Goal: Information Seeking & Learning: Check status

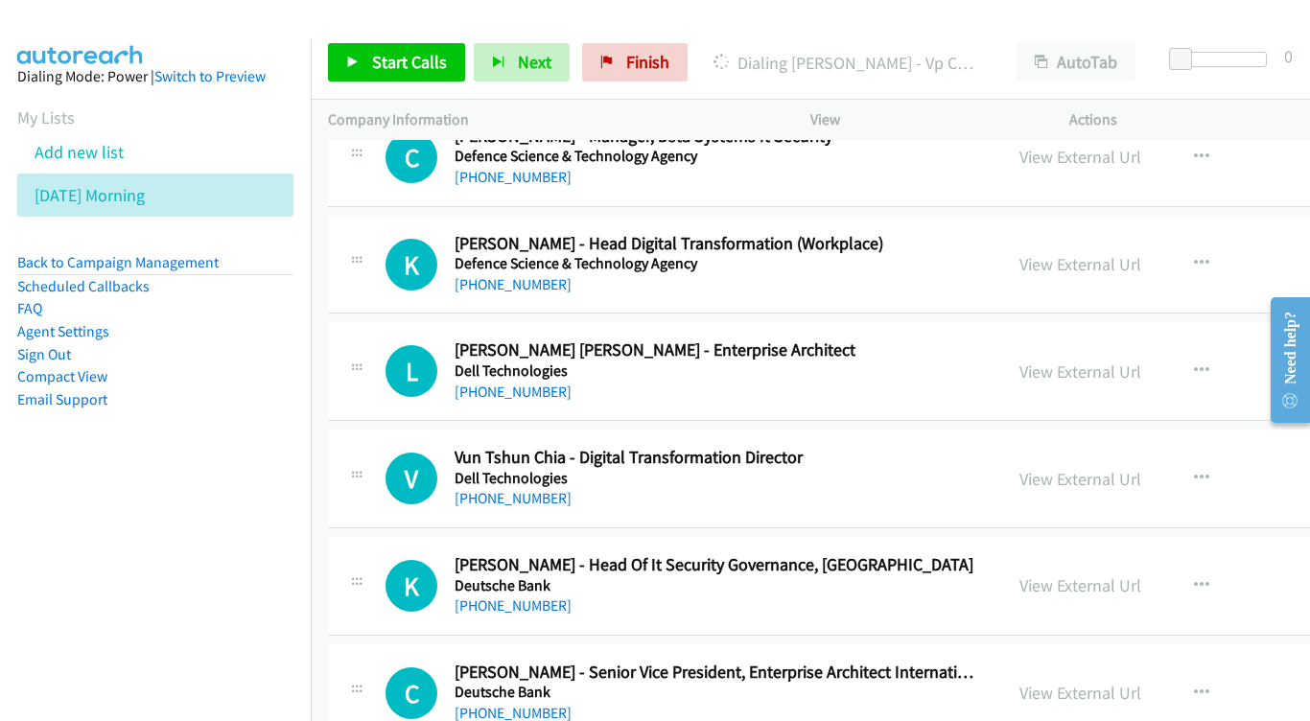
scroll to position [13093, 0]
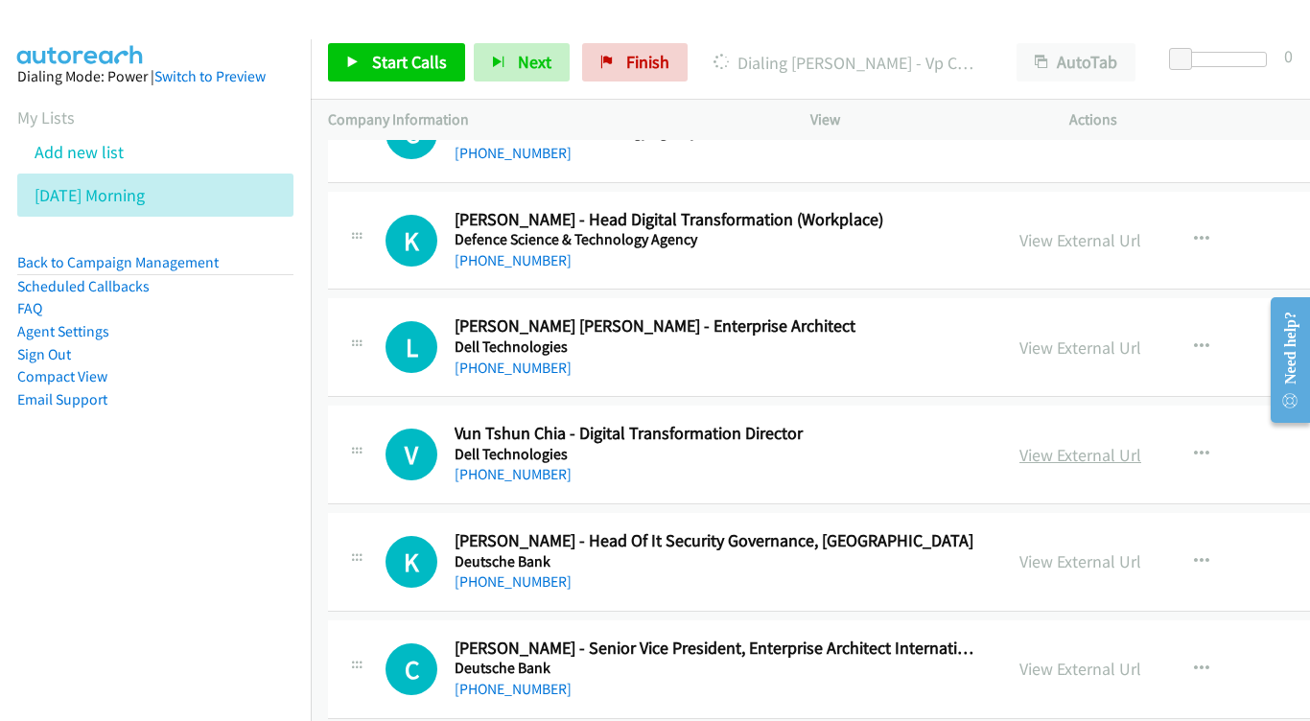
click at [1141, 444] on link "View External Url" at bounding box center [1080, 455] width 122 height 22
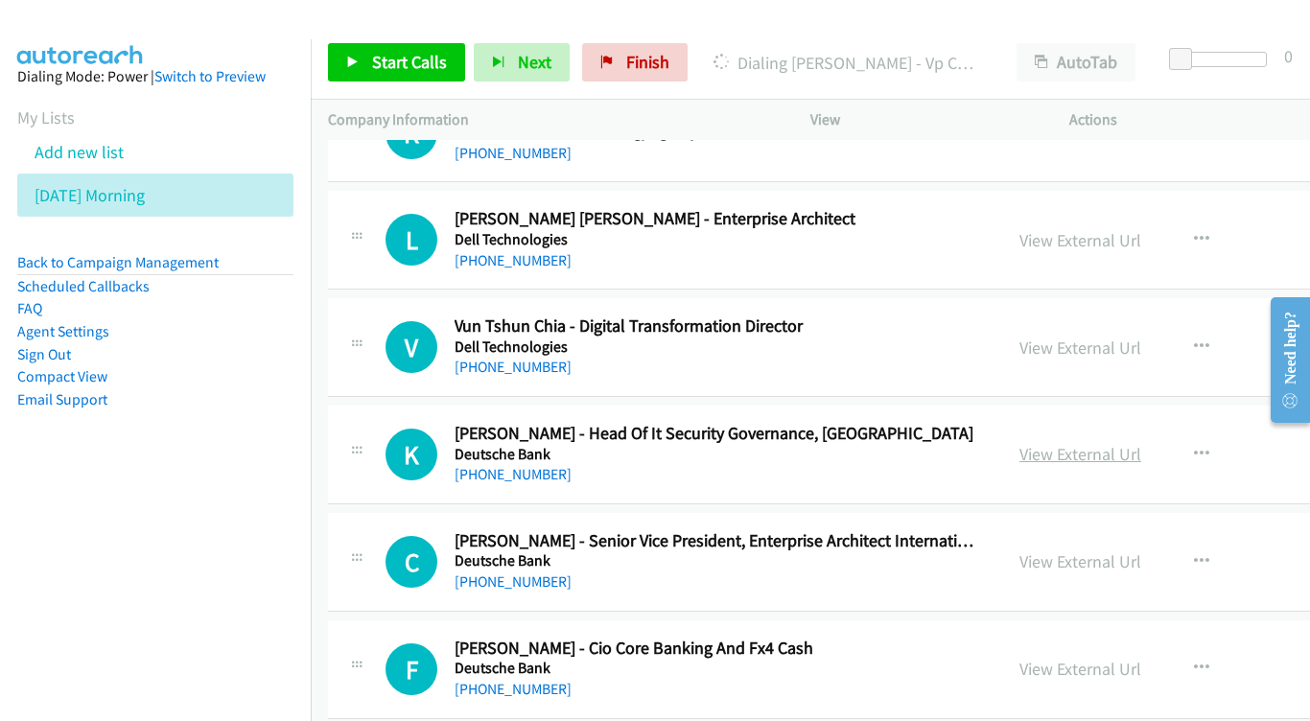
scroll to position [13202, 0]
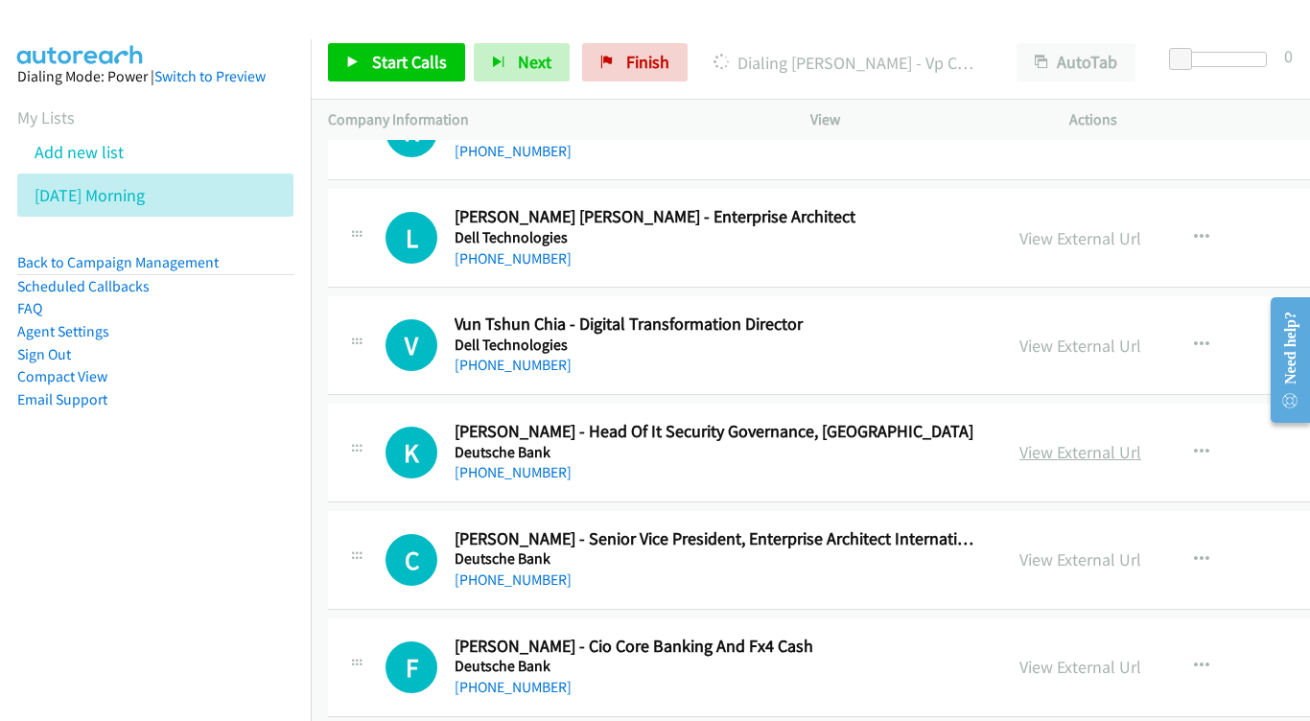
click at [1141, 441] on link "View External Url" at bounding box center [1080, 452] width 122 height 22
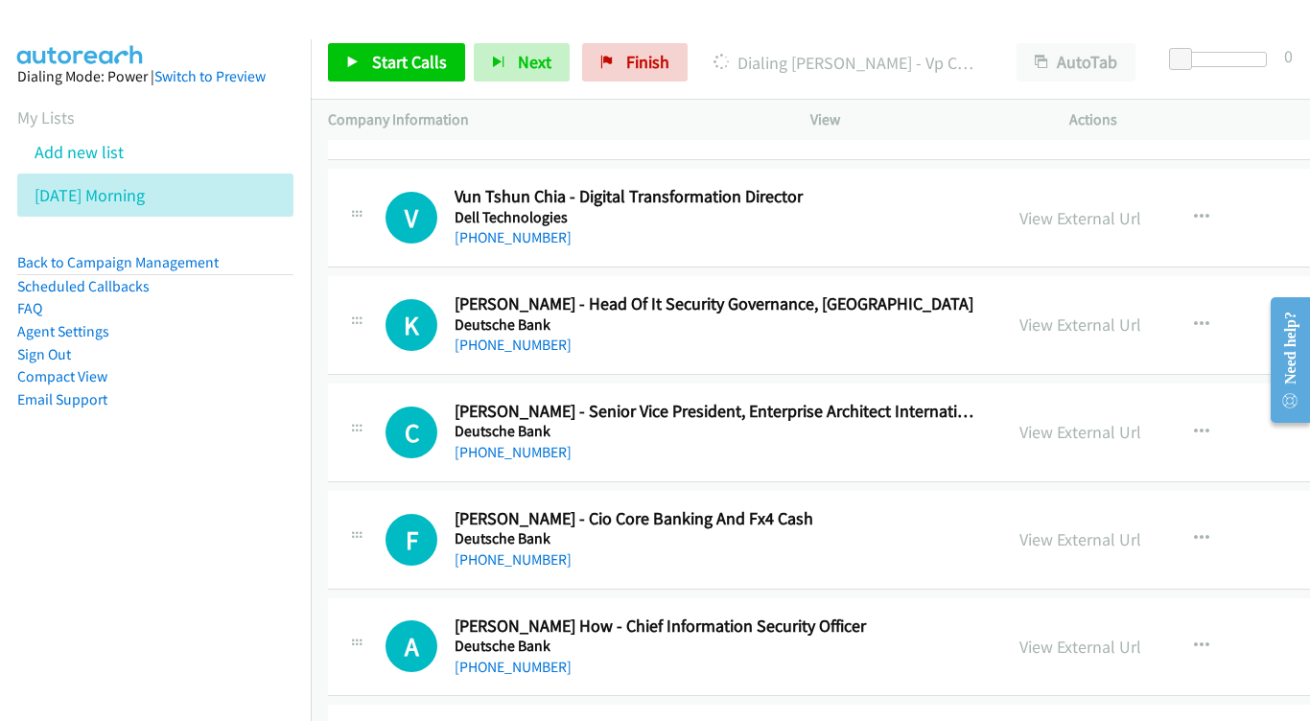
scroll to position [13331, 0]
click at [1101, 420] on link "View External Url" at bounding box center [1080, 431] width 122 height 22
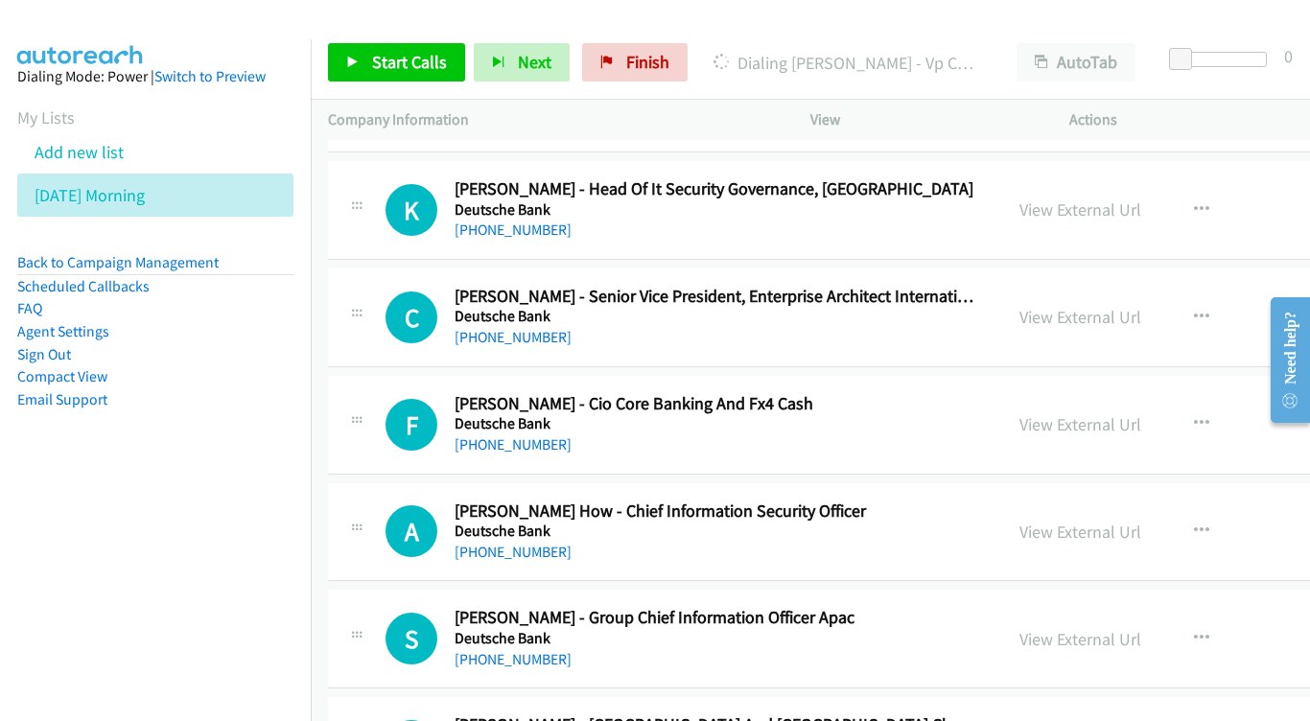
scroll to position [13531, 0]
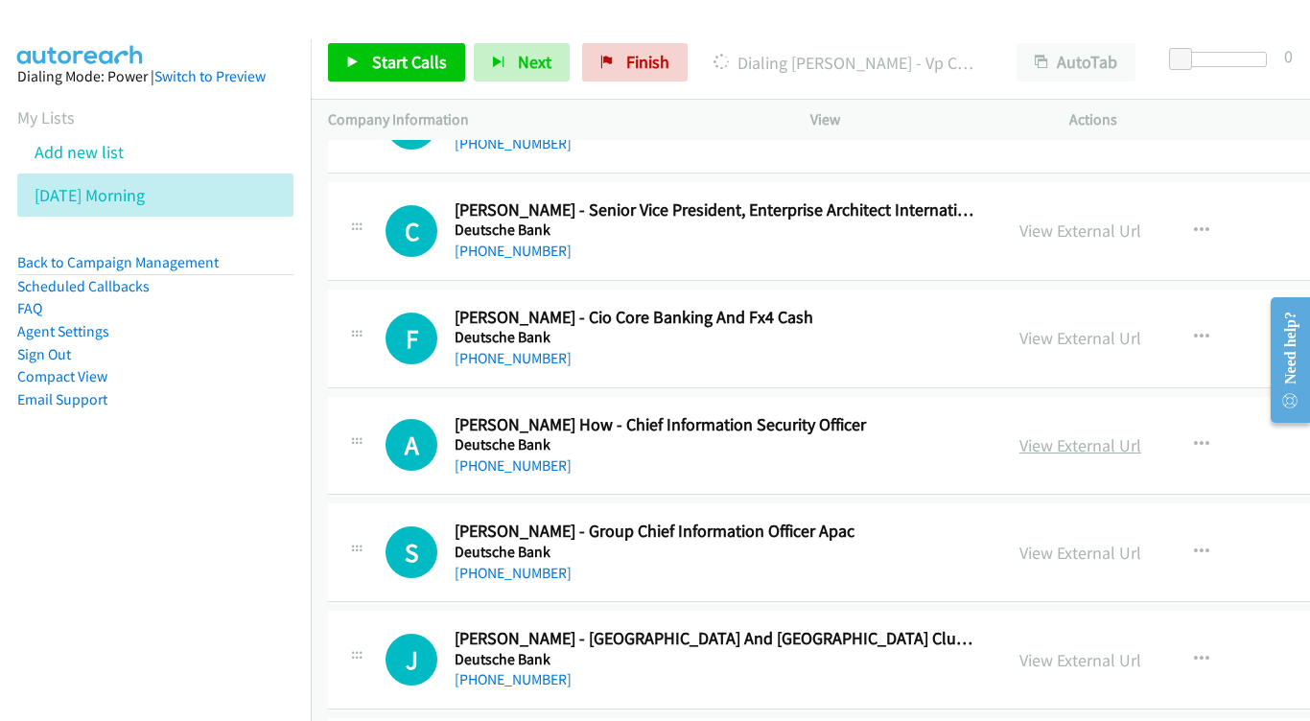
click at [1141, 434] on link "View External Url" at bounding box center [1080, 445] width 122 height 22
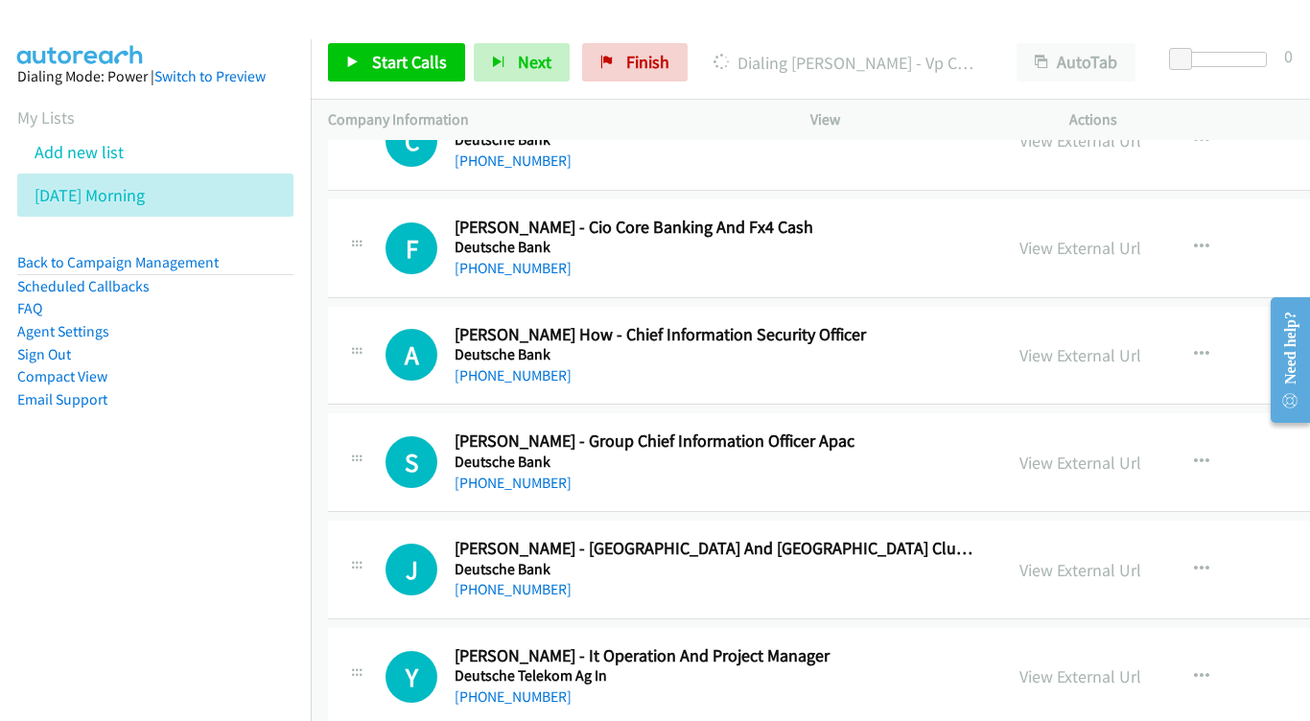
scroll to position [13645, 0]
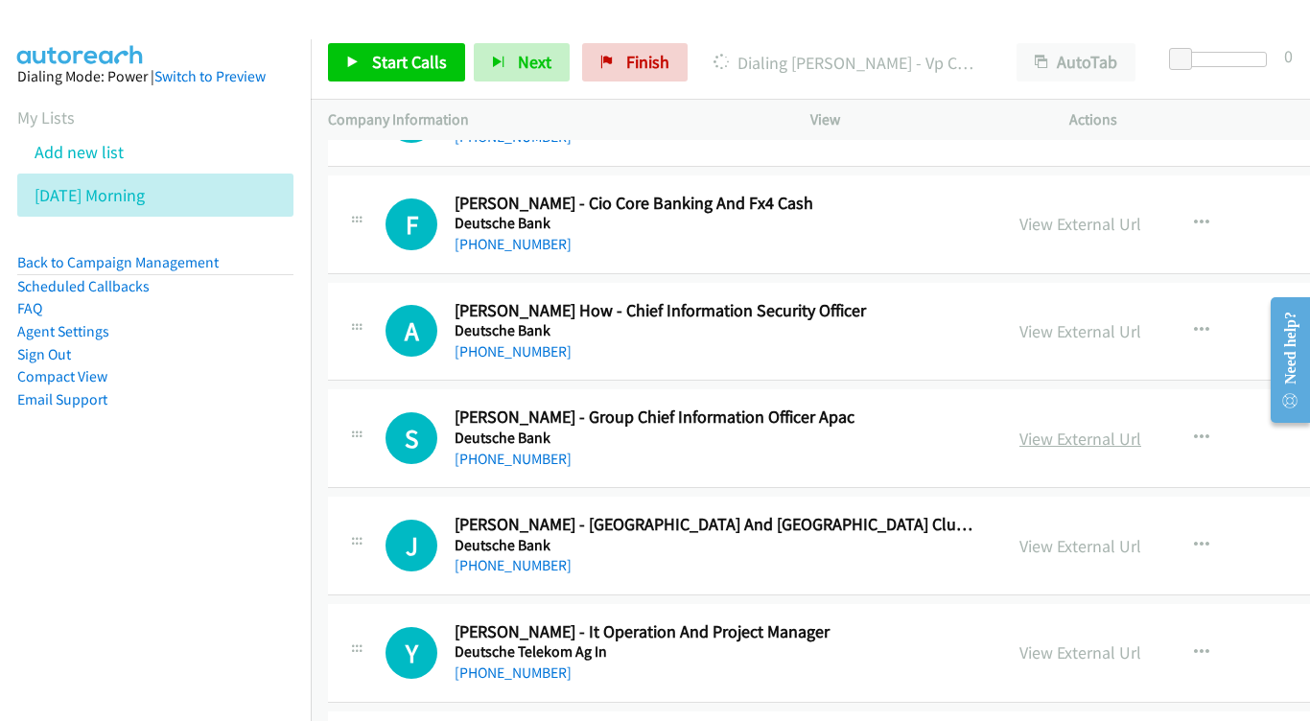
click at [1141, 428] on link "View External Url" at bounding box center [1080, 439] width 122 height 22
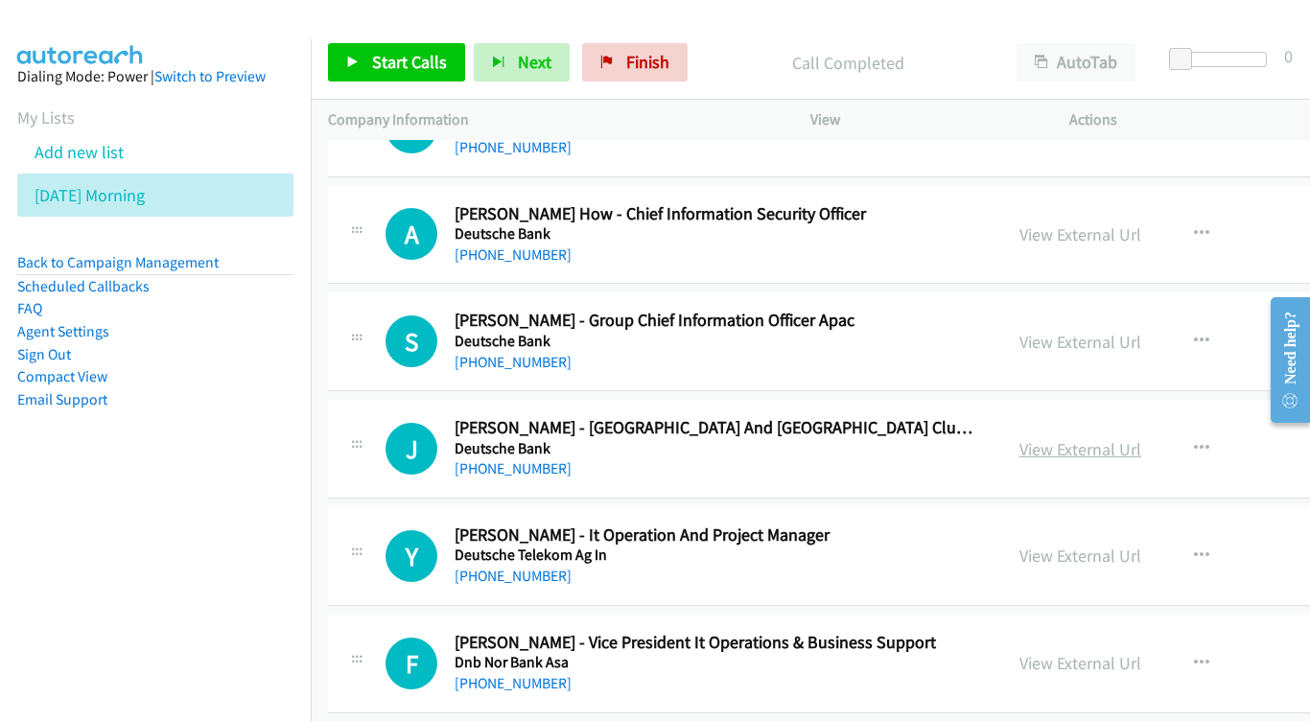
scroll to position [13829, 0]
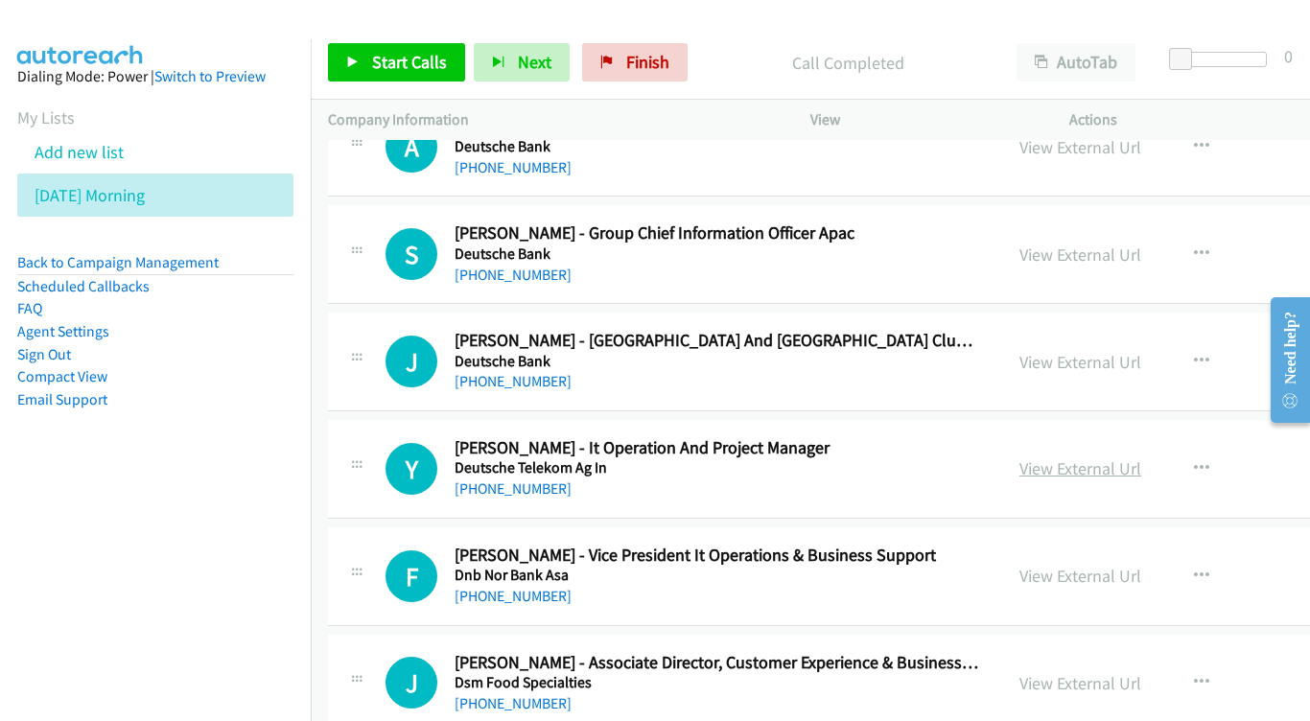
click at [1109, 457] on link "View External Url" at bounding box center [1080, 468] width 122 height 22
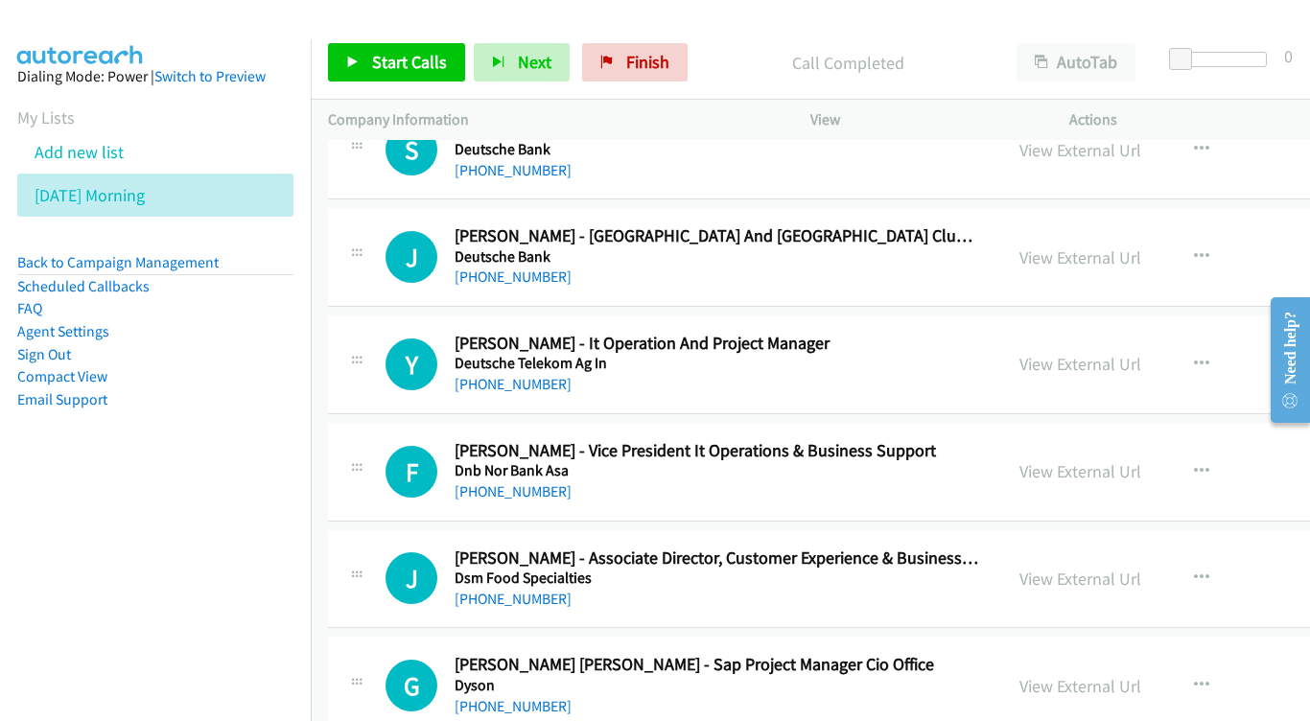
scroll to position [13935, 0]
click at [1141, 459] on link "View External Url" at bounding box center [1080, 470] width 122 height 22
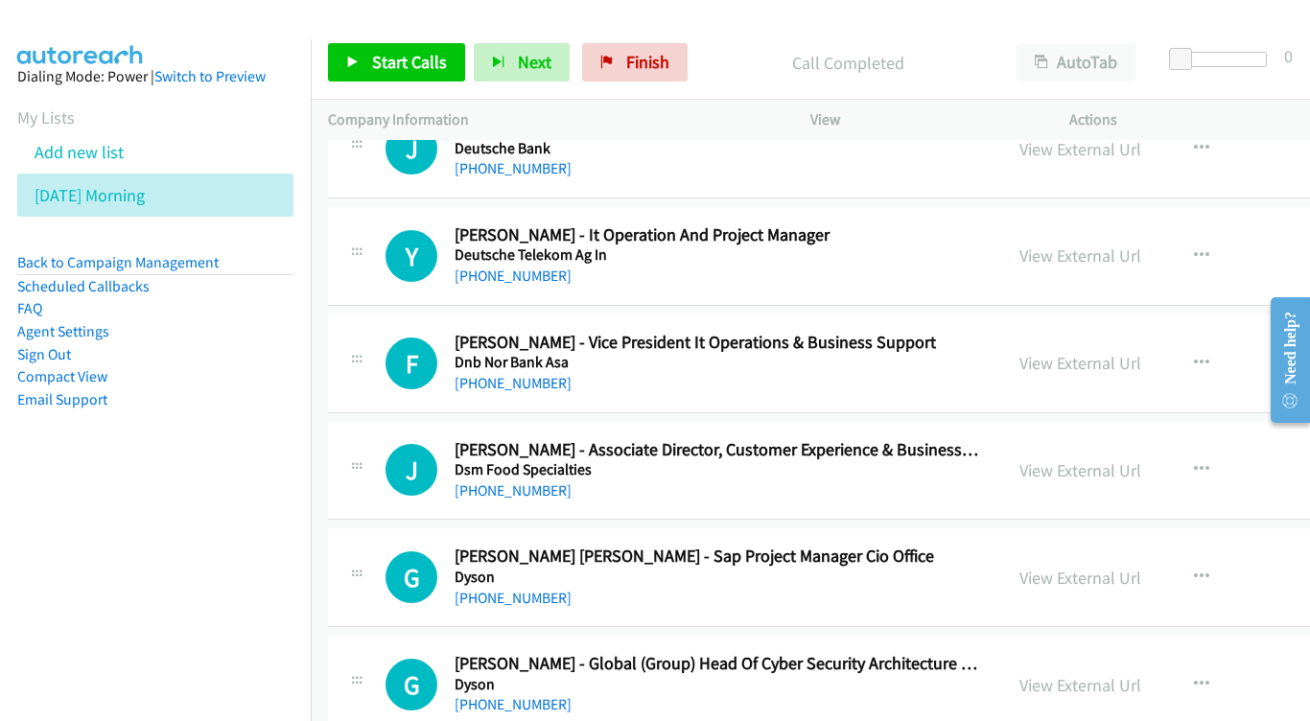
scroll to position [14044, 0]
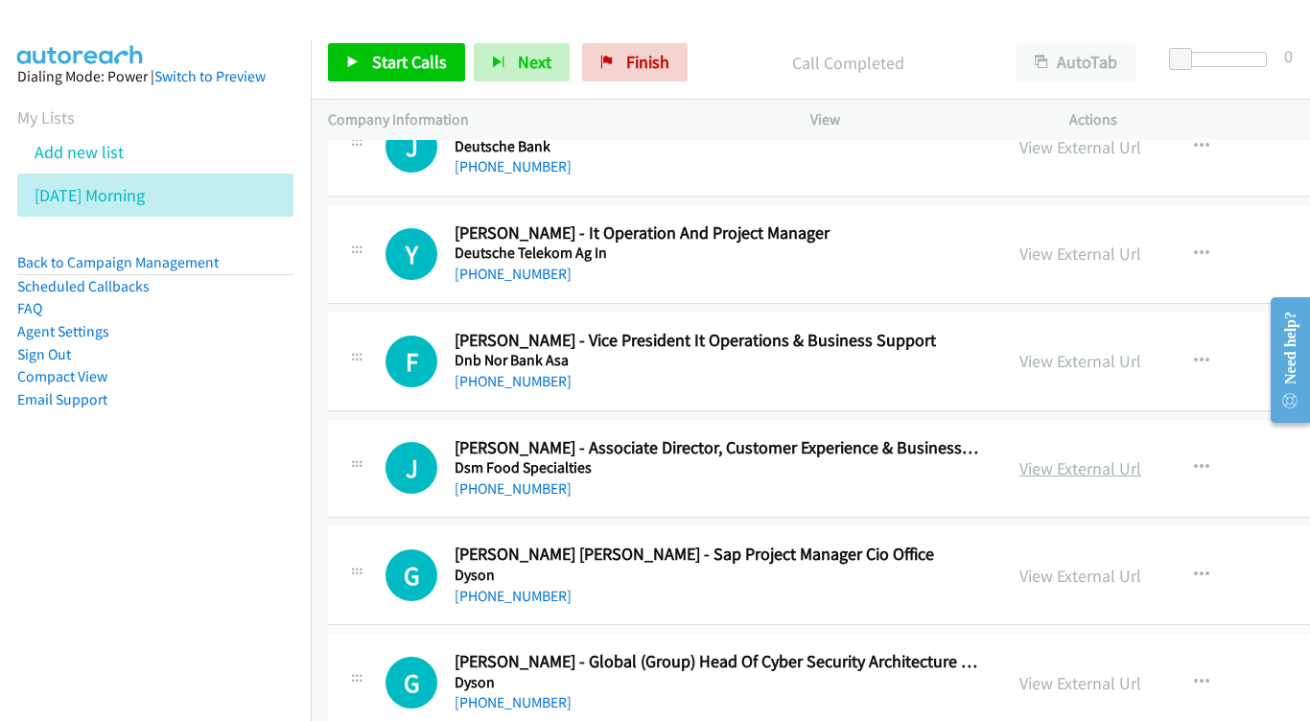
click at [1131, 457] on link "View External Url" at bounding box center [1080, 468] width 122 height 22
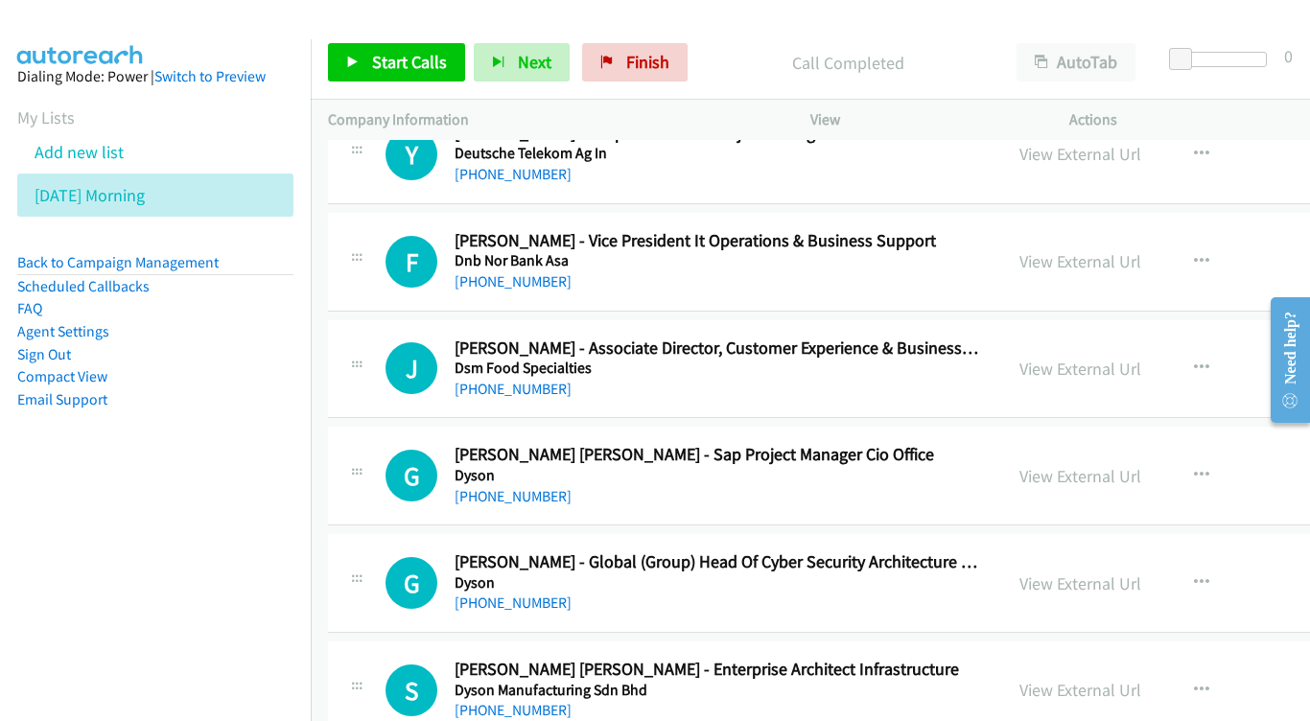
scroll to position [14145, 0]
click at [1141, 464] on link "View External Url" at bounding box center [1080, 475] width 122 height 22
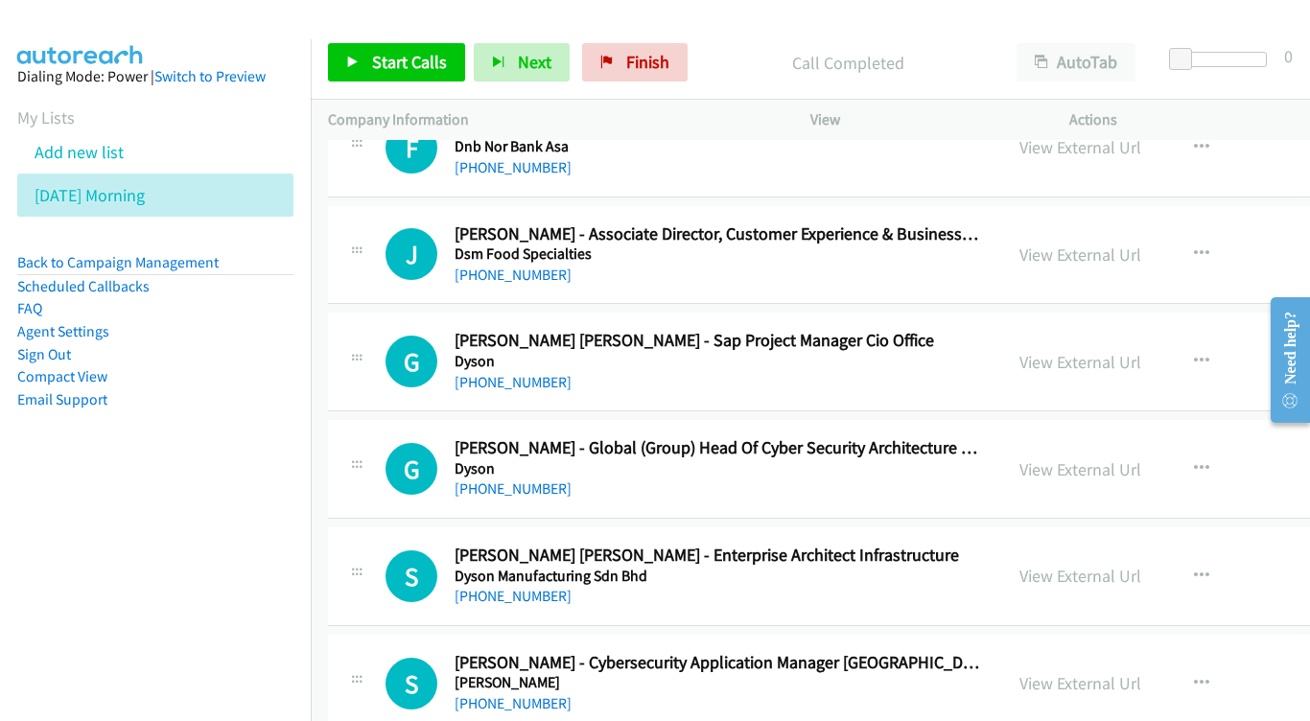
scroll to position [14259, 0]
click at [1136, 457] on link "View External Url" at bounding box center [1080, 468] width 122 height 22
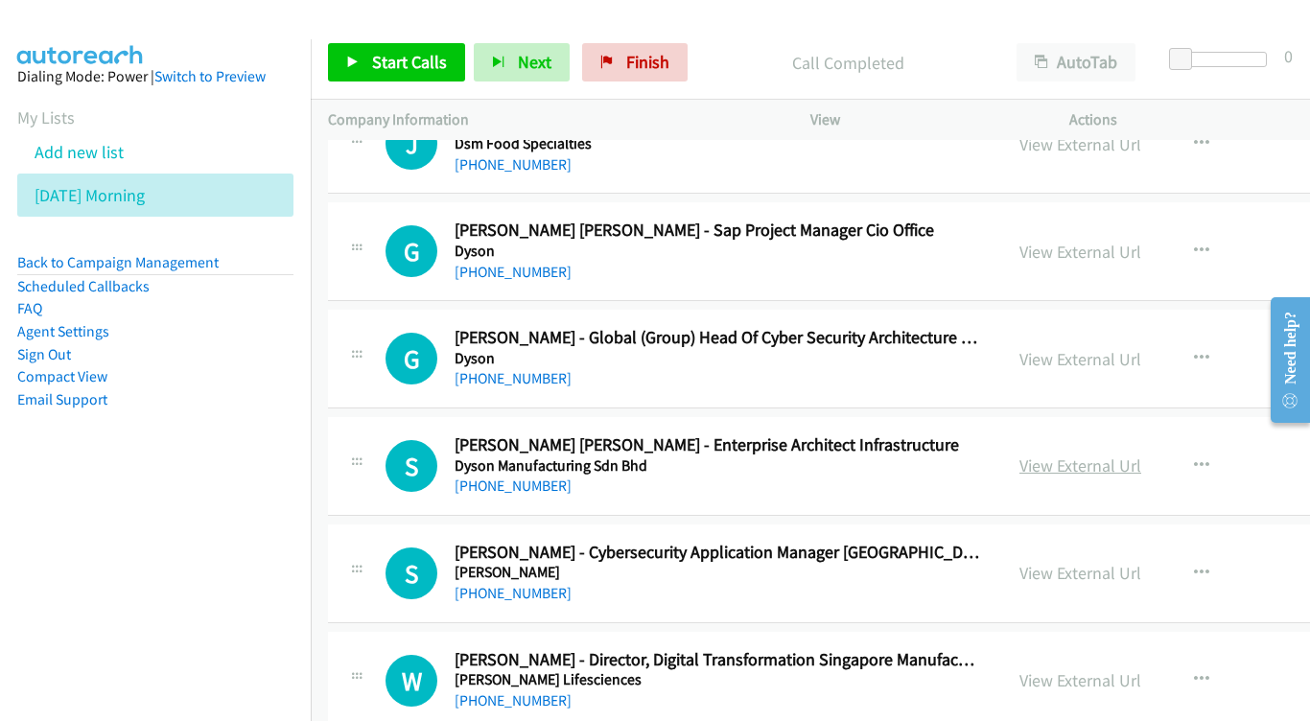
click at [1141, 454] on link "View External Url" at bounding box center [1080, 465] width 122 height 22
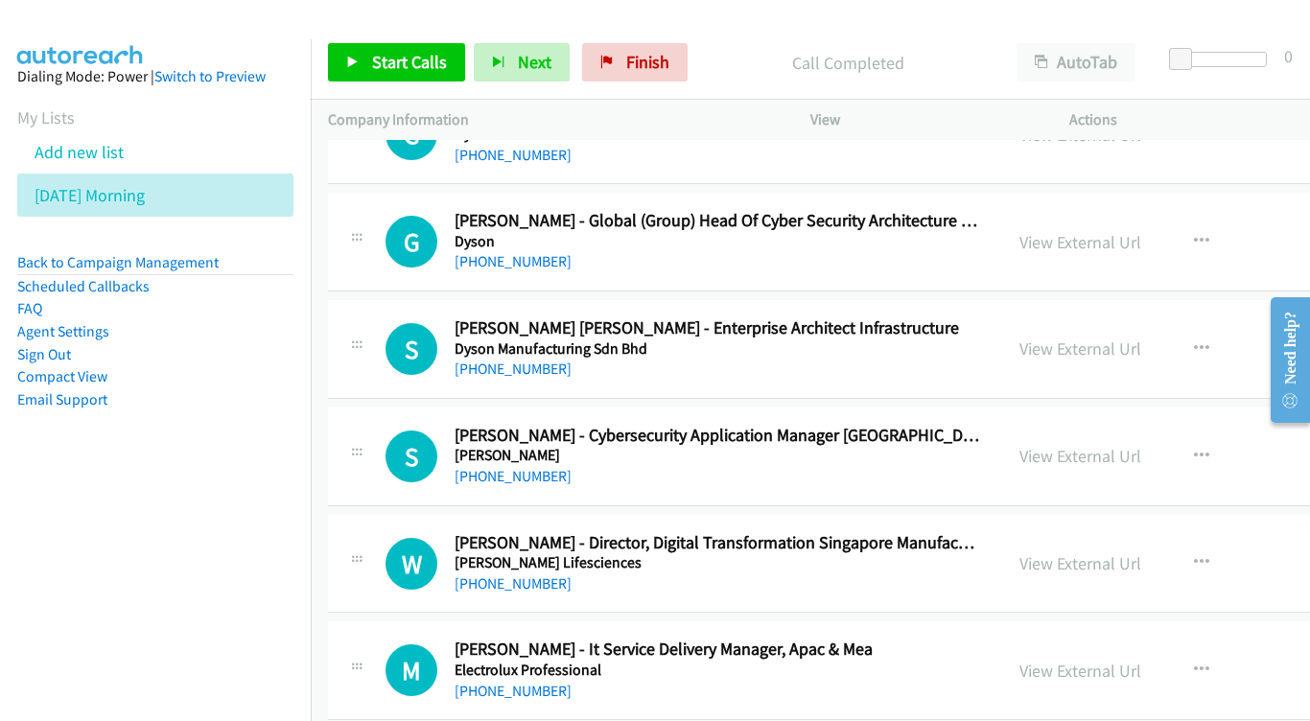
scroll to position [14487, 0]
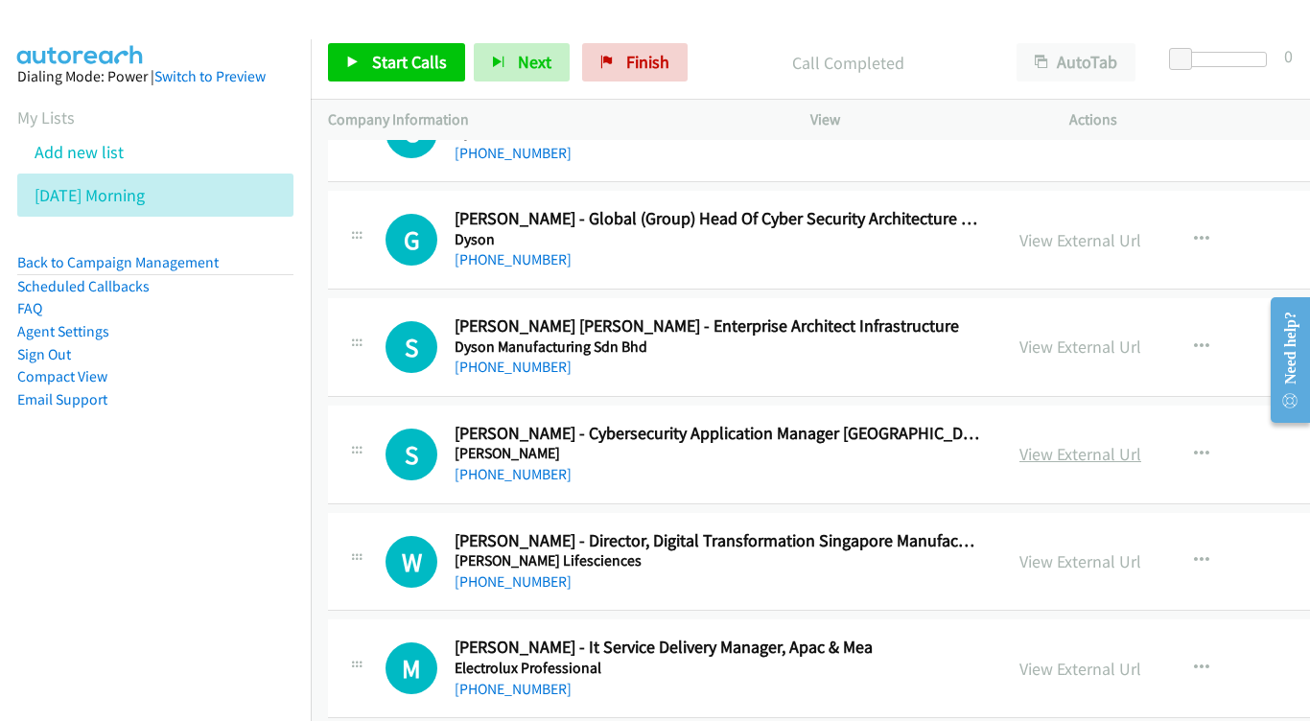
click at [1119, 443] on link "View External Url" at bounding box center [1080, 454] width 122 height 22
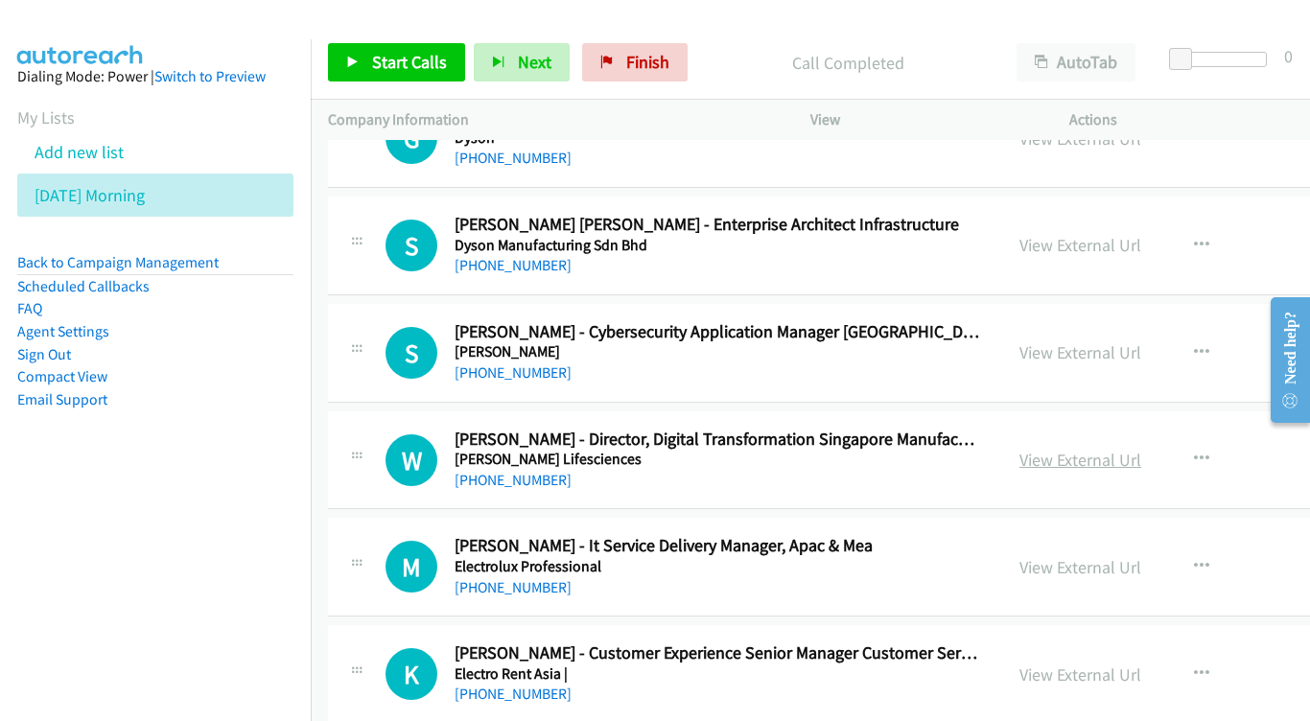
click at [1104, 449] on link "View External Url" at bounding box center [1080, 460] width 122 height 22
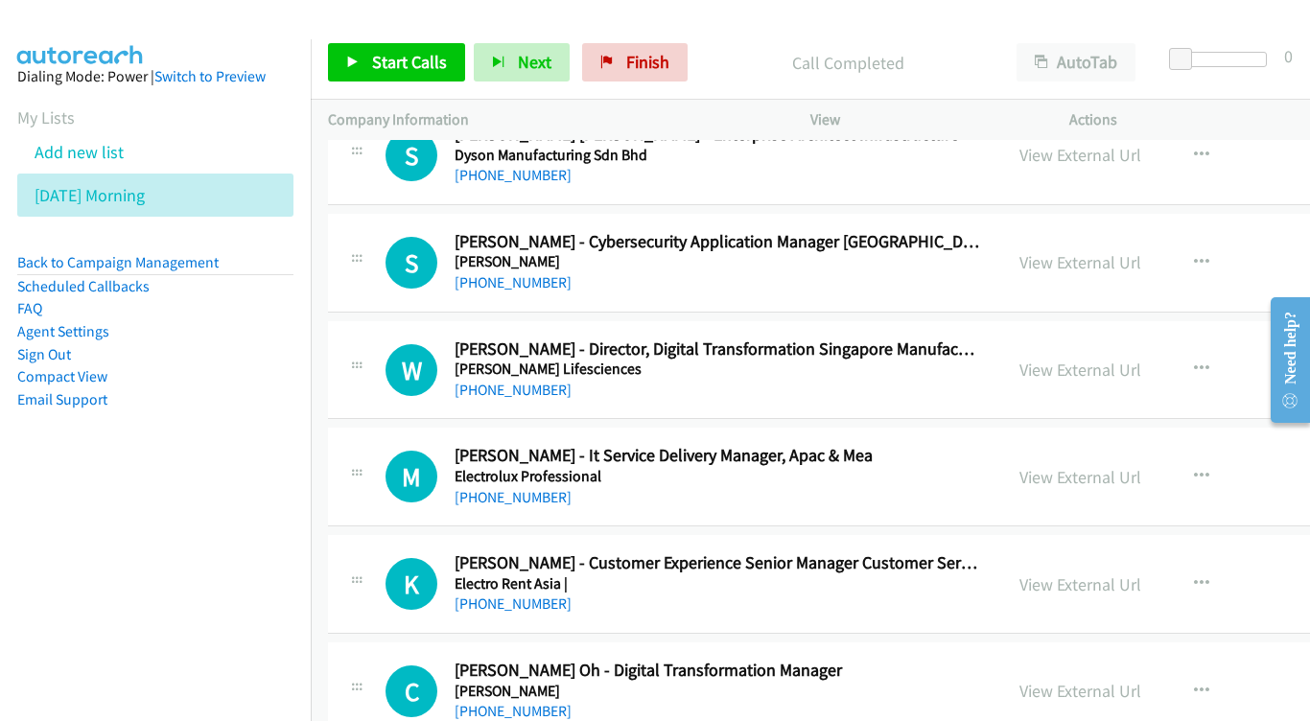
scroll to position [14697, 0]
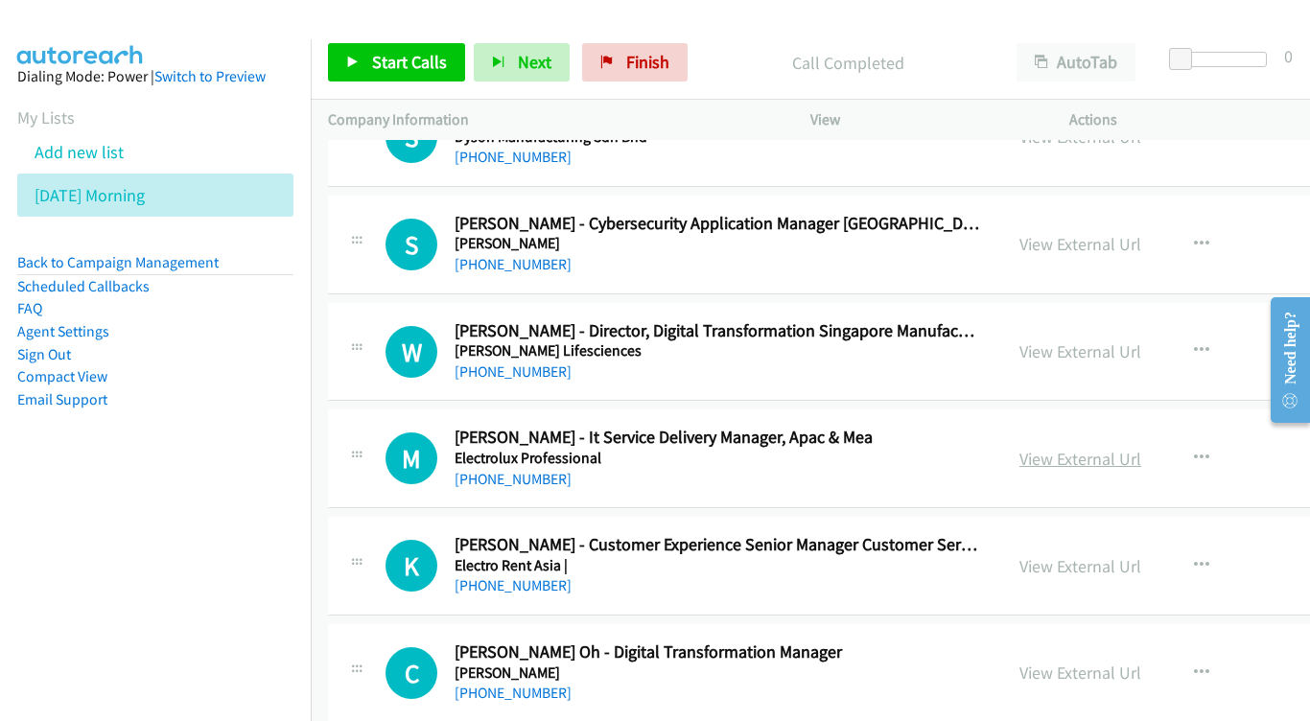
click at [1141, 448] on link "View External Url" at bounding box center [1080, 459] width 122 height 22
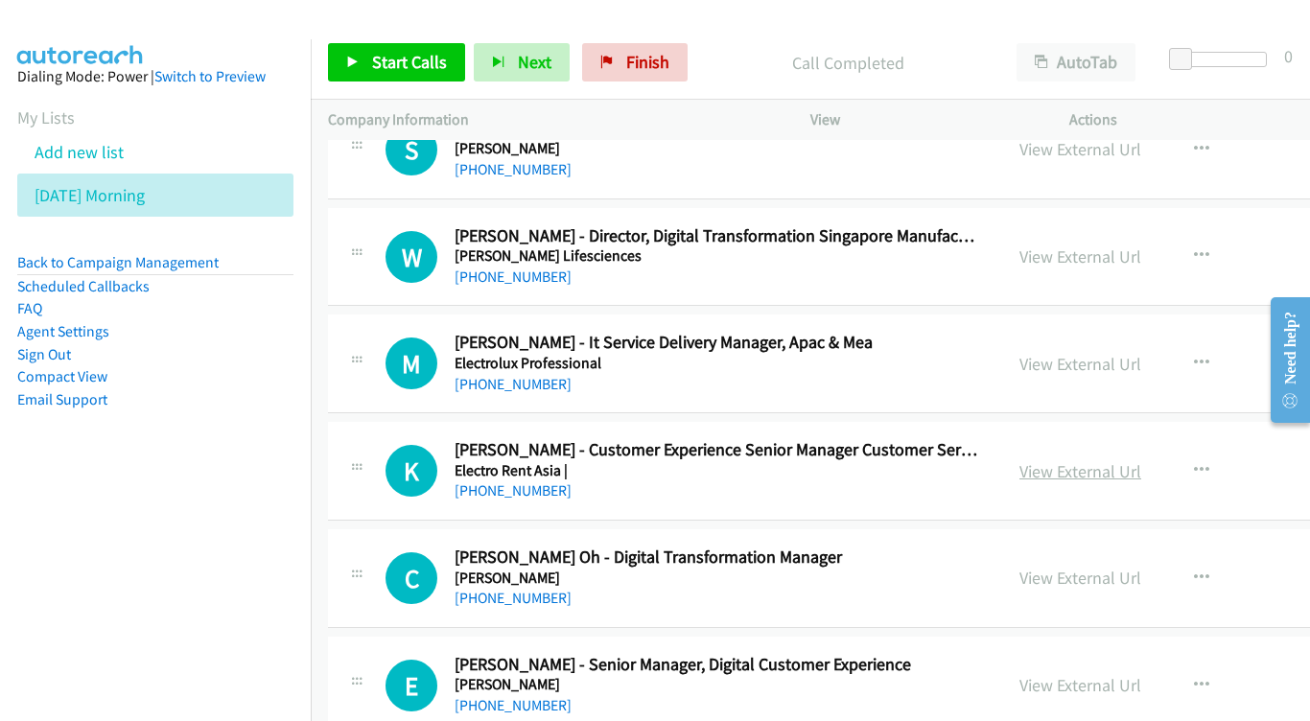
scroll to position [14794, 0]
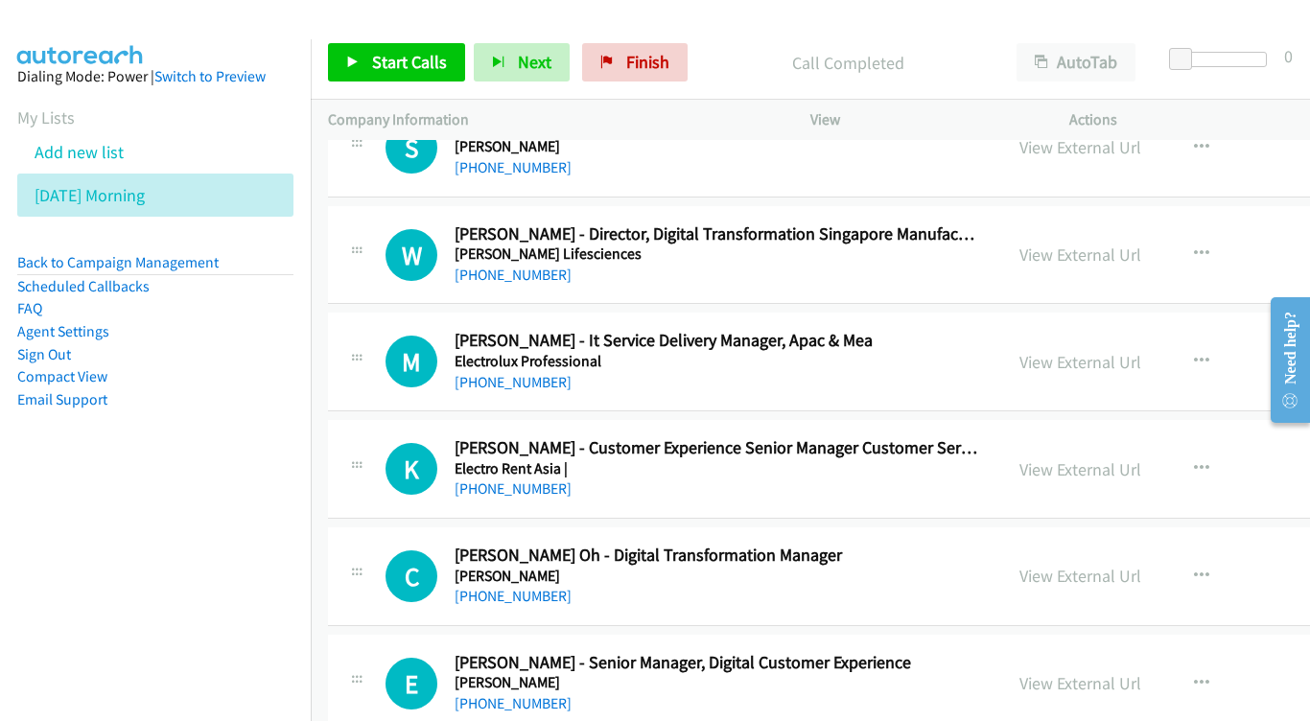
click at [1126, 456] on div "View External Url" at bounding box center [1080, 469] width 122 height 26
click at [1141, 458] on link "View External Url" at bounding box center [1080, 469] width 122 height 22
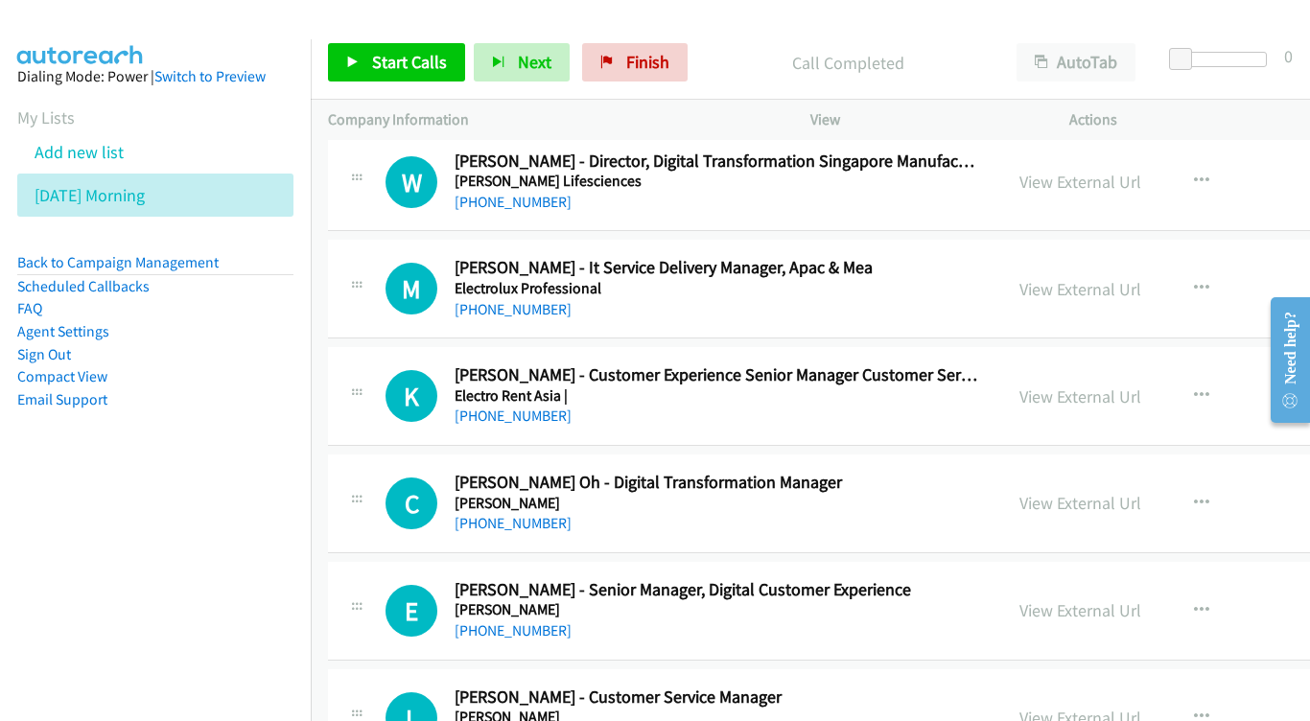
scroll to position [14886, 0]
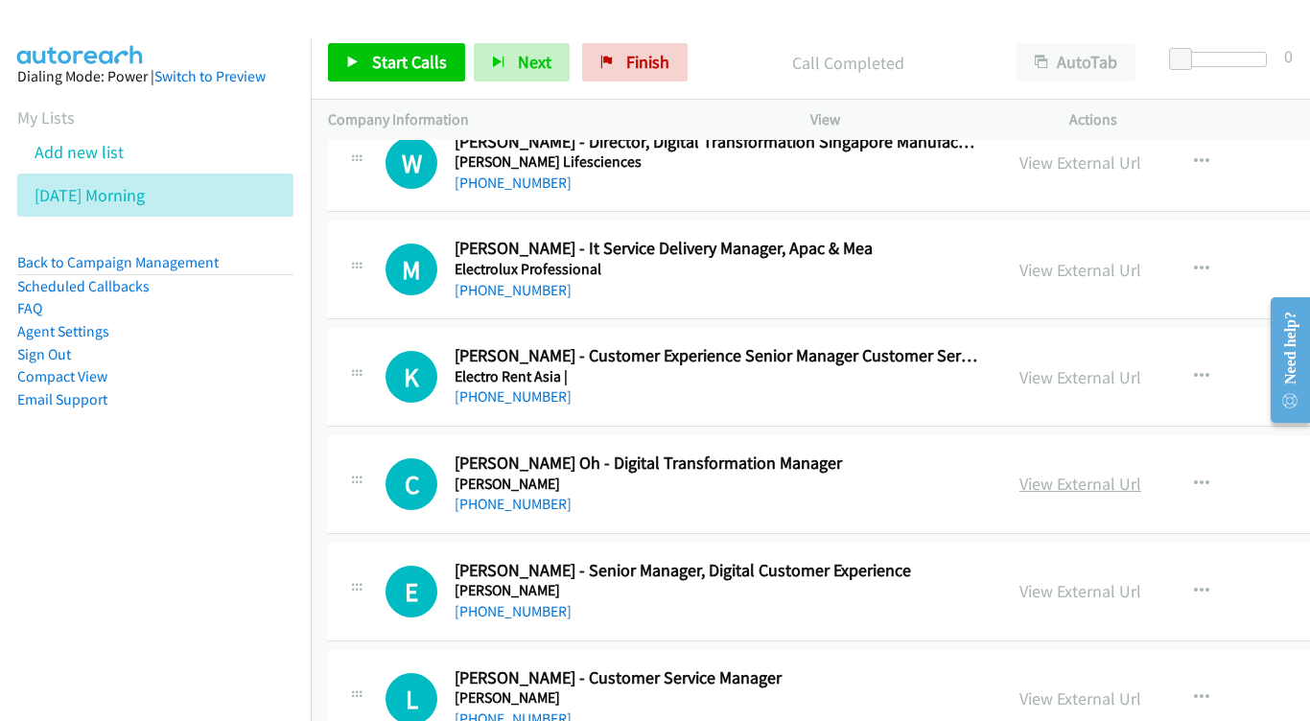
click at [1141, 473] on link "View External Url" at bounding box center [1080, 484] width 122 height 22
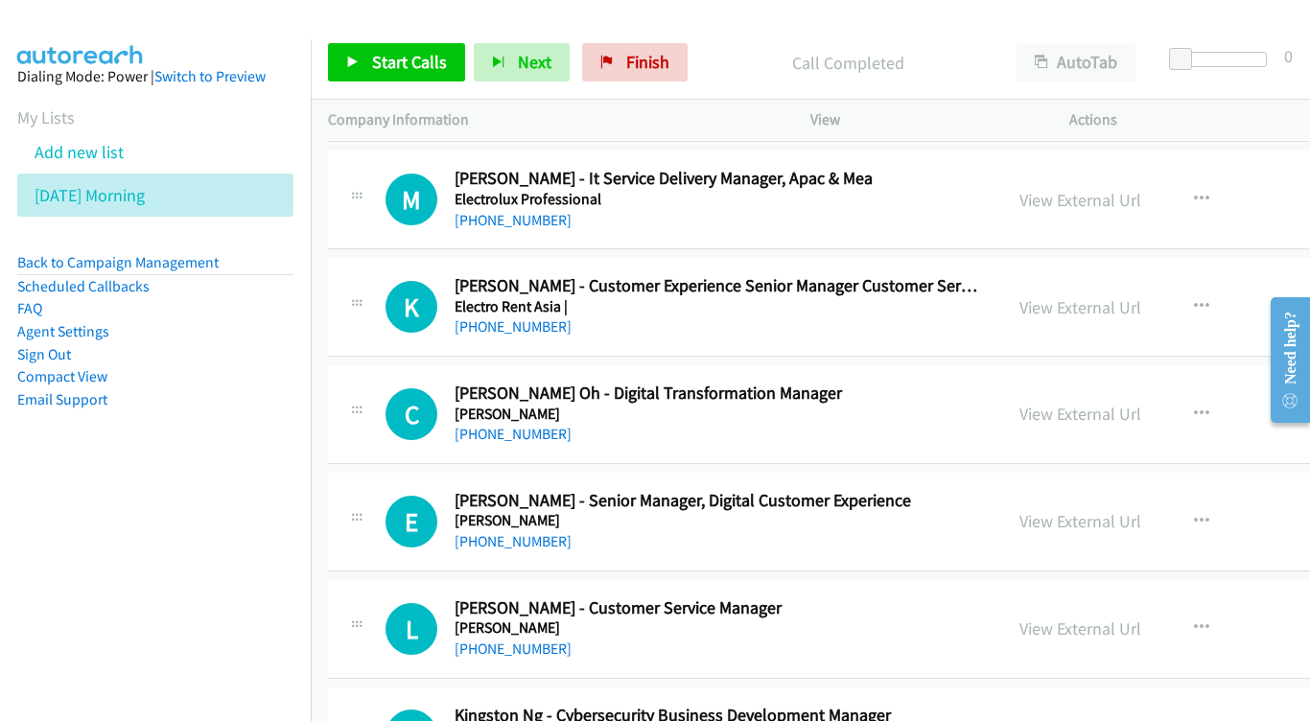
scroll to position [14977, 0]
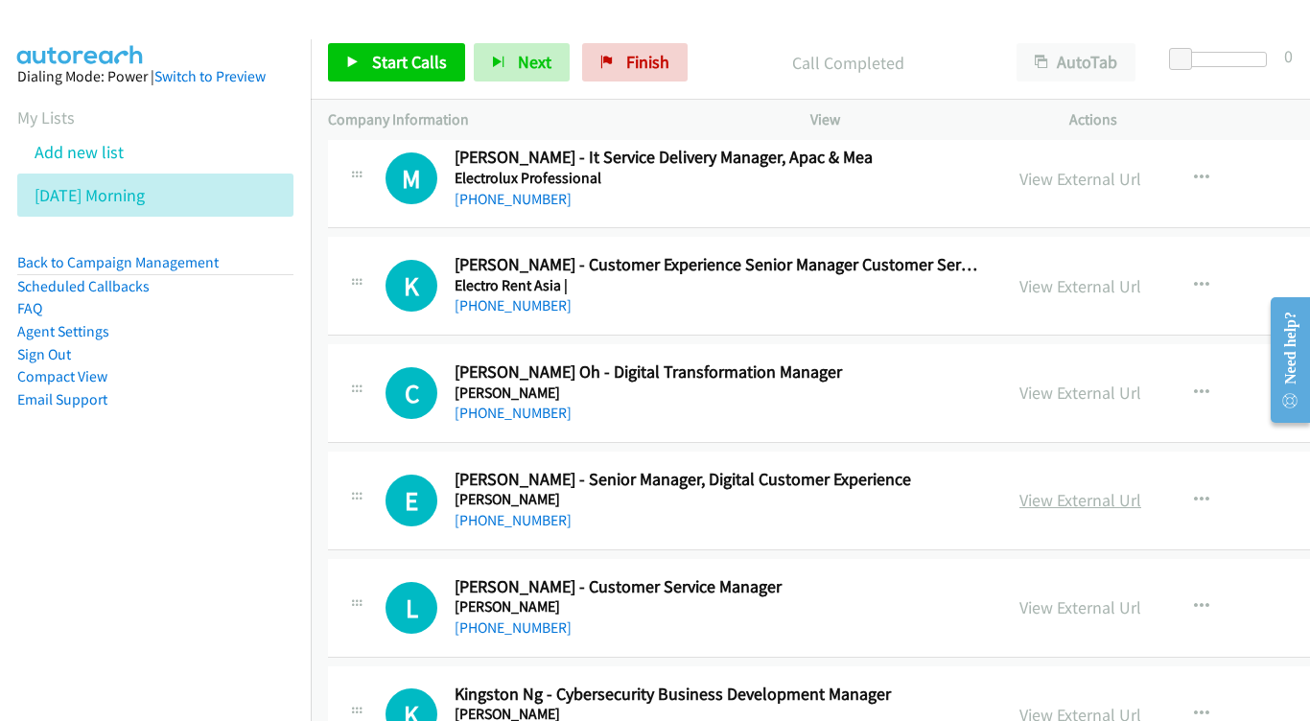
click at [1136, 489] on link "View External Url" at bounding box center [1080, 500] width 122 height 22
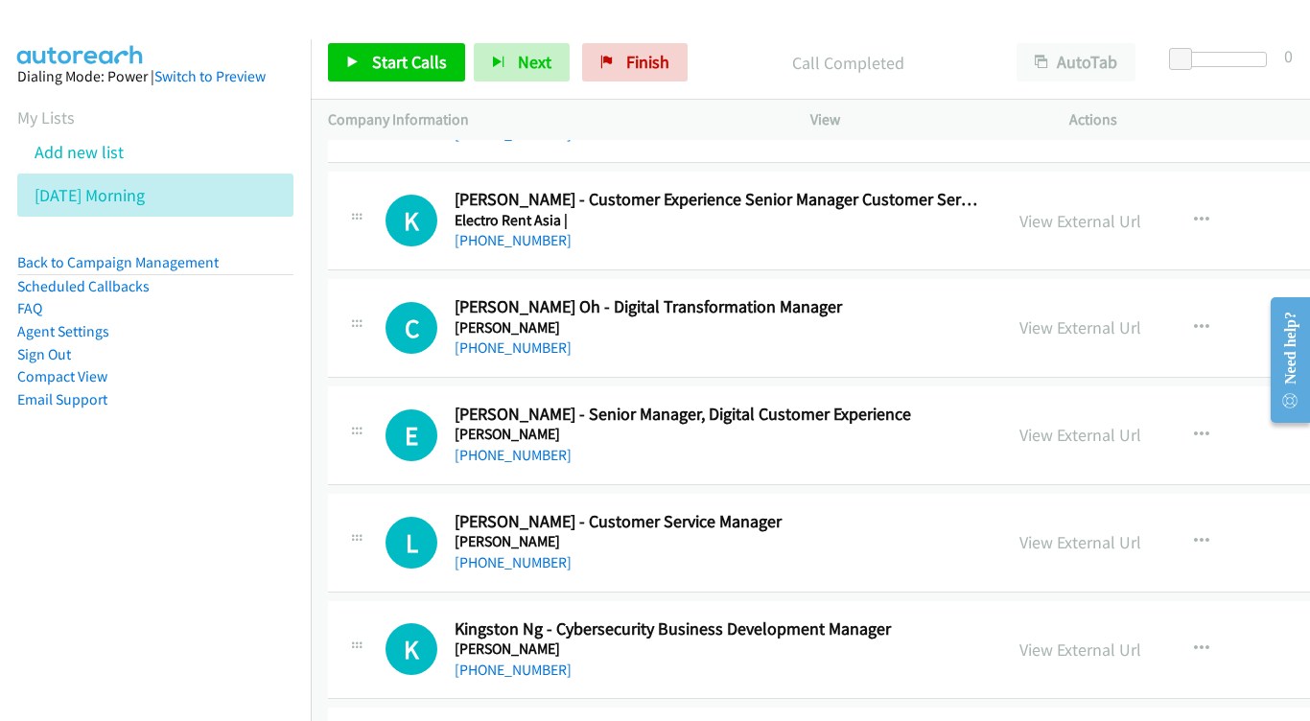
scroll to position [15053, 0]
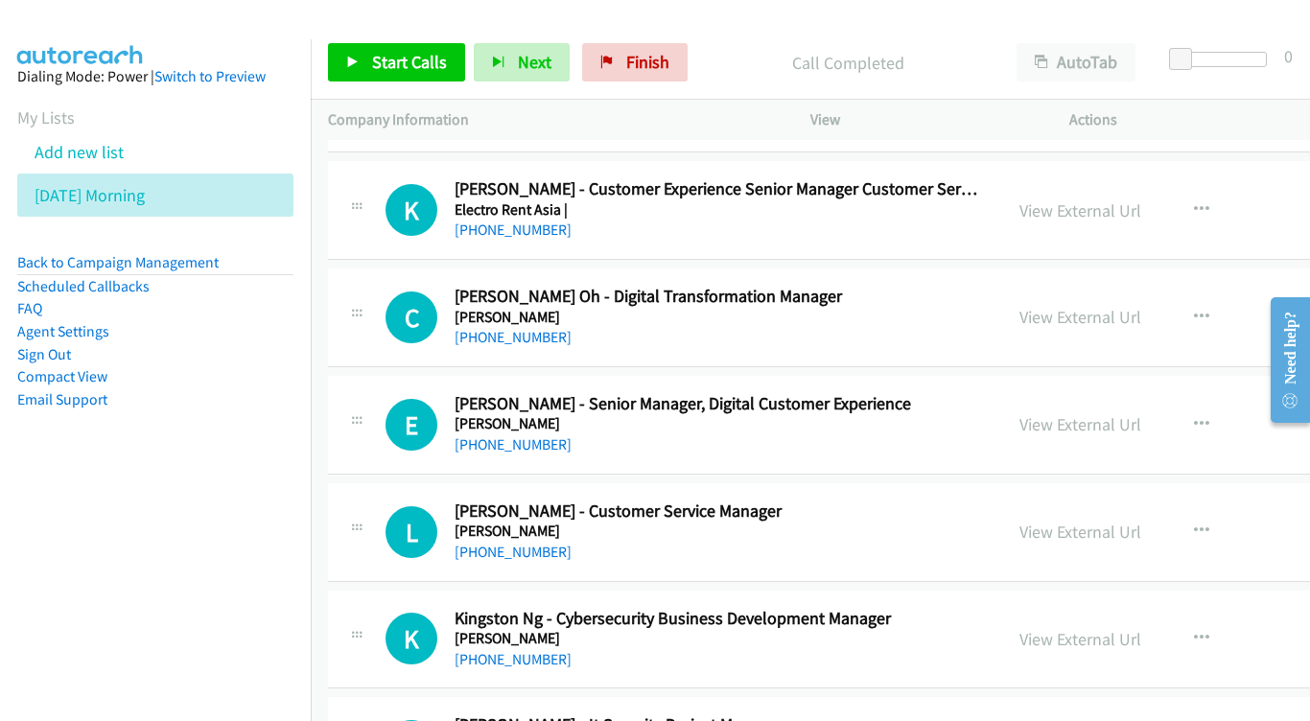
click at [1136, 519] on div "View External Url" at bounding box center [1080, 532] width 122 height 26
click at [1133, 521] on link "View External Url" at bounding box center [1080, 532] width 122 height 22
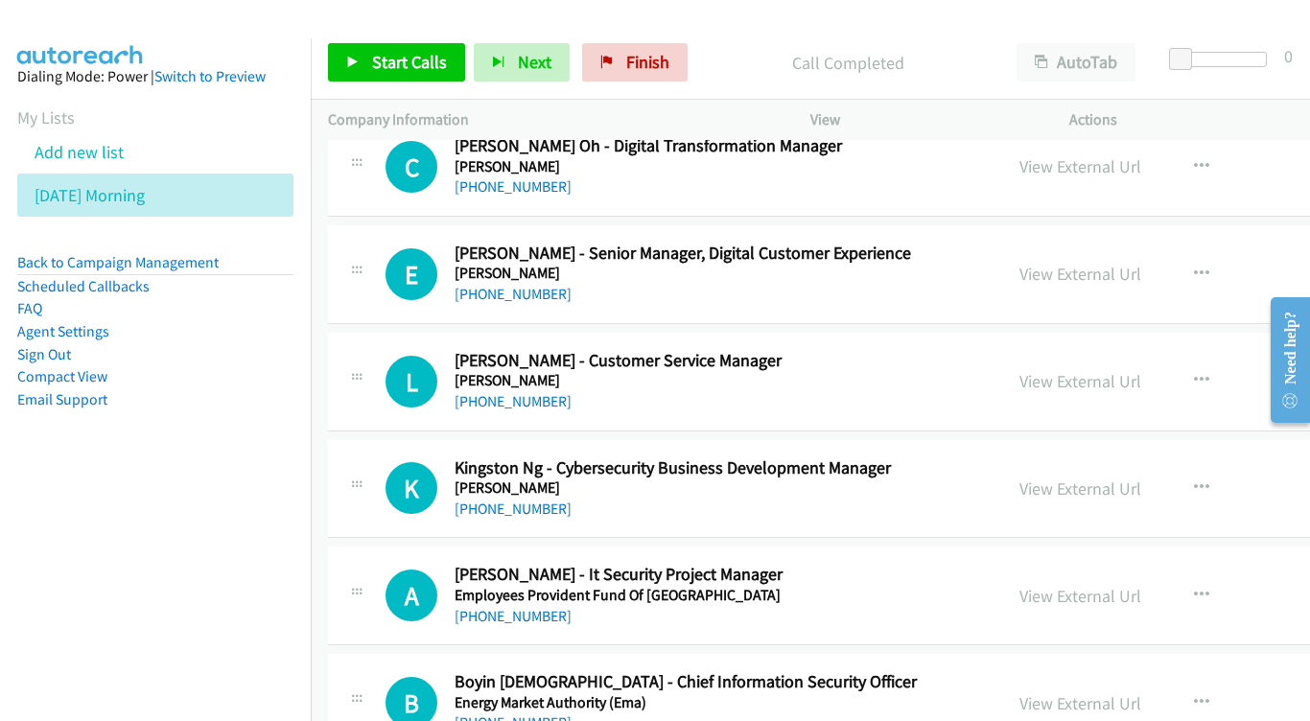
scroll to position [15224, 0]
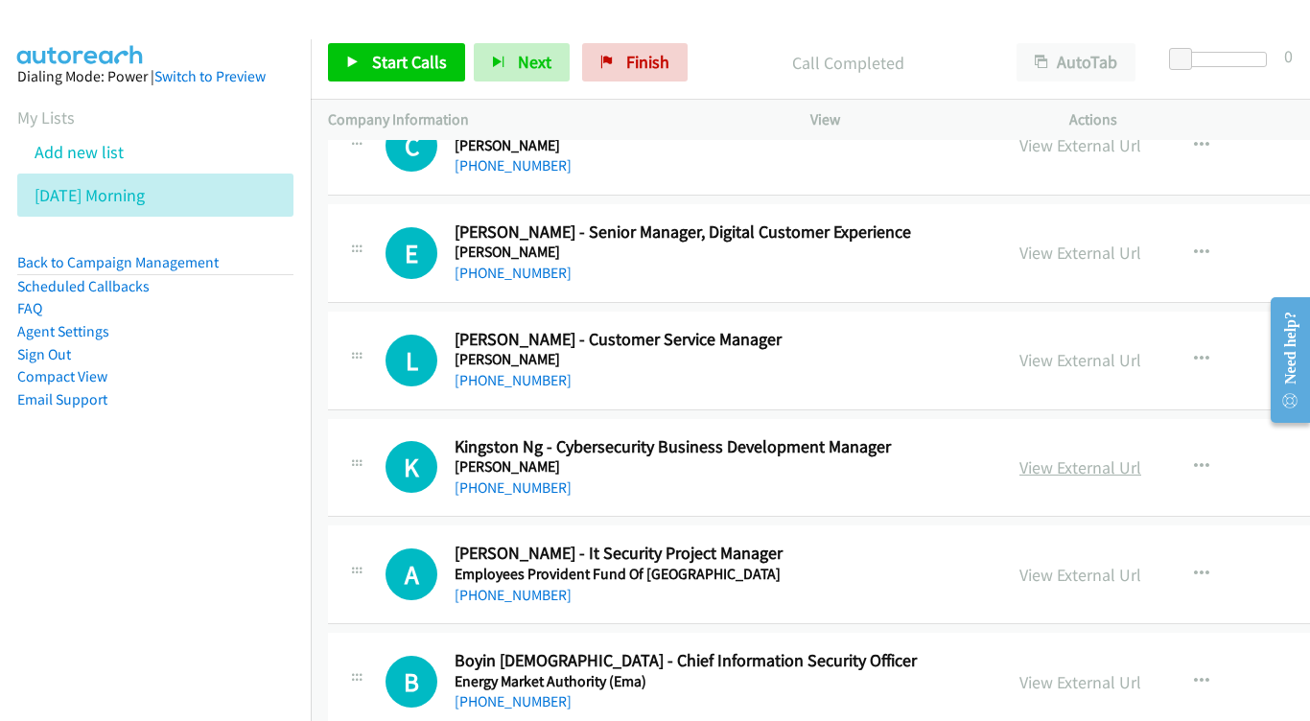
click at [1141, 456] on link "View External Url" at bounding box center [1080, 467] width 122 height 22
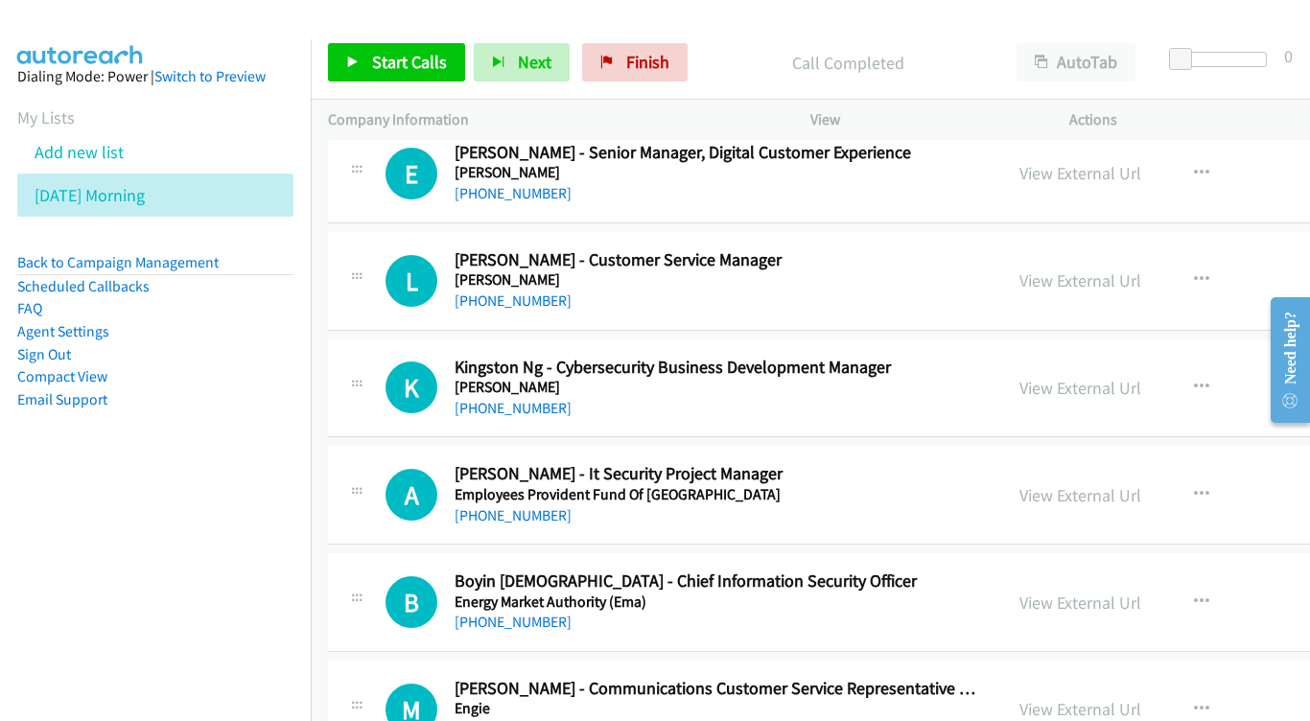
scroll to position [15330, 0]
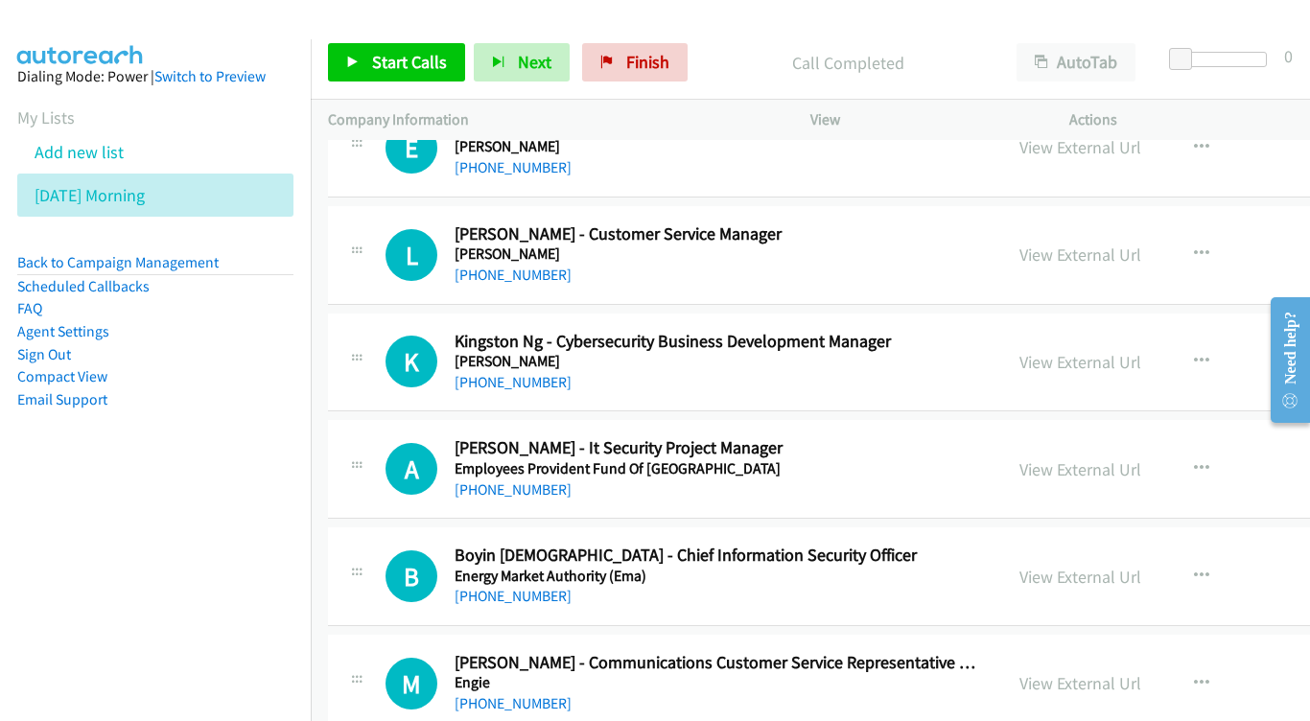
click at [1141, 456] on div "View External Url" at bounding box center [1080, 469] width 122 height 26
click at [1227, 450] on button "button" at bounding box center [1201, 469] width 52 height 38
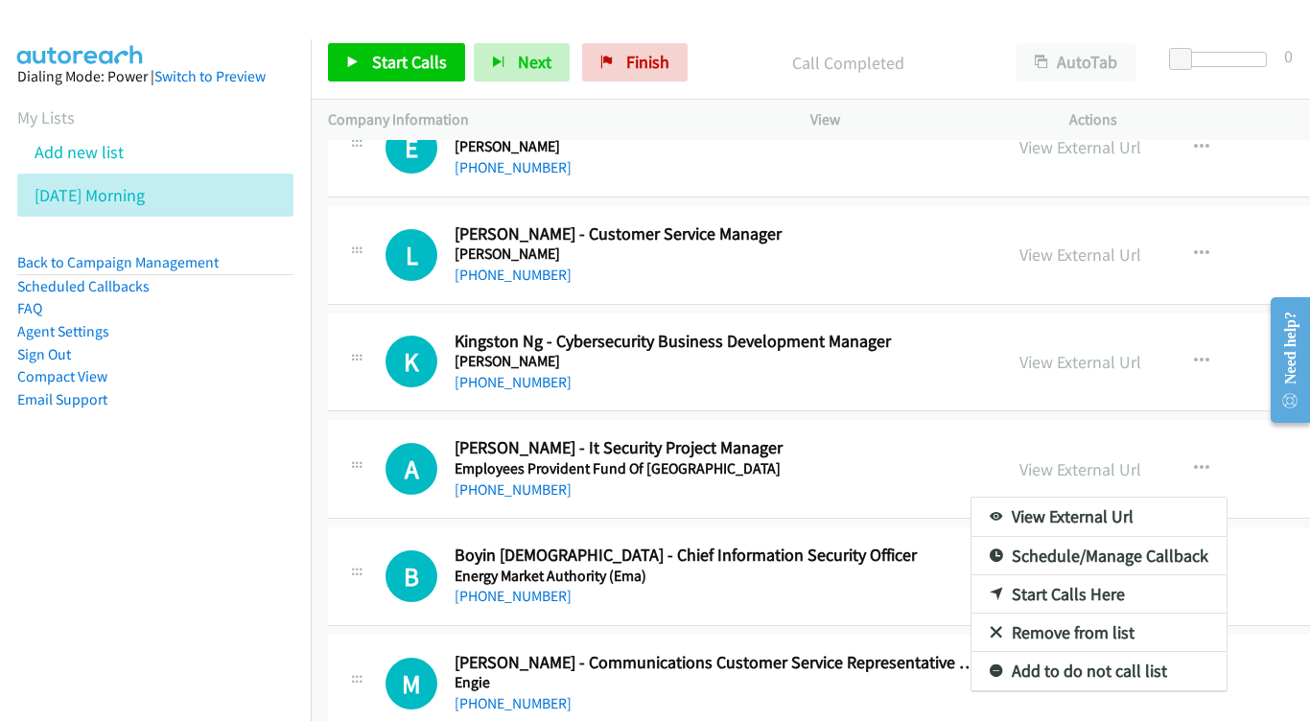
click at [1151, 225] on div at bounding box center [655, 360] width 1310 height 721
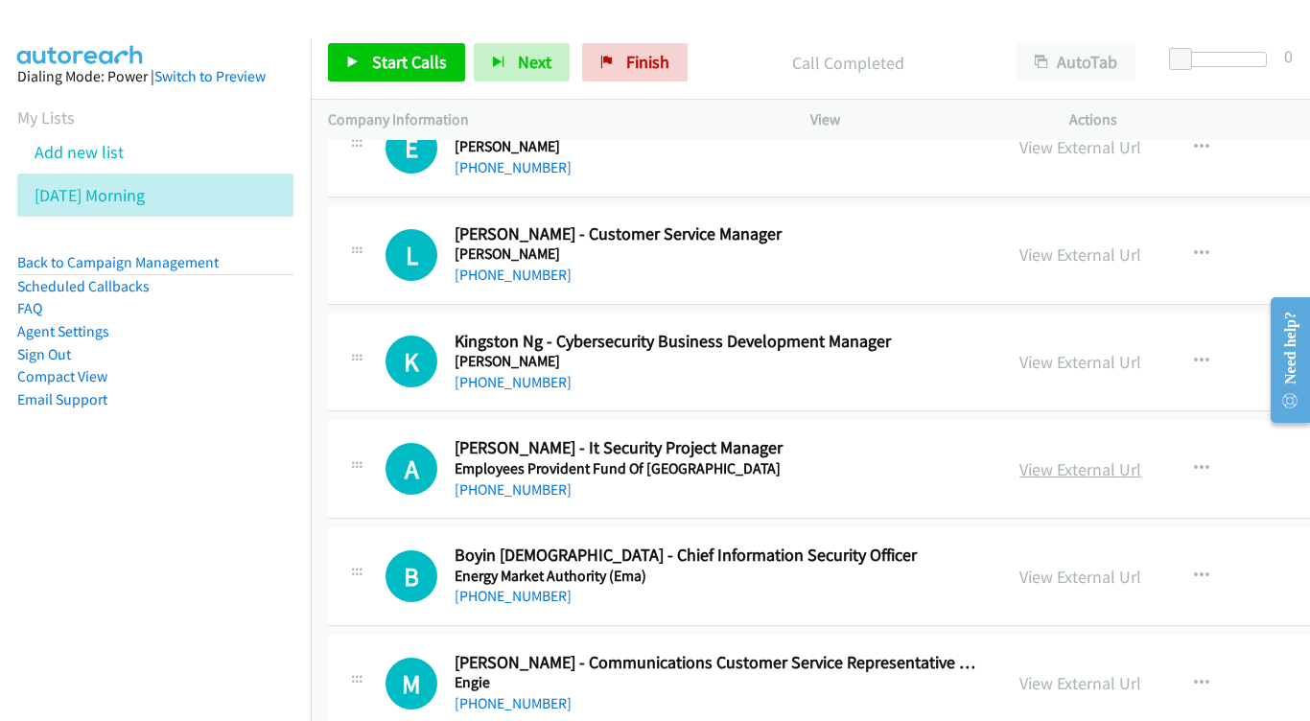
click at [1141, 458] on link "View External Url" at bounding box center [1080, 469] width 122 height 22
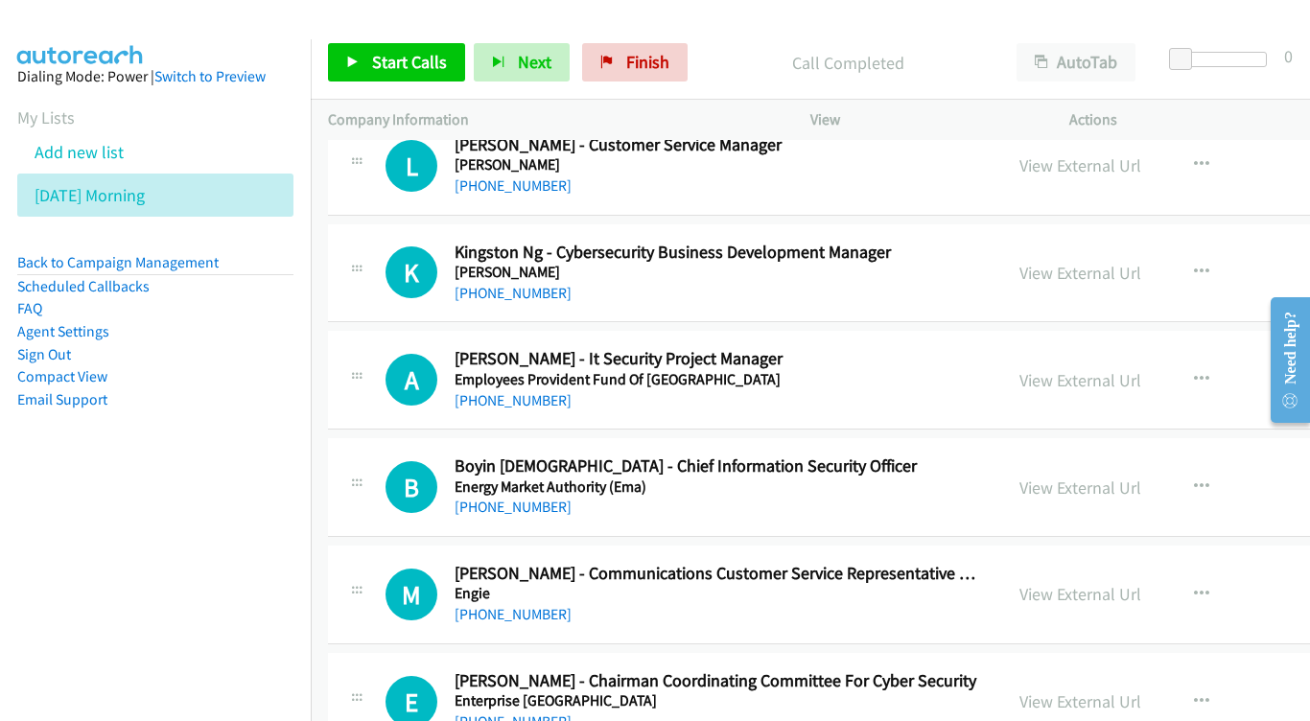
scroll to position [15443, 0]
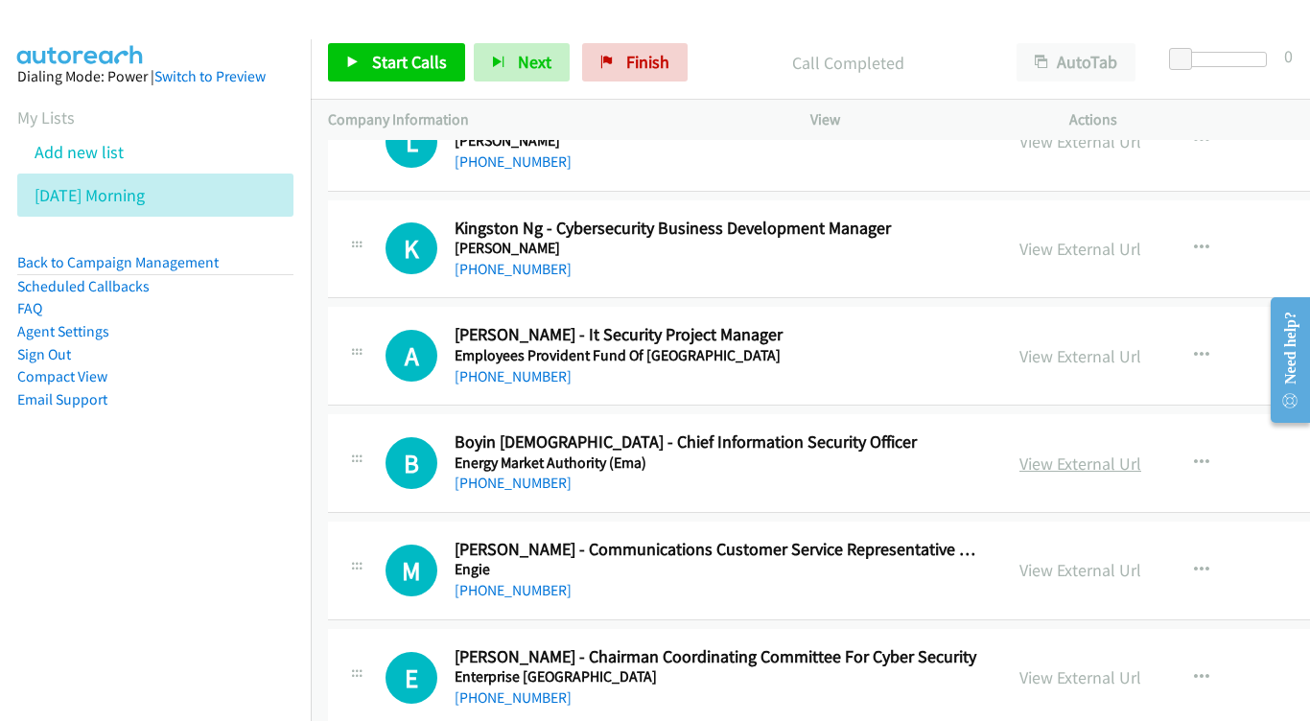
click at [1135, 453] on link "View External Url" at bounding box center [1080, 464] width 122 height 22
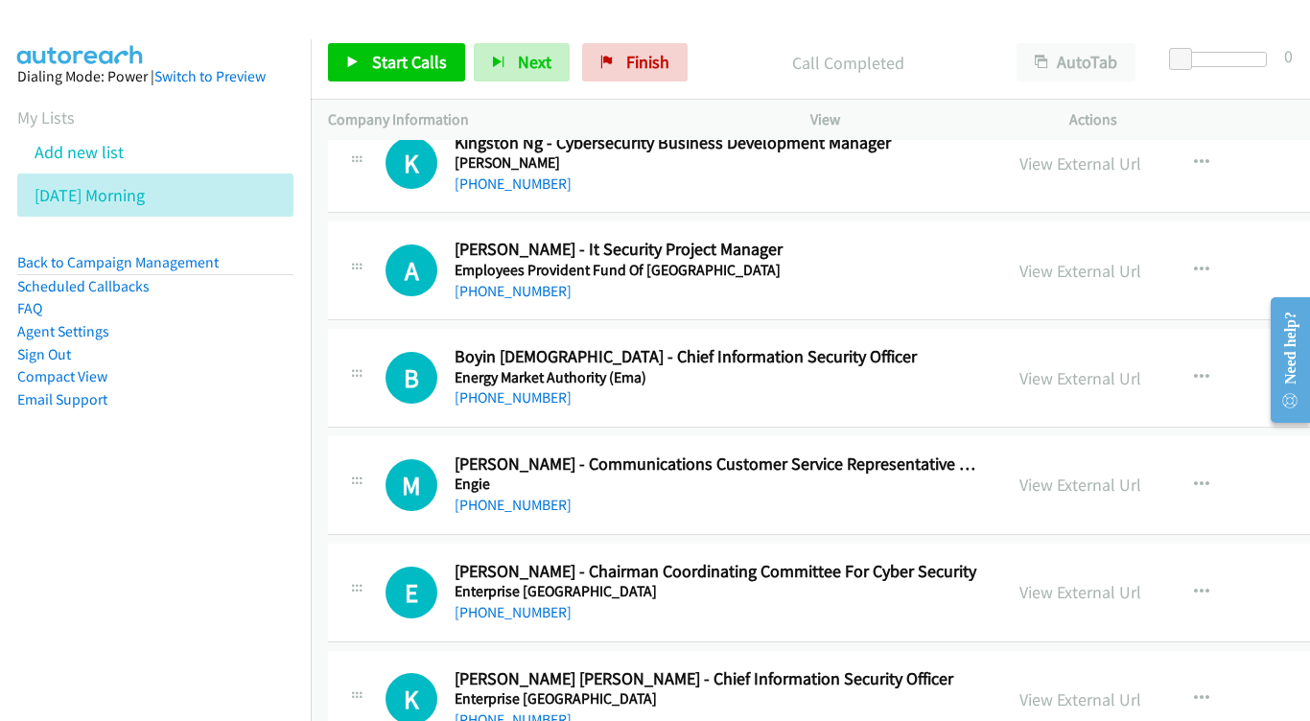
scroll to position [15546, 0]
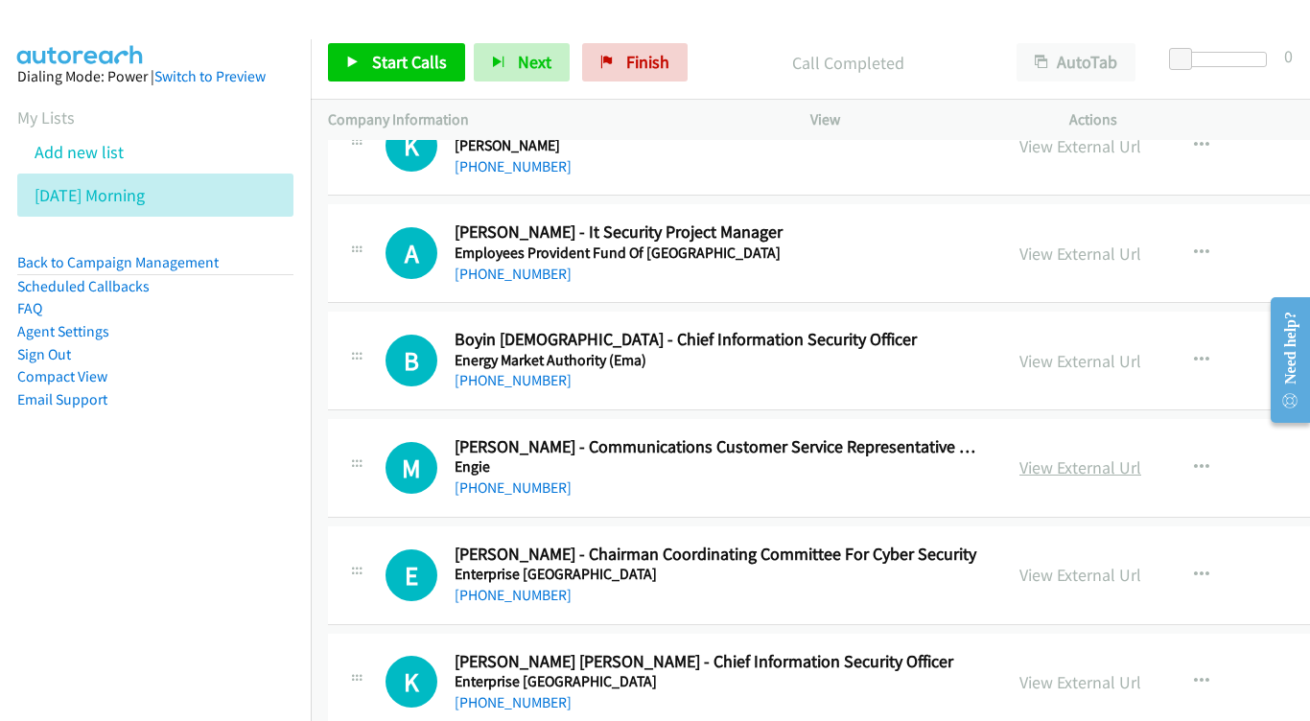
click at [1109, 456] on link "View External Url" at bounding box center [1080, 467] width 122 height 22
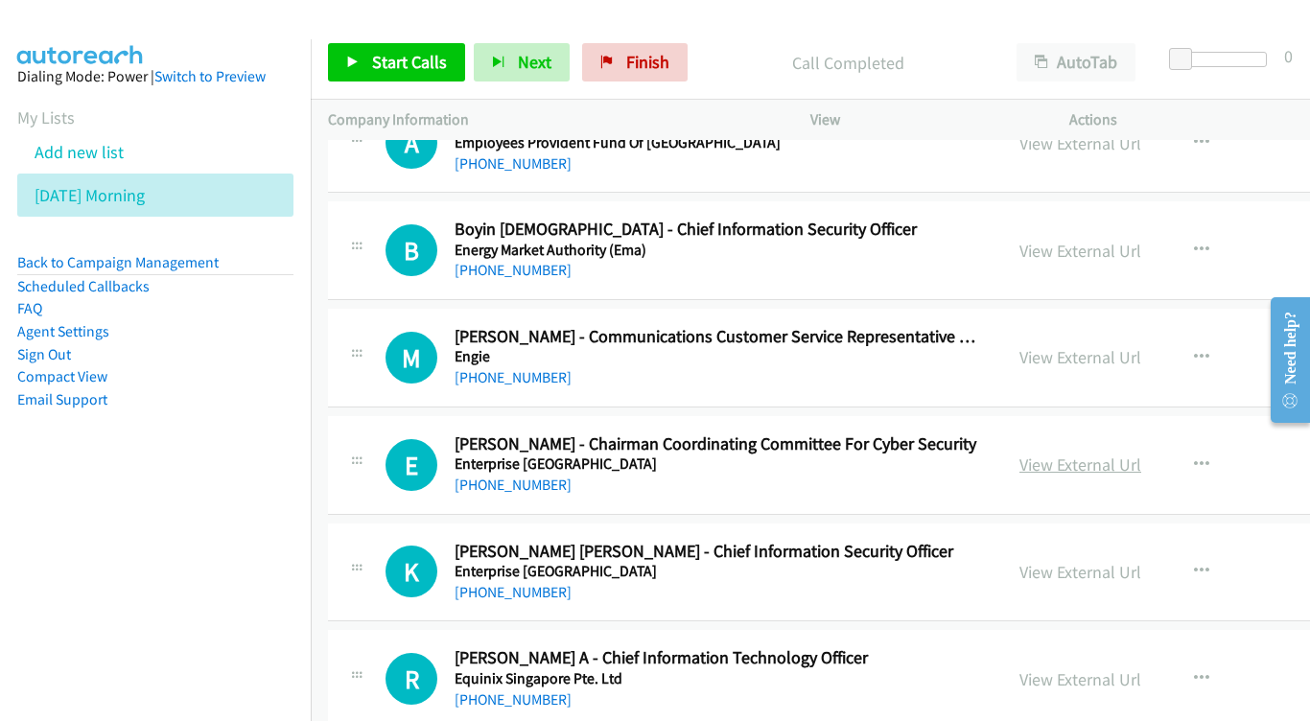
scroll to position [15770, 0]
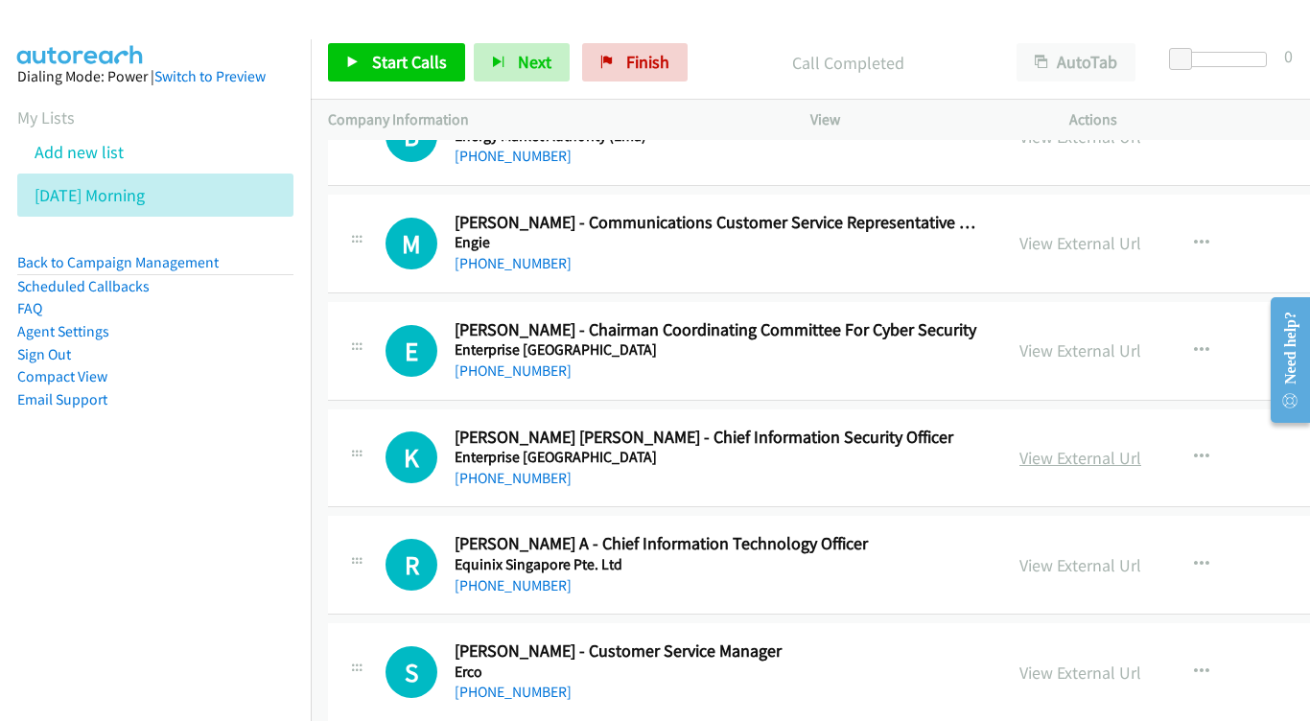
click at [1136, 447] on link "View External Url" at bounding box center [1080, 458] width 122 height 22
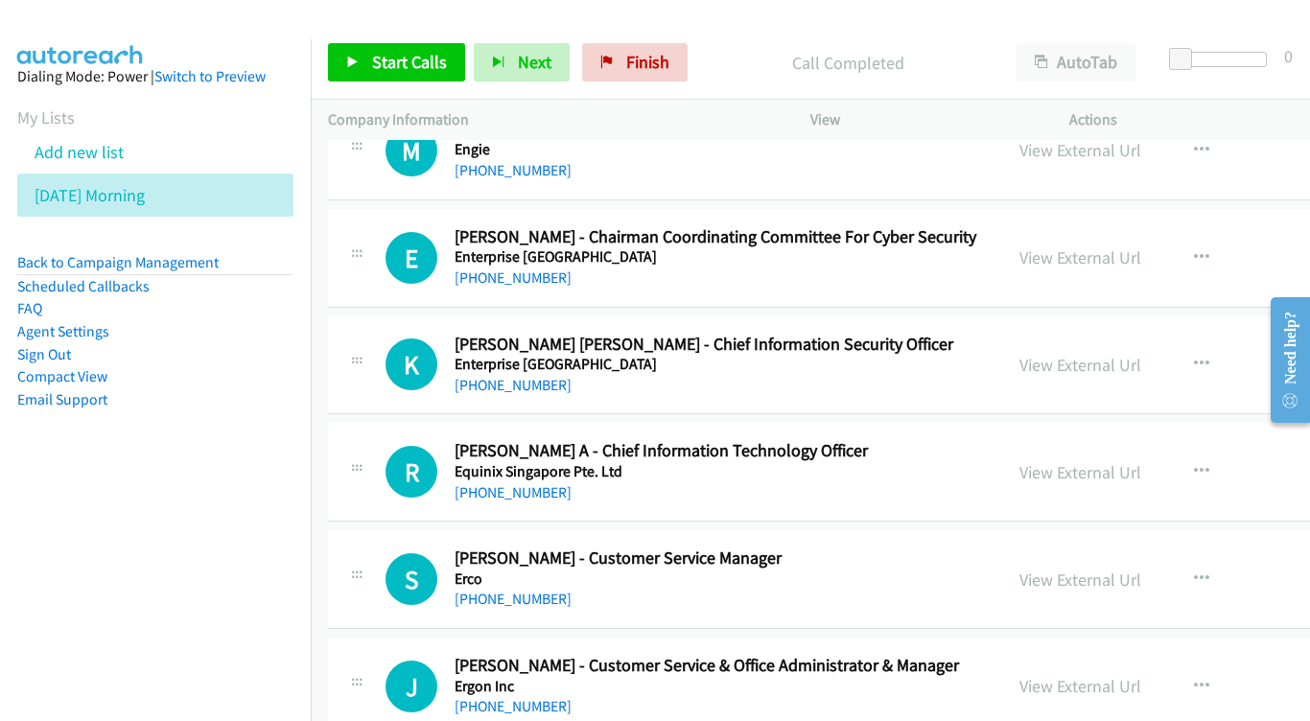
scroll to position [15865, 0]
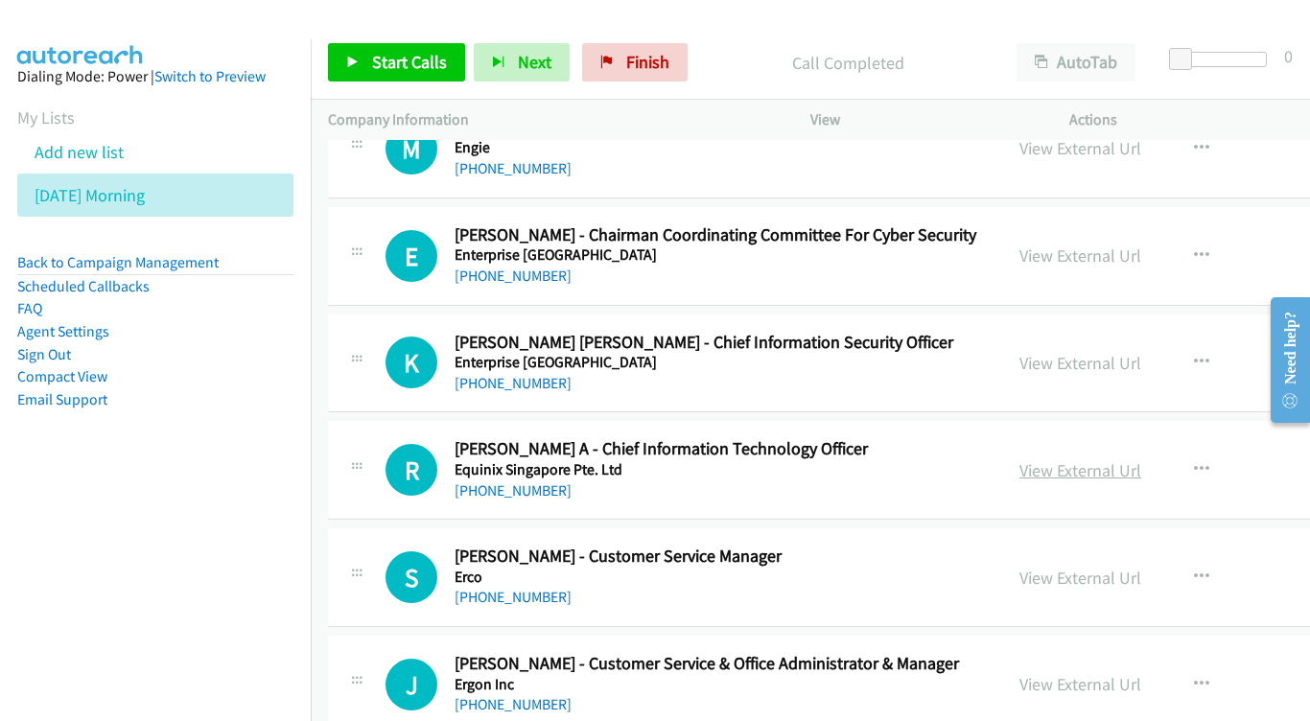
click at [1121, 459] on link "View External Url" at bounding box center [1080, 470] width 122 height 22
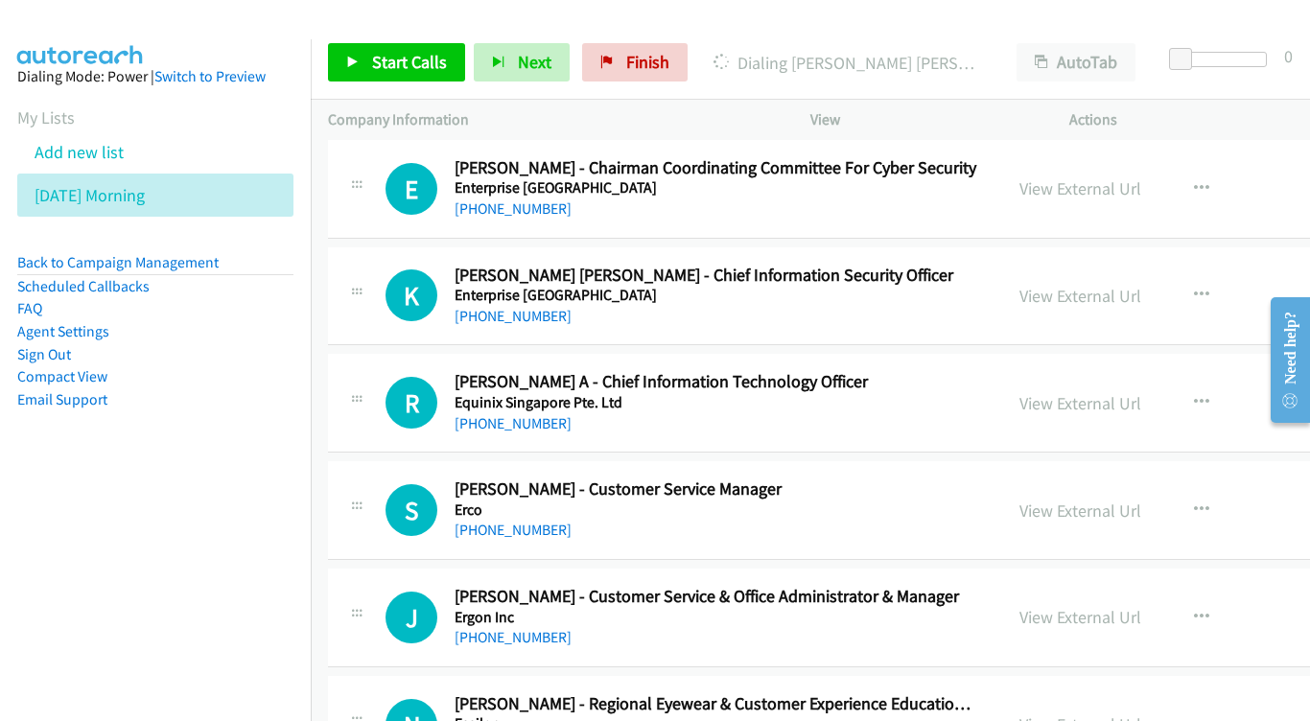
scroll to position [15966, 0]
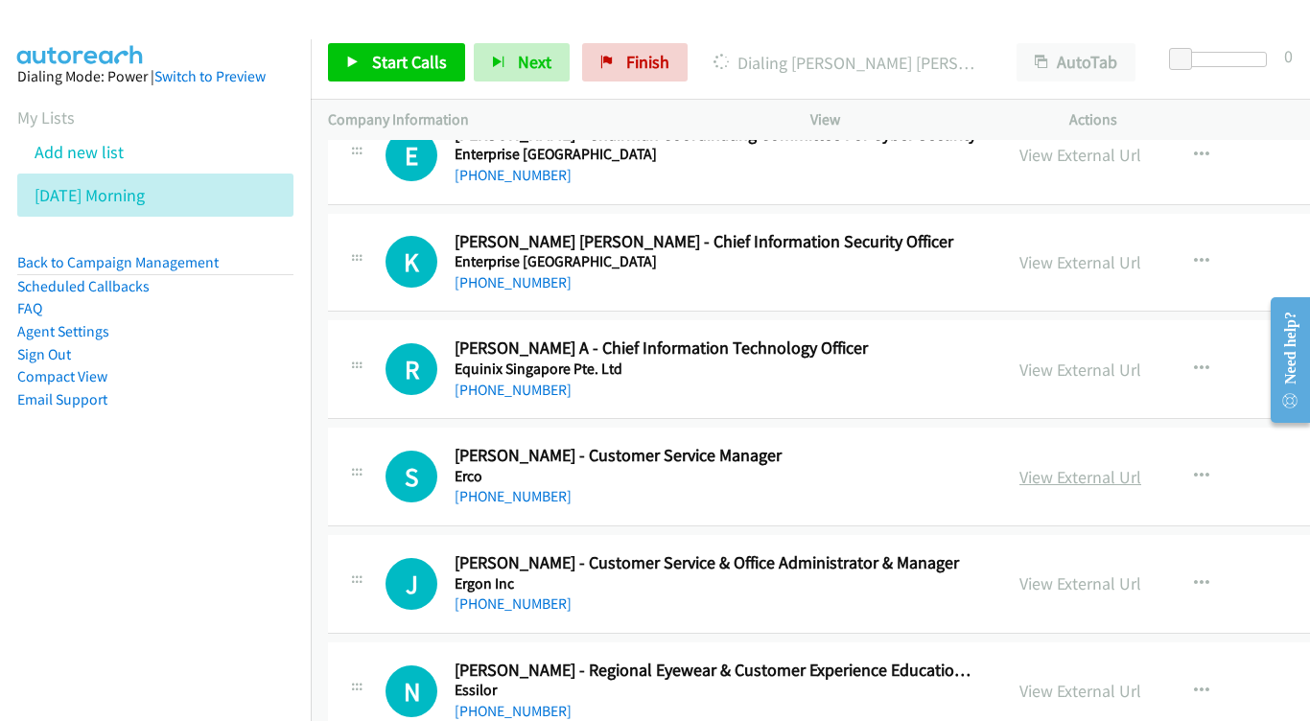
click at [1141, 466] on link "View External Url" at bounding box center [1080, 477] width 122 height 22
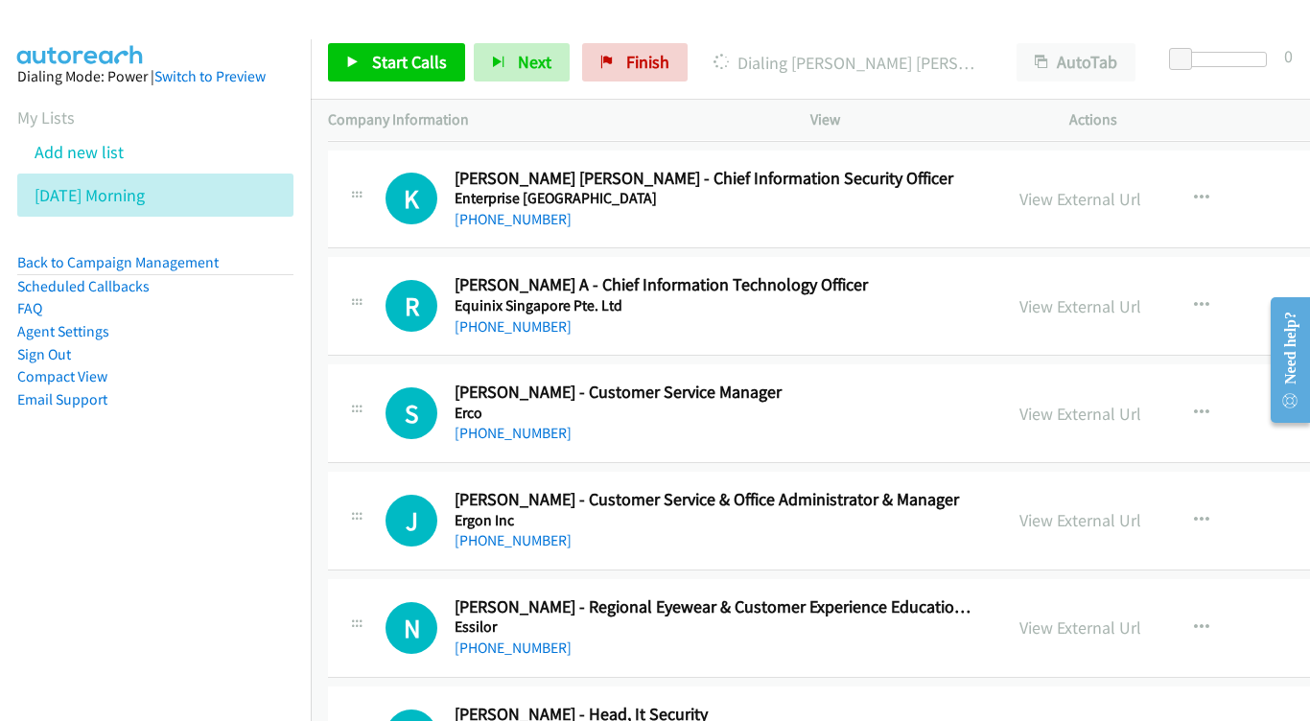
scroll to position [16062, 0]
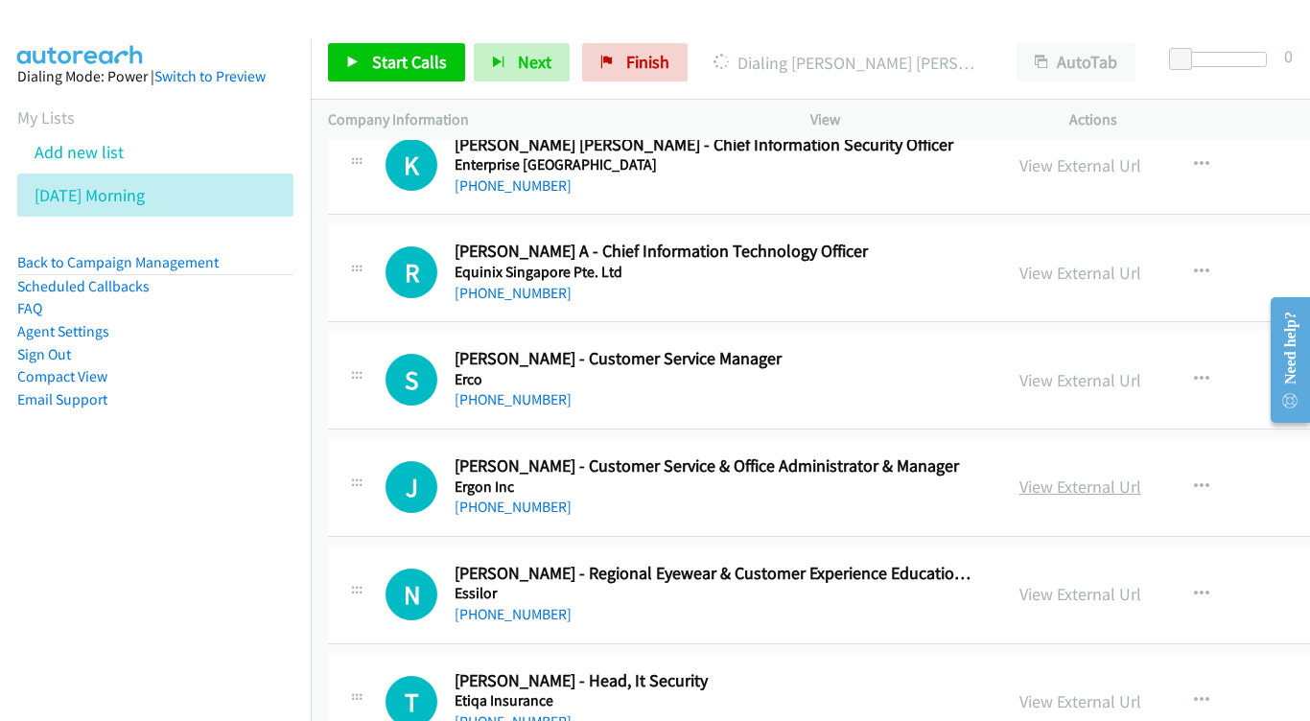
click at [1141, 476] on link "View External Url" at bounding box center [1080, 487] width 122 height 22
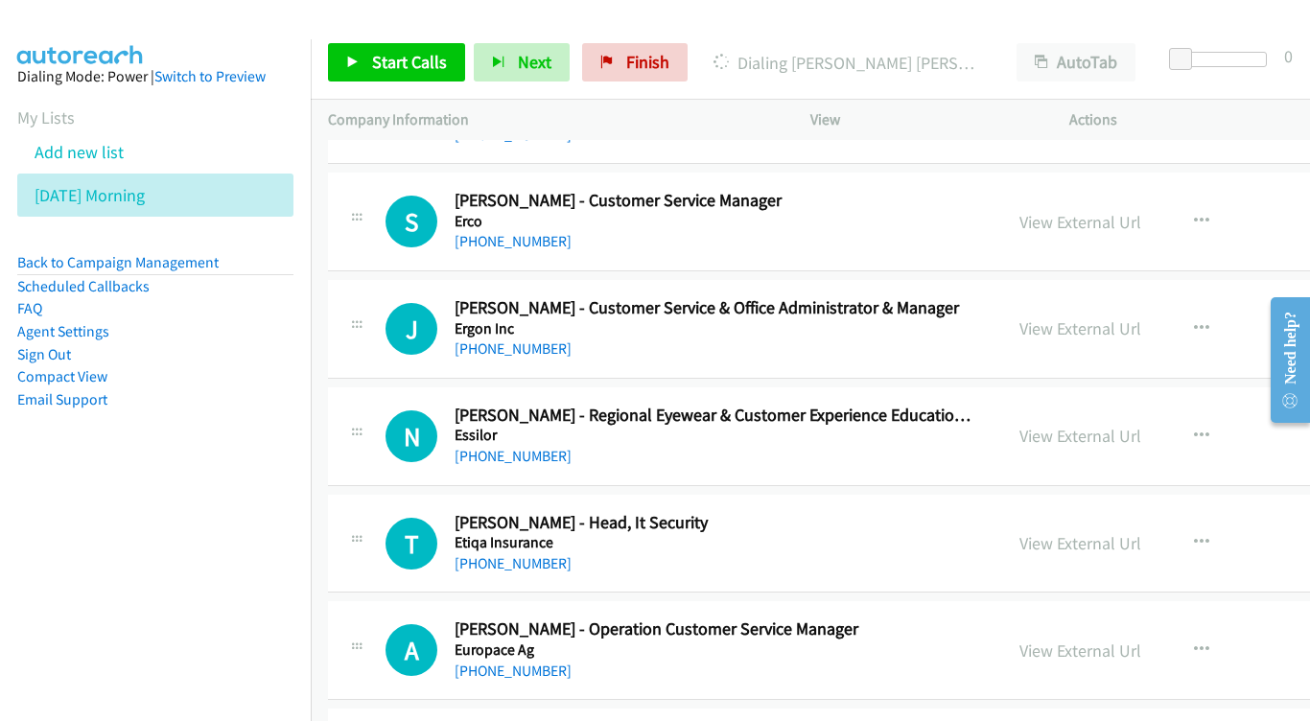
scroll to position [16192, 0]
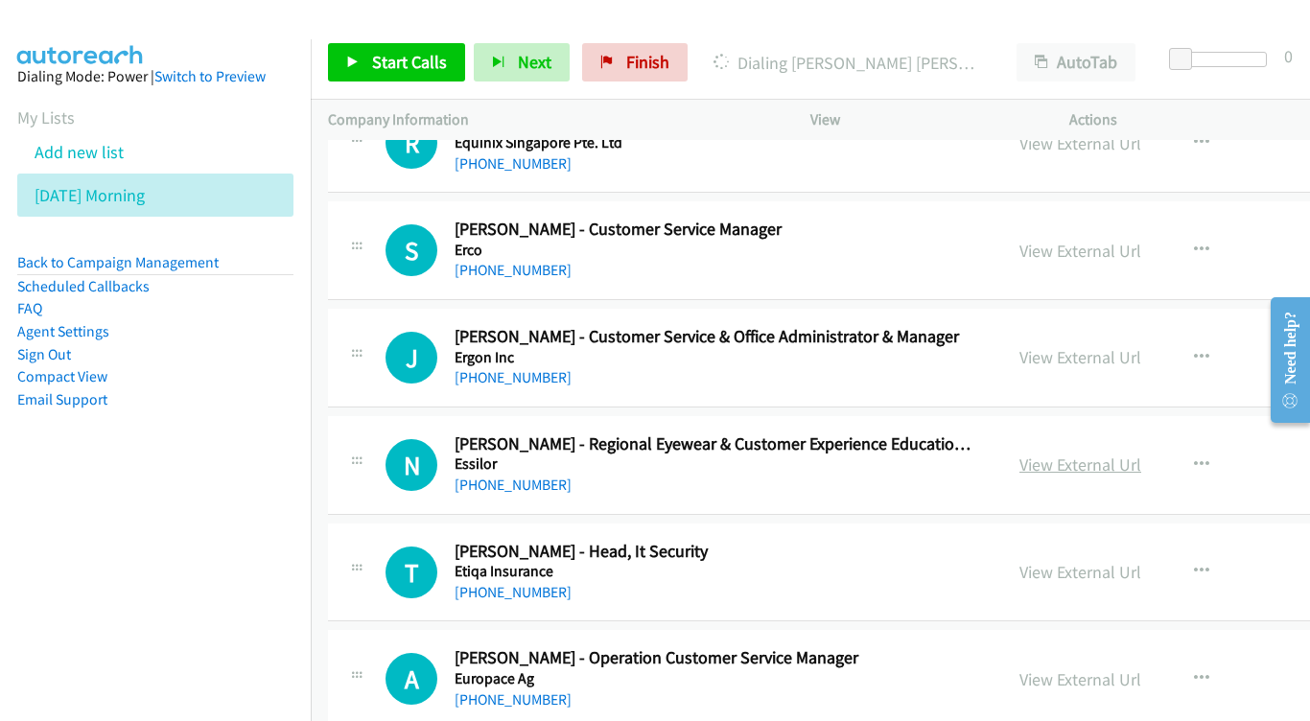
click at [1141, 454] on link "View External Url" at bounding box center [1080, 465] width 122 height 22
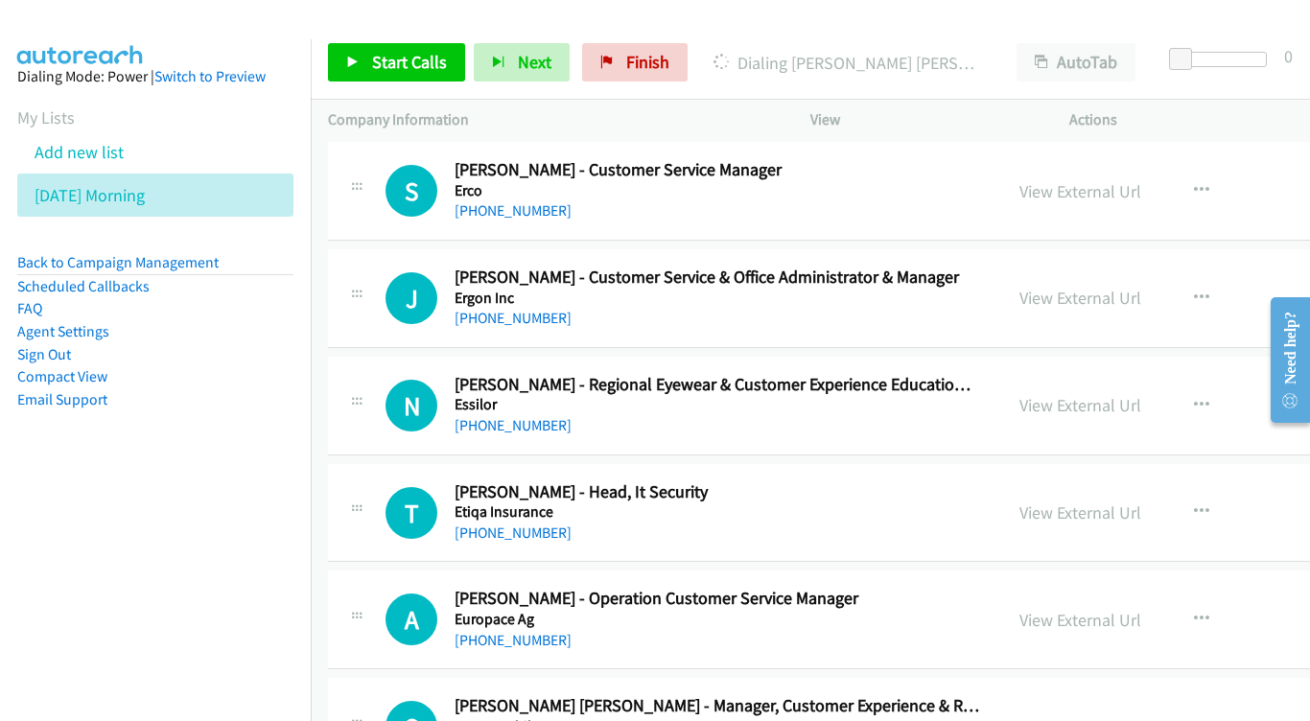
scroll to position [16286, 0]
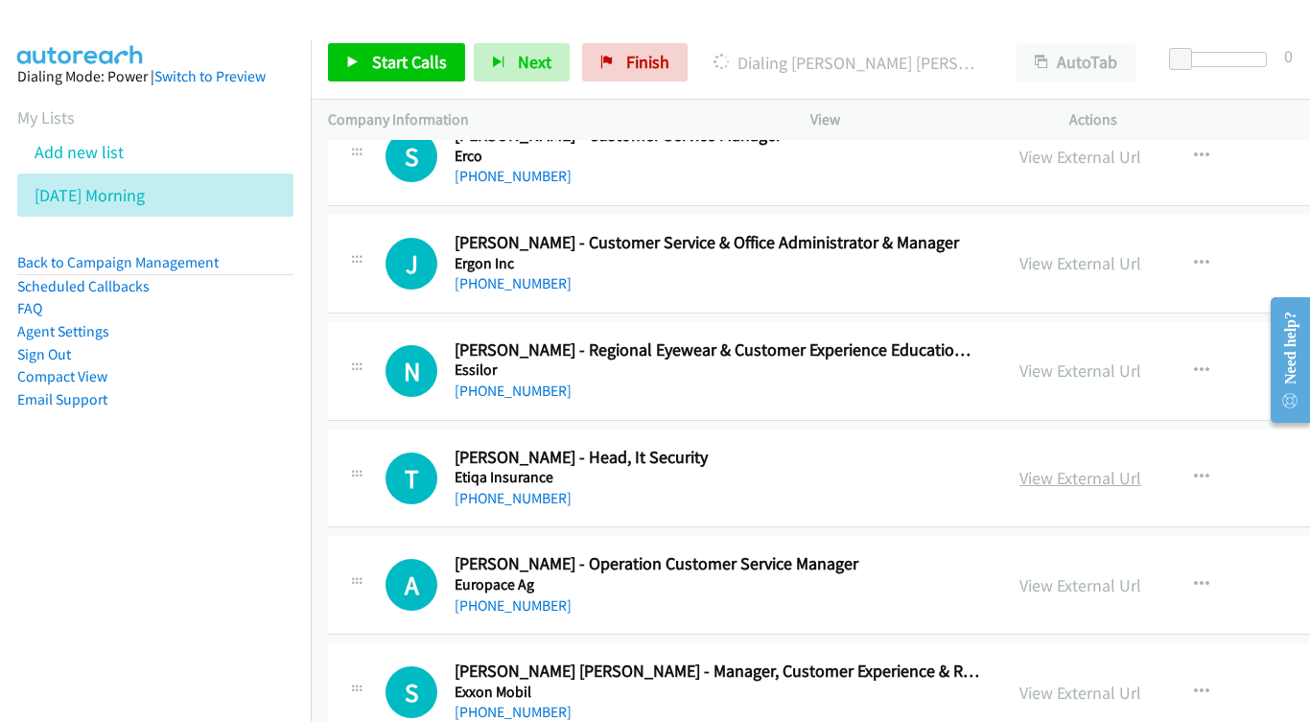
click at [1141, 467] on link "View External Url" at bounding box center [1080, 478] width 122 height 22
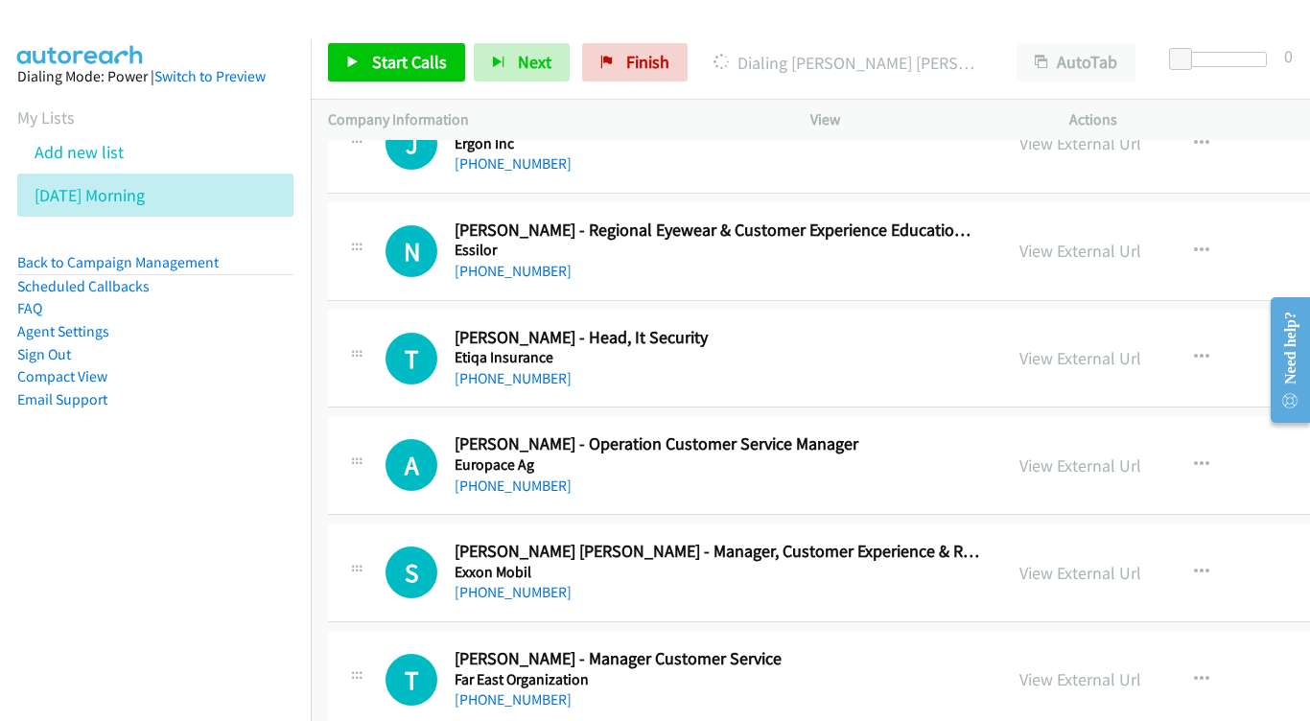
scroll to position [16410, 0]
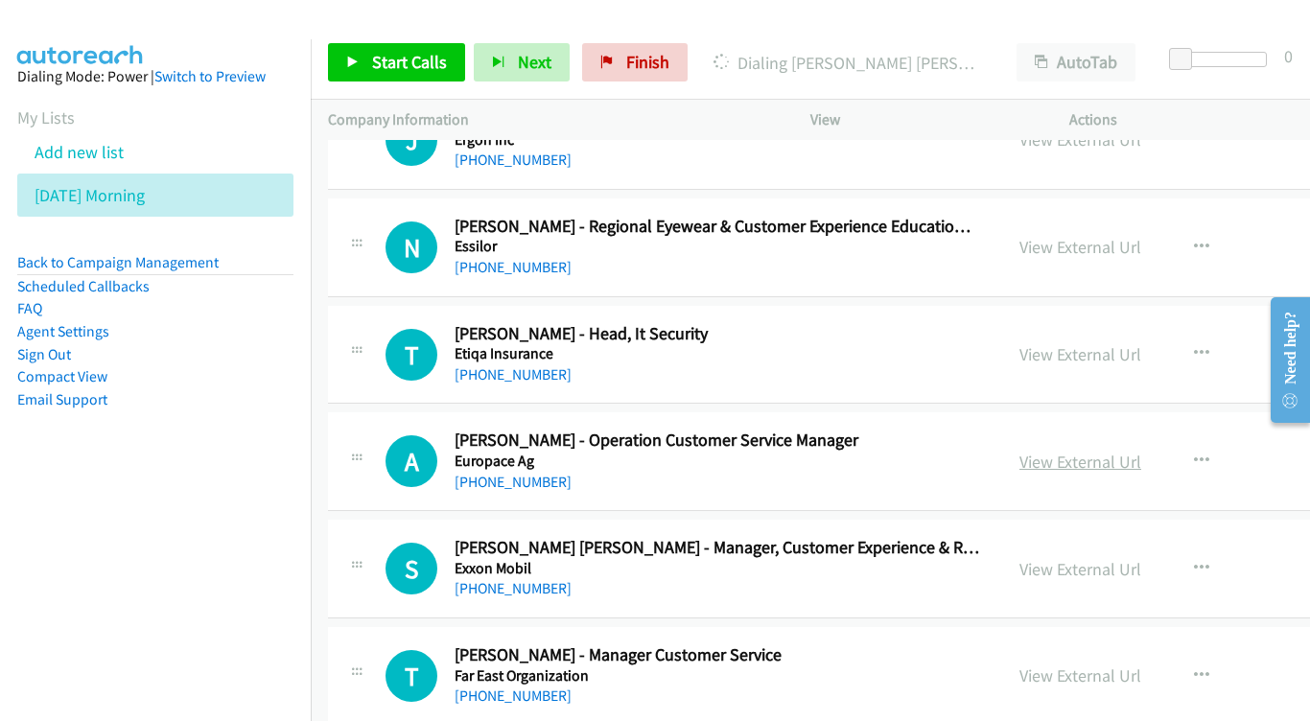
click at [1139, 451] on link "View External Url" at bounding box center [1080, 462] width 122 height 22
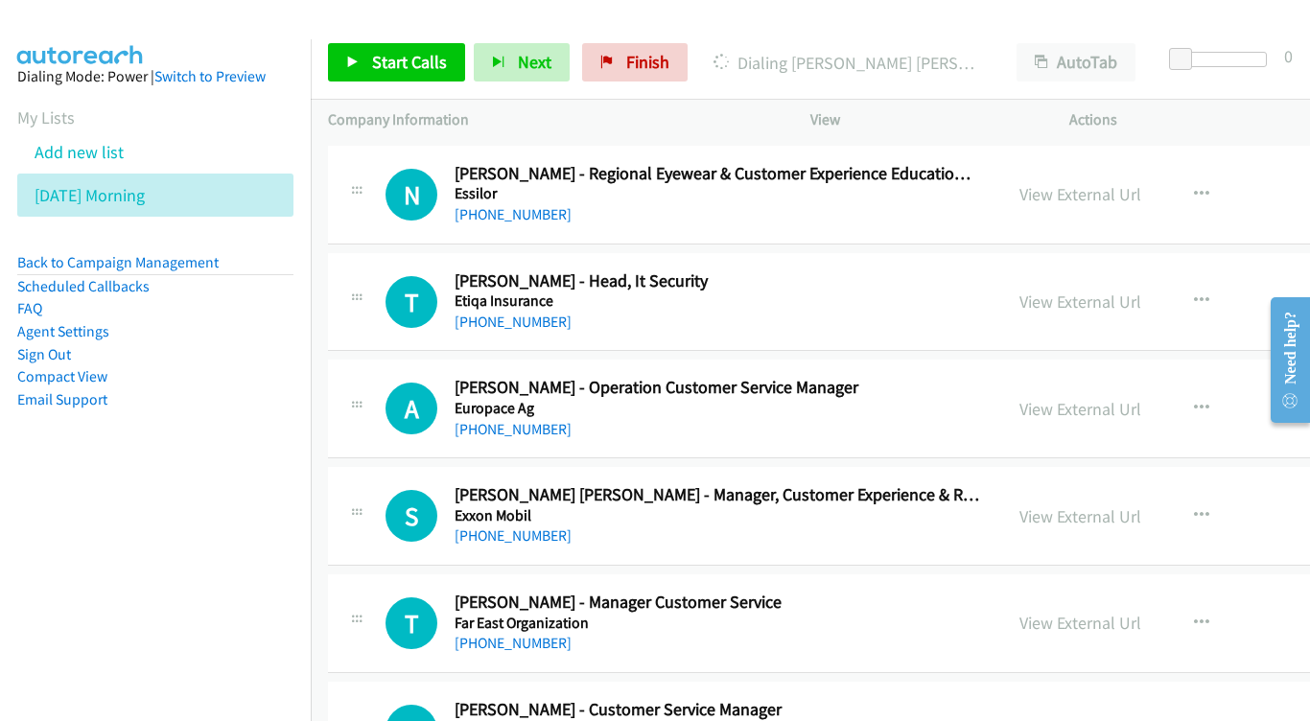
scroll to position [16466, 0]
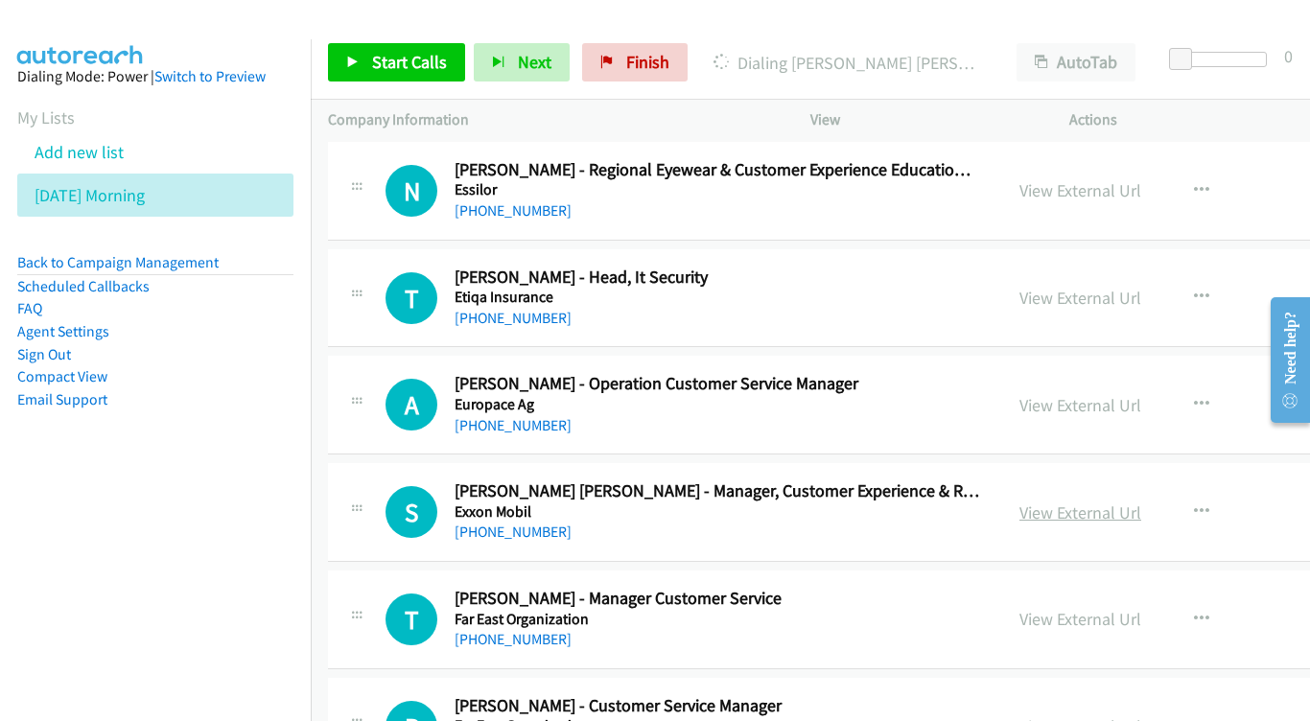
click at [1141, 501] on link "View External Url" at bounding box center [1080, 512] width 122 height 22
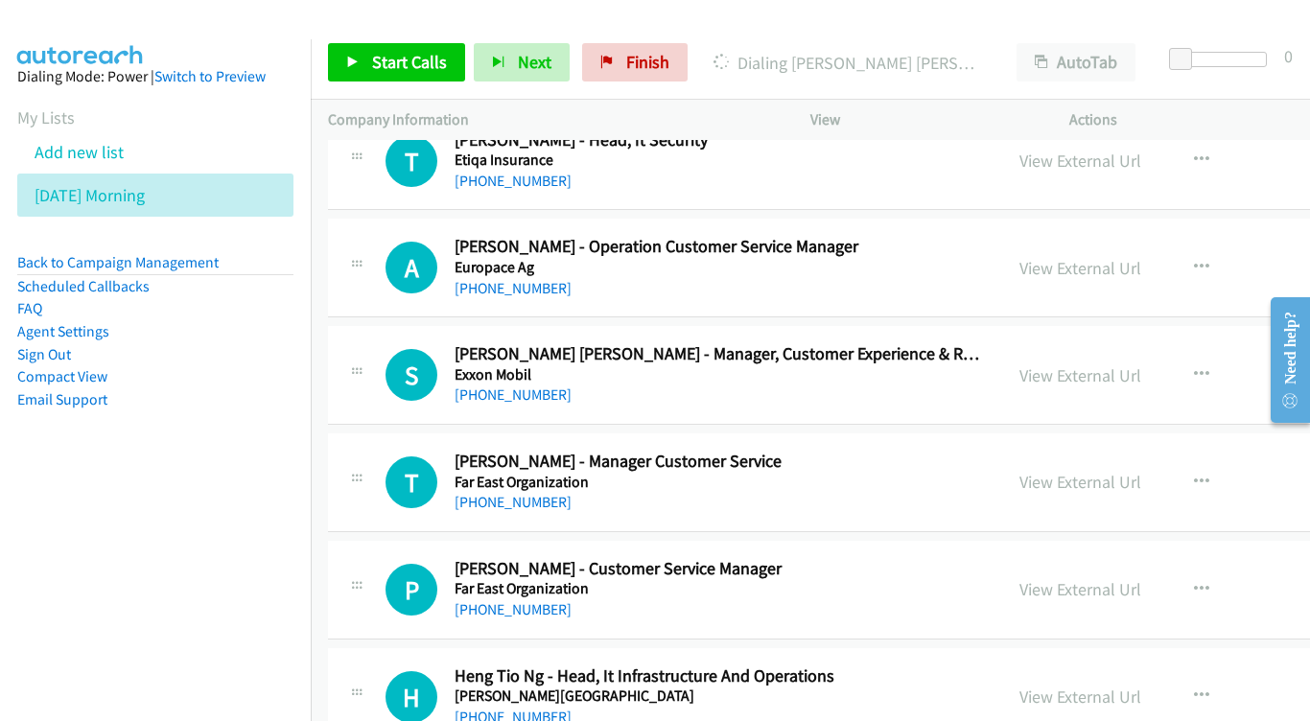
scroll to position [16607, 0]
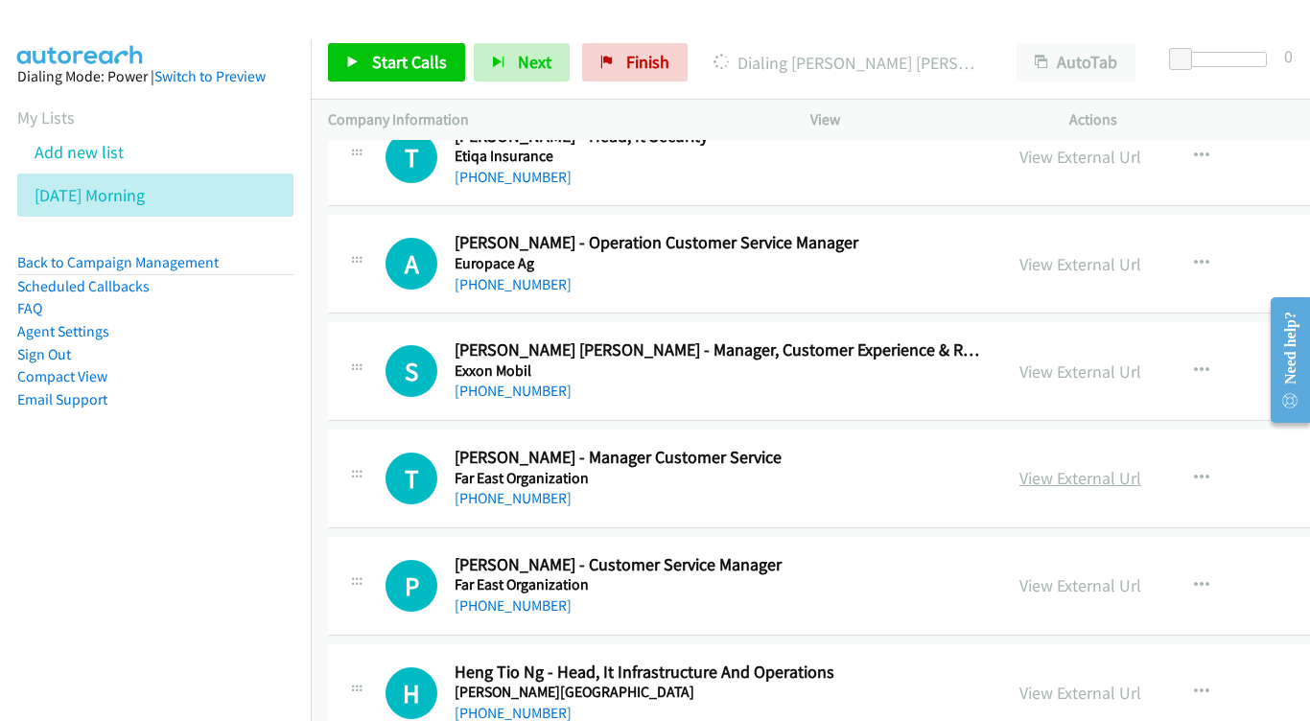
click at [1107, 467] on link "View External Url" at bounding box center [1080, 478] width 122 height 22
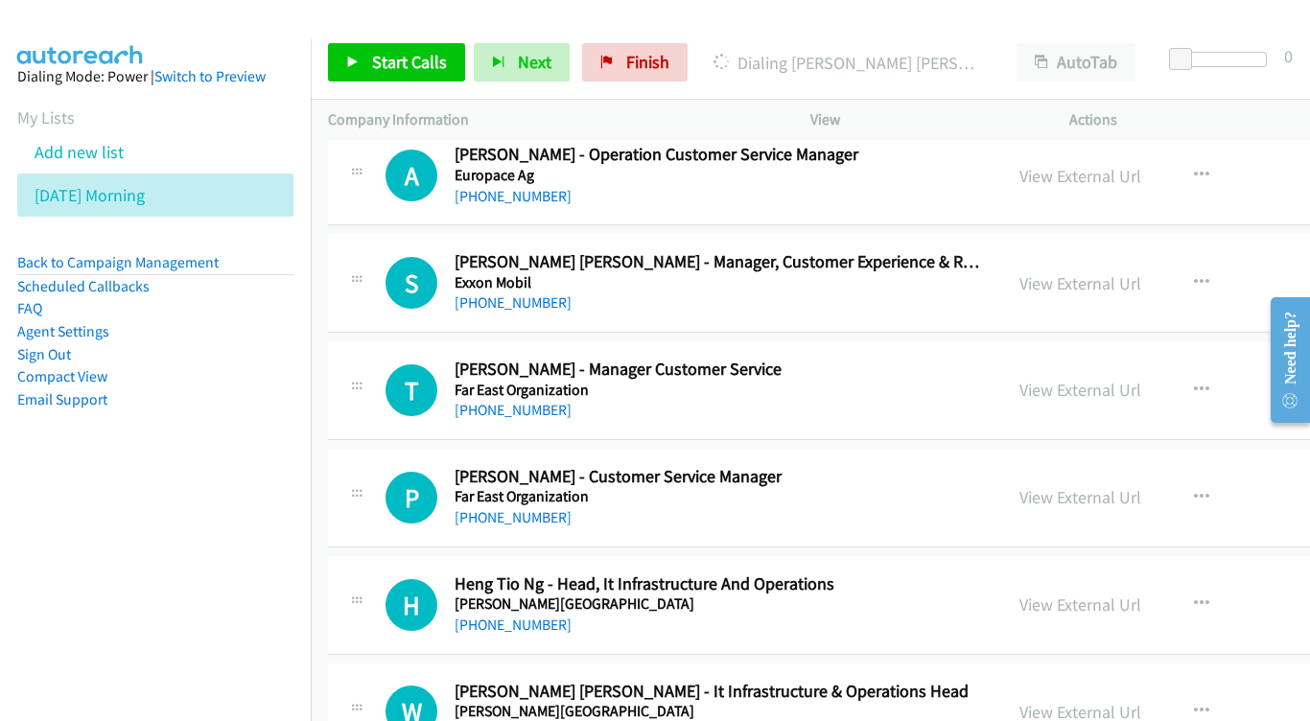
scroll to position [16699, 0]
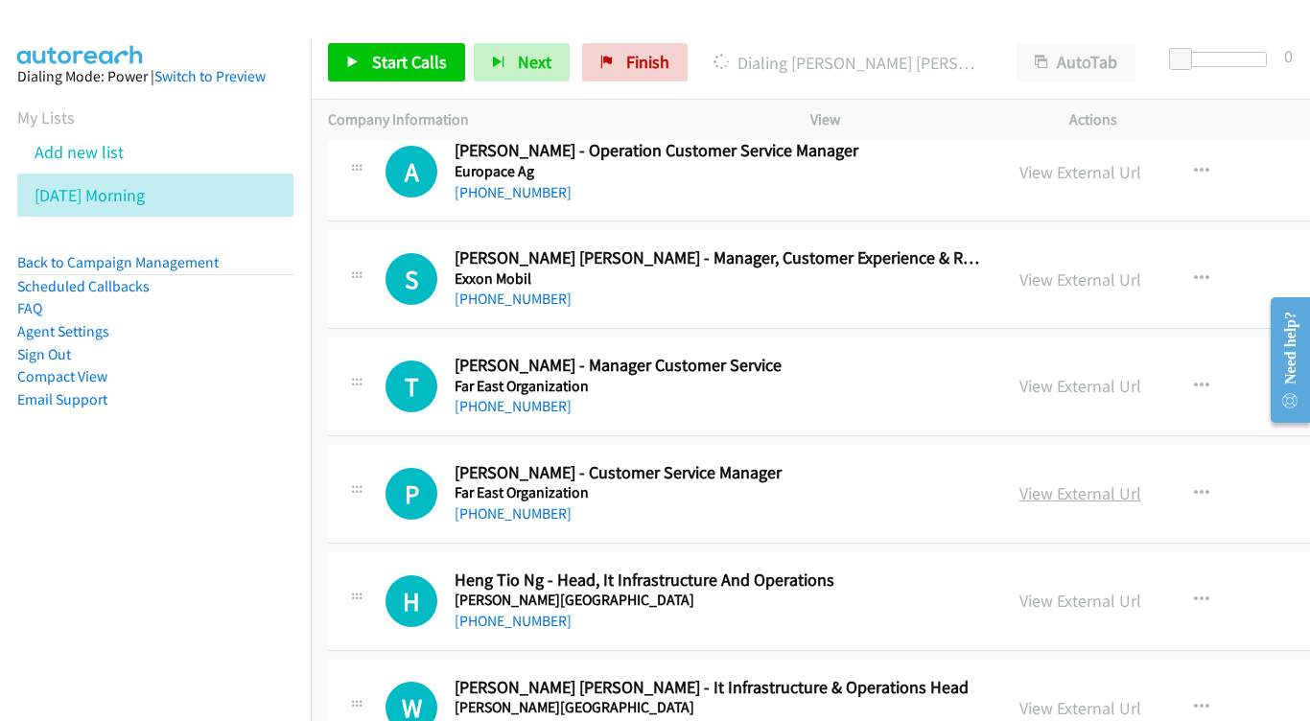
click at [1113, 482] on link "View External Url" at bounding box center [1080, 493] width 122 height 22
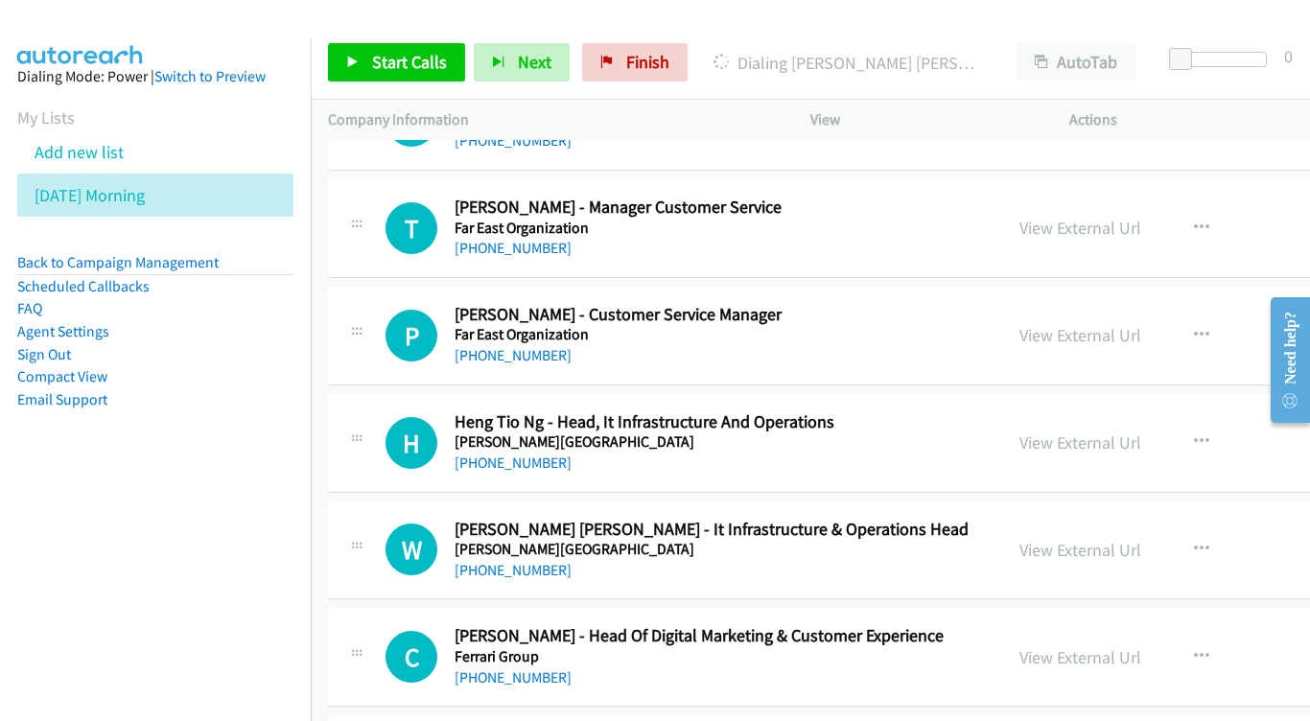
scroll to position [16823, 0]
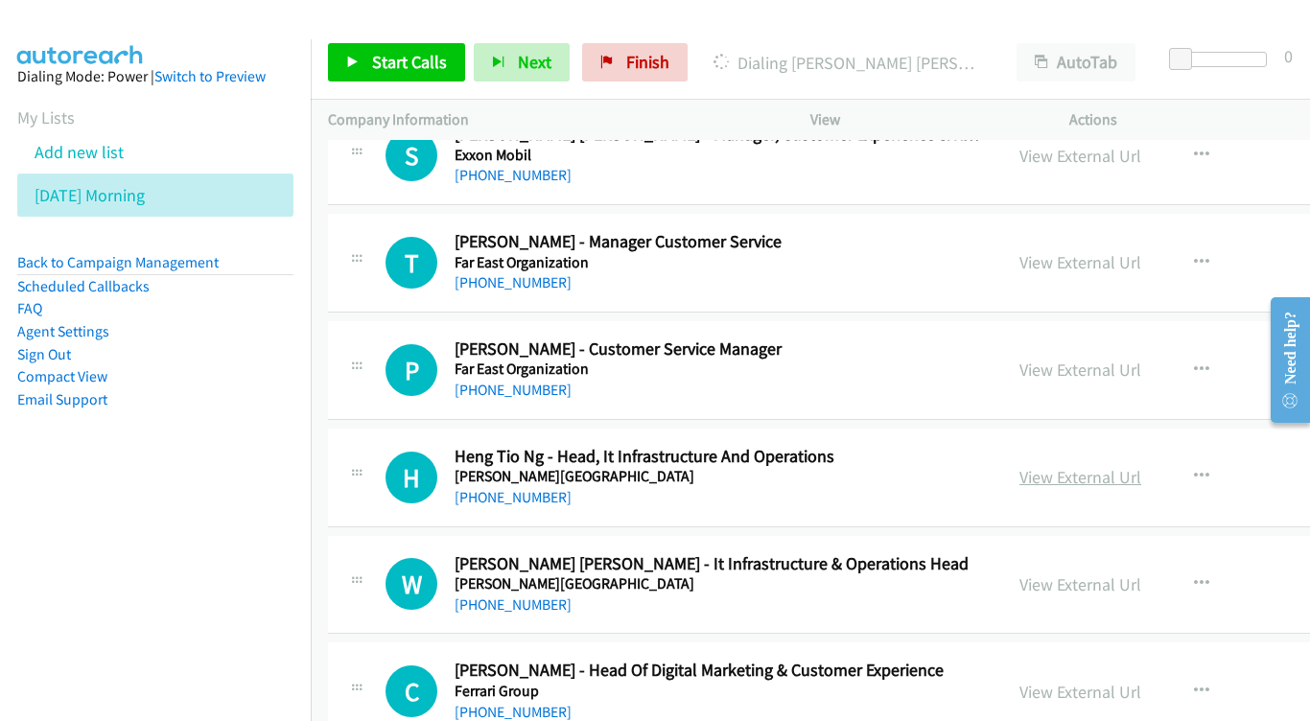
click at [1140, 466] on link "View External Url" at bounding box center [1080, 477] width 122 height 22
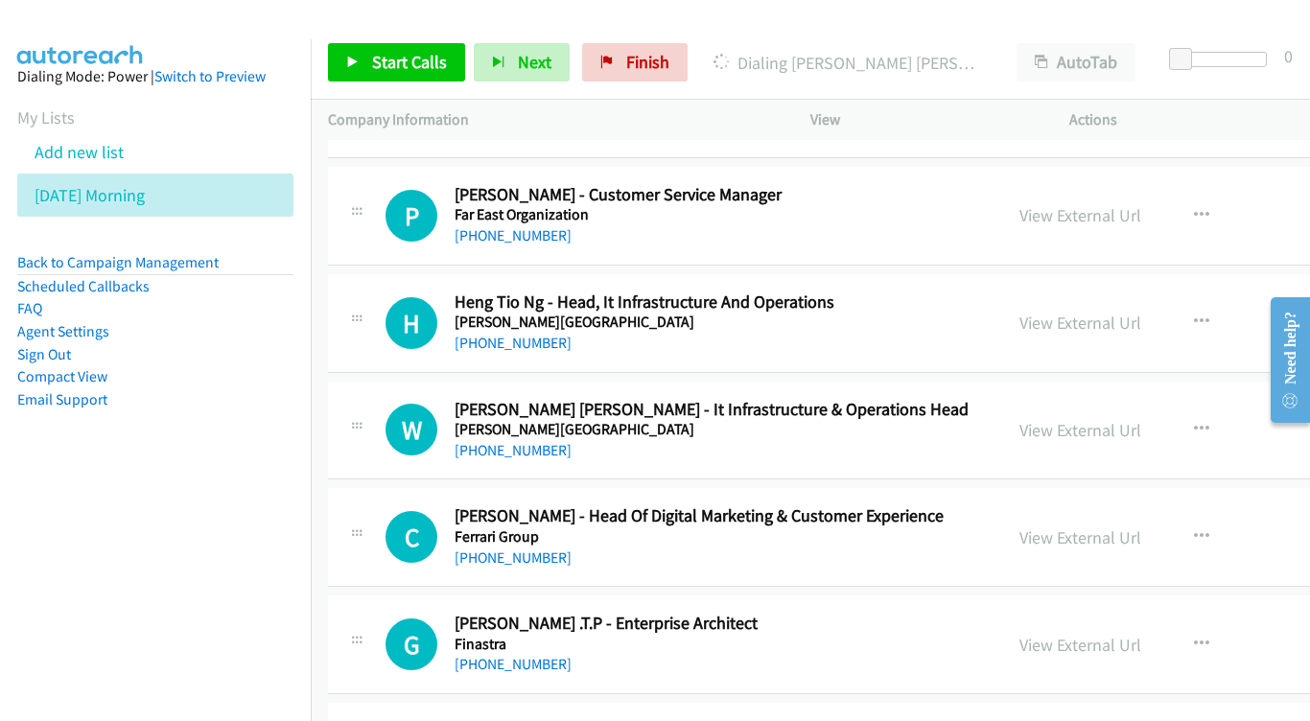
scroll to position [16941, 0]
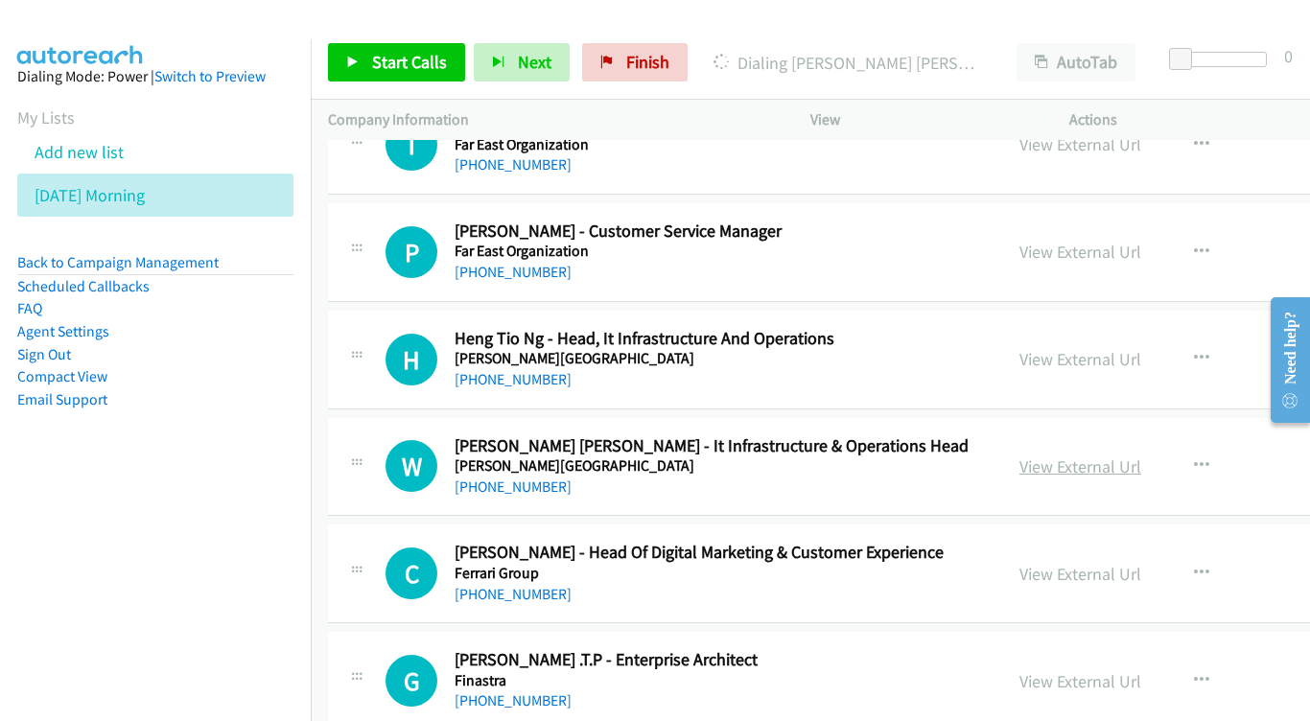
click at [1141, 455] on link "View External Url" at bounding box center [1080, 466] width 122 height 22
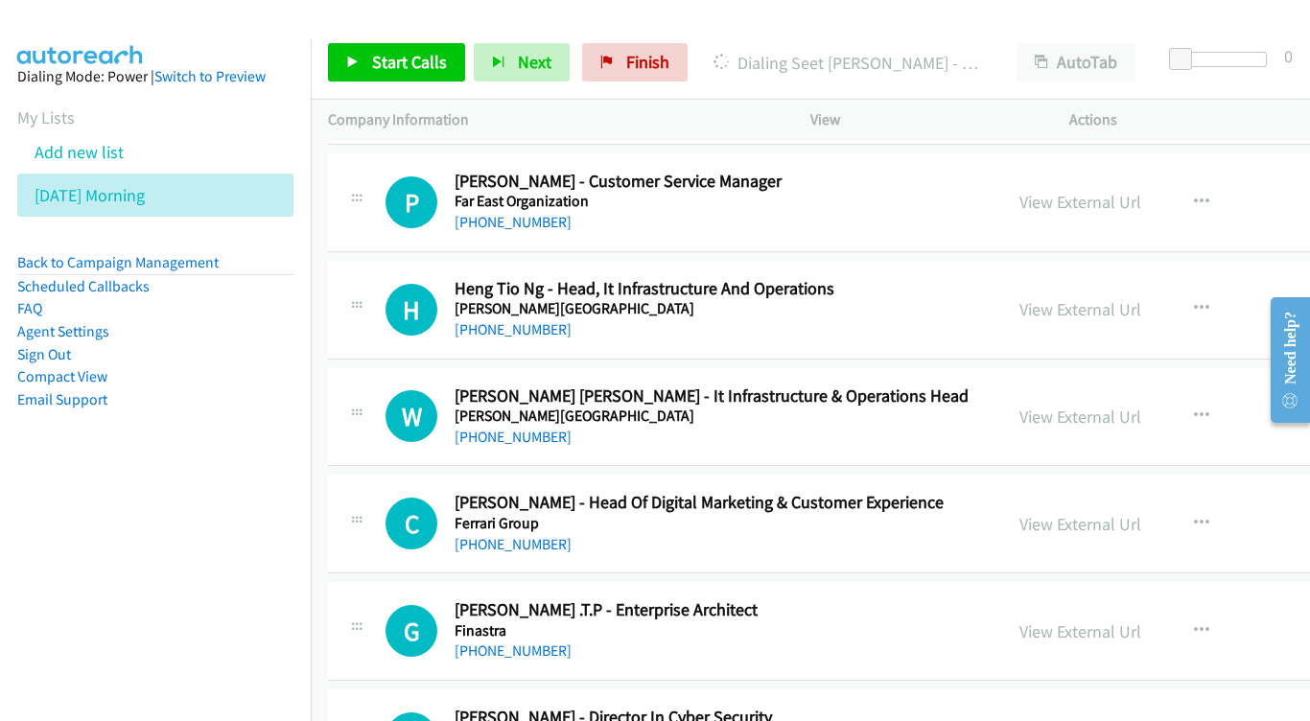
scroll to position [17021, 0]
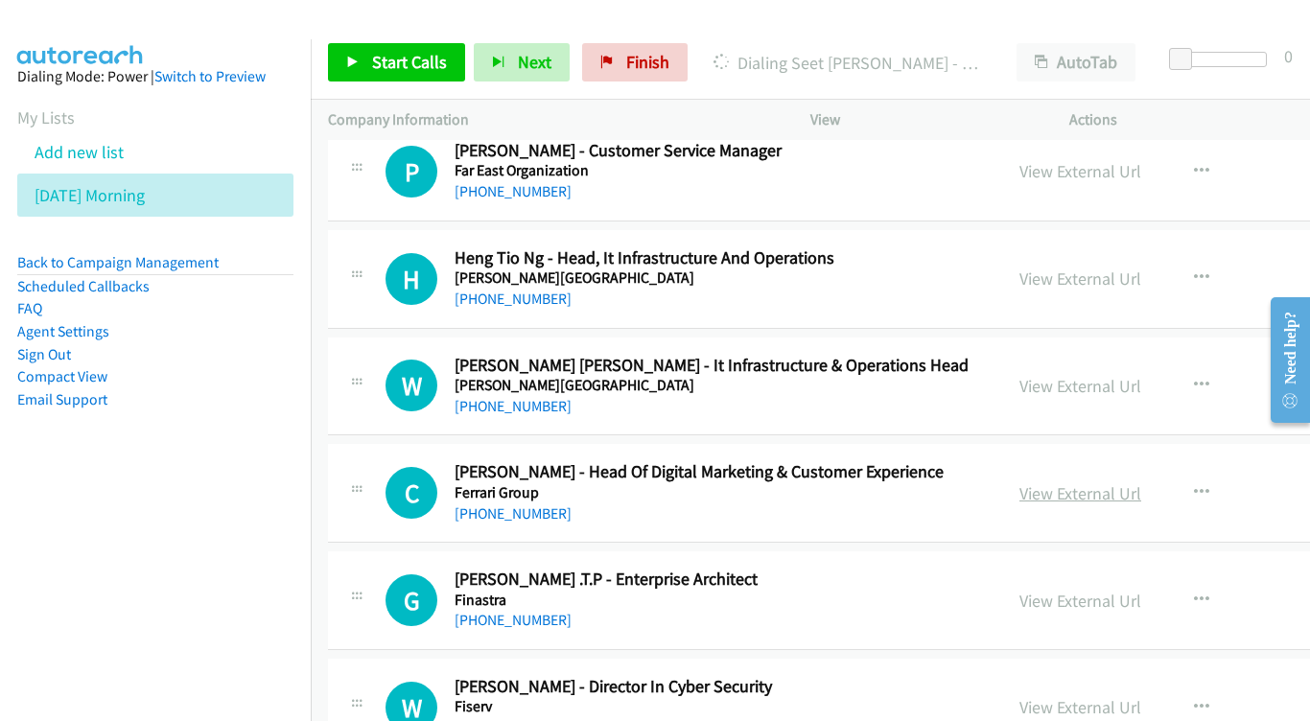
click at [1137, 482] on link "View External Url" at bounding box center [1080, 493] width 122 height 22
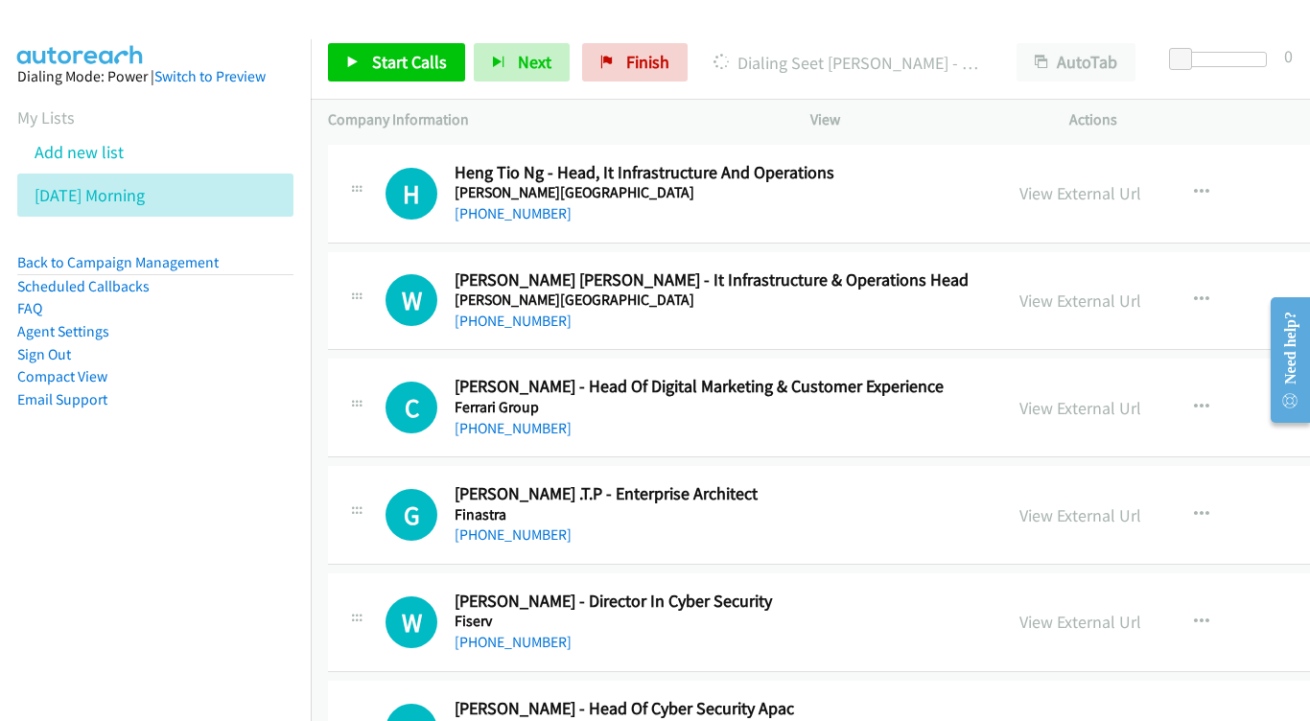
scroll to position [17108, 0]
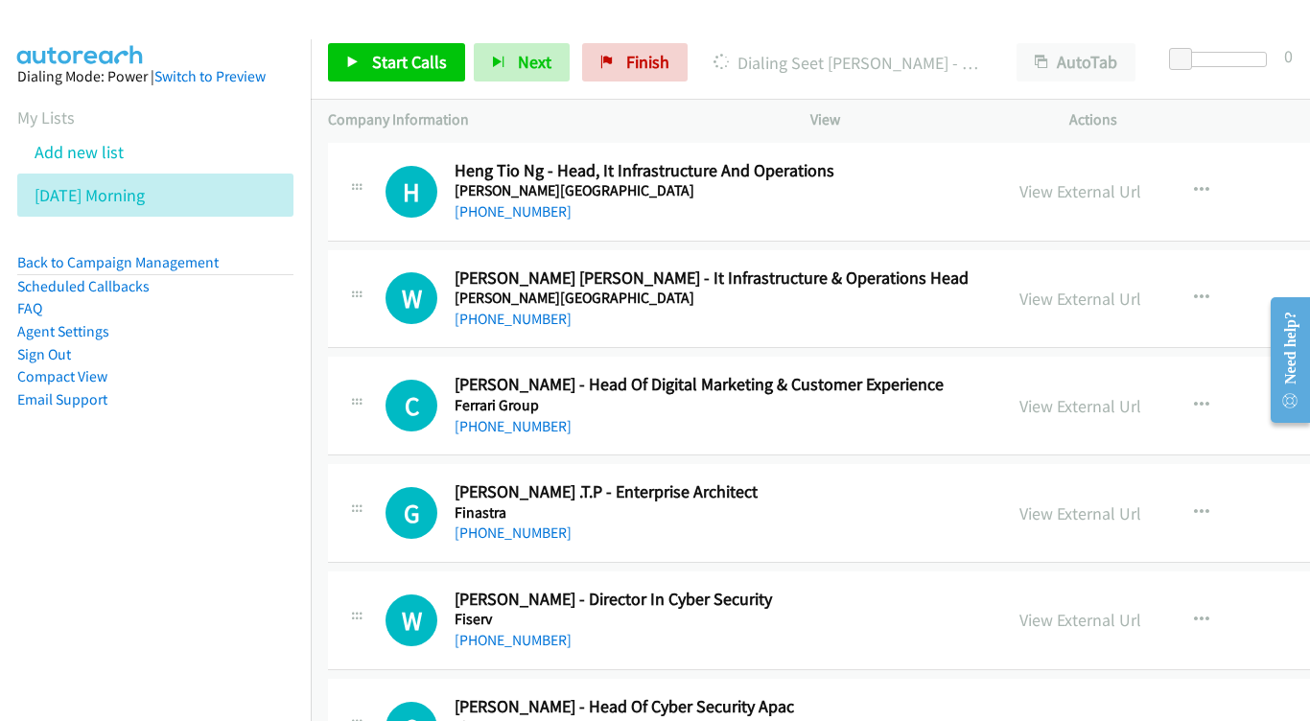
click at [1126, 481] on div "View External Url View External Url Schedule/Manage Callback Start Calls Here R…" at bounding box center [1179, 512] width 355 height 63
click at [1141, 502] on link "View External Url" at bounding box center [1080, 513] width 122 height 22
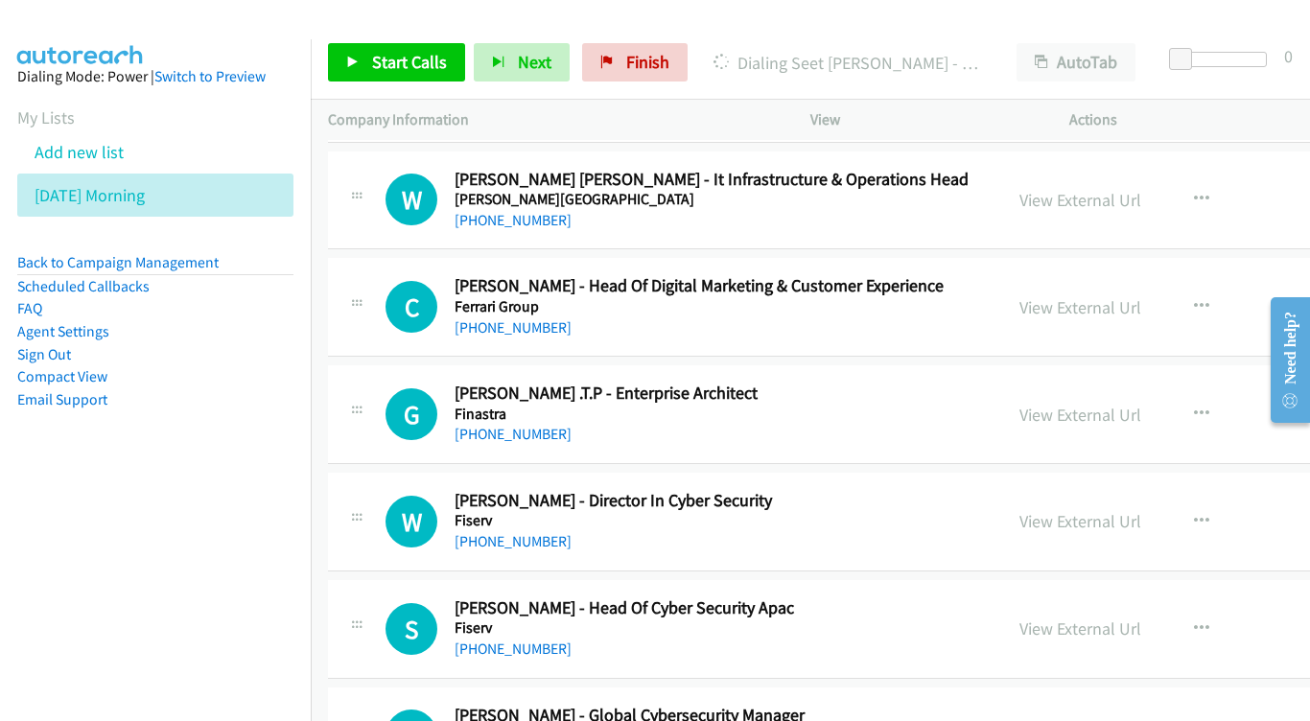
scroll to position [17217, 0]
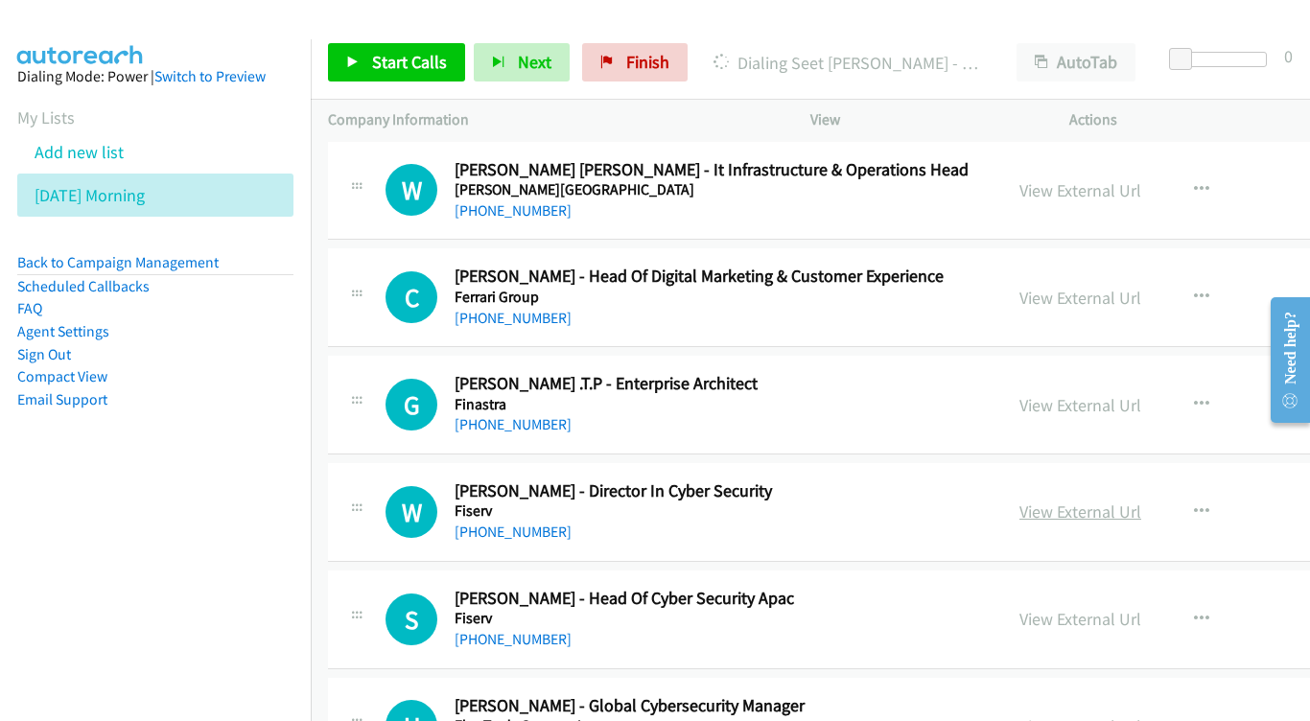
click at [1141, 500] on link "View External Url" at bounding box center [1080, 511] width 122 height 22
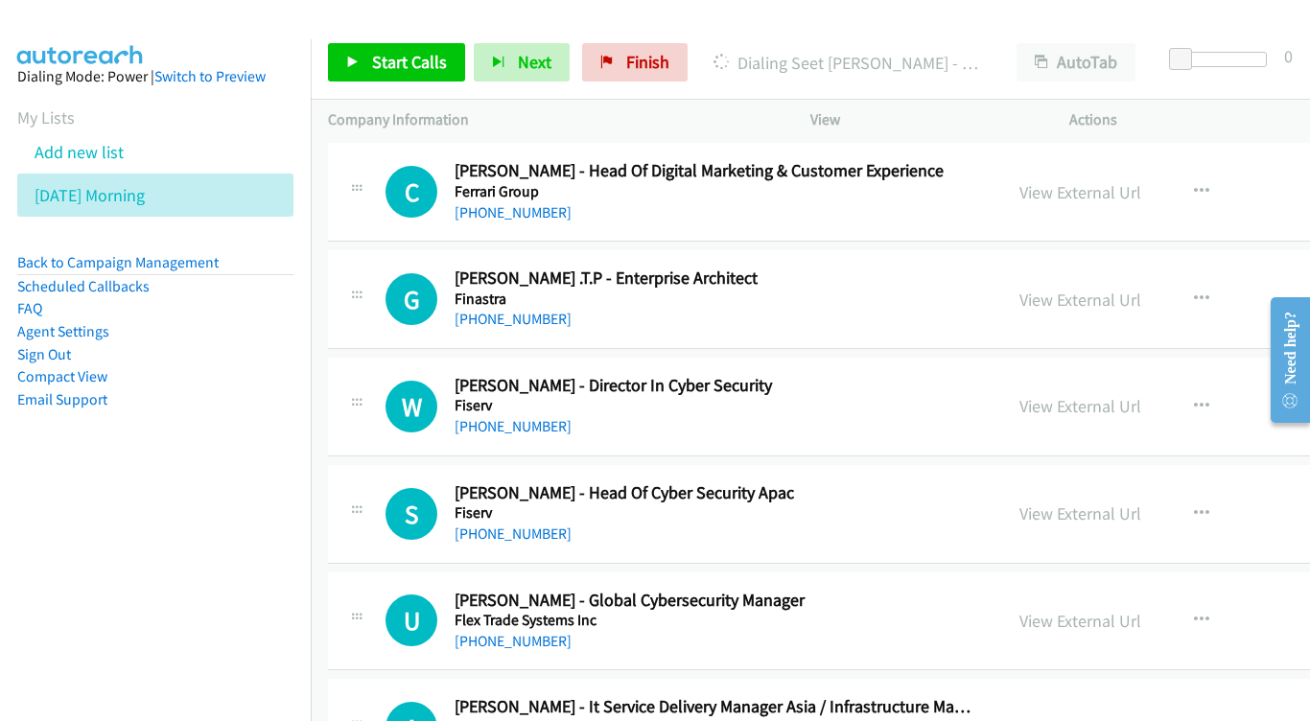
scroll to position [17324, 0]
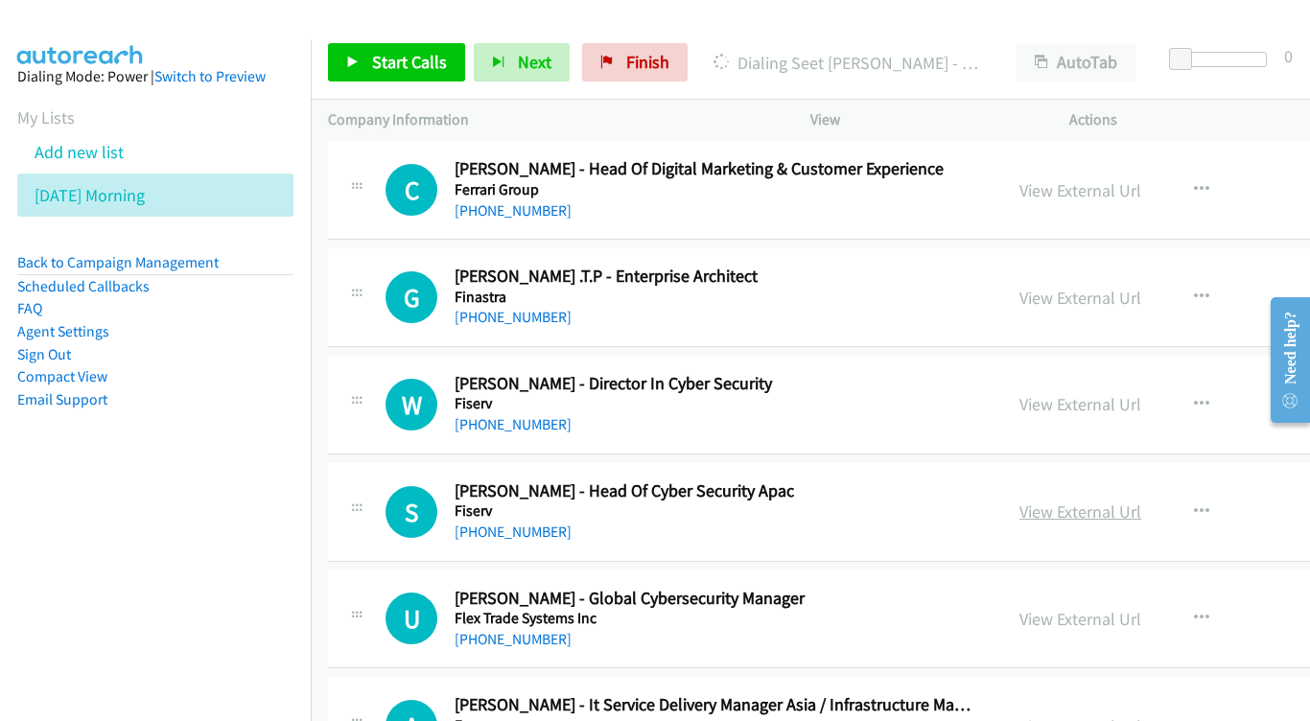
click at [1141, 500] on link "View External Url" at bounding box center [1080, 511] width 122 height 22
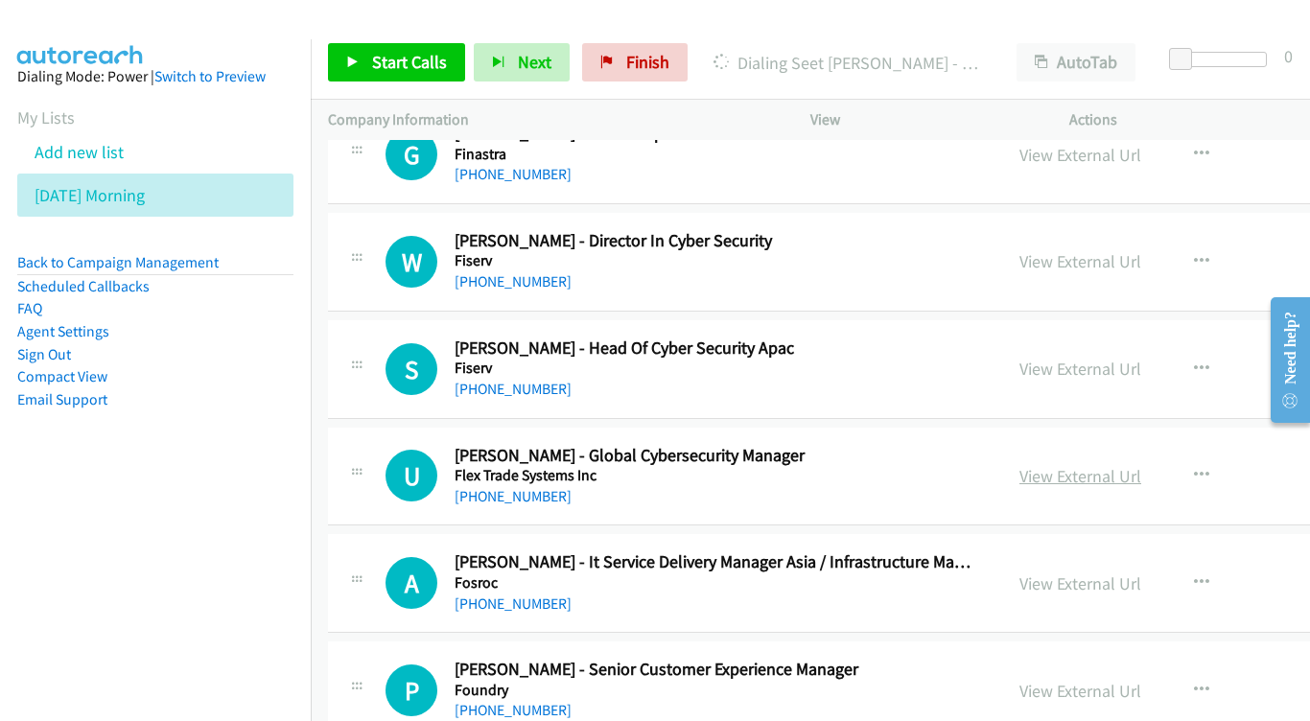
scroll to position [17460, 0]
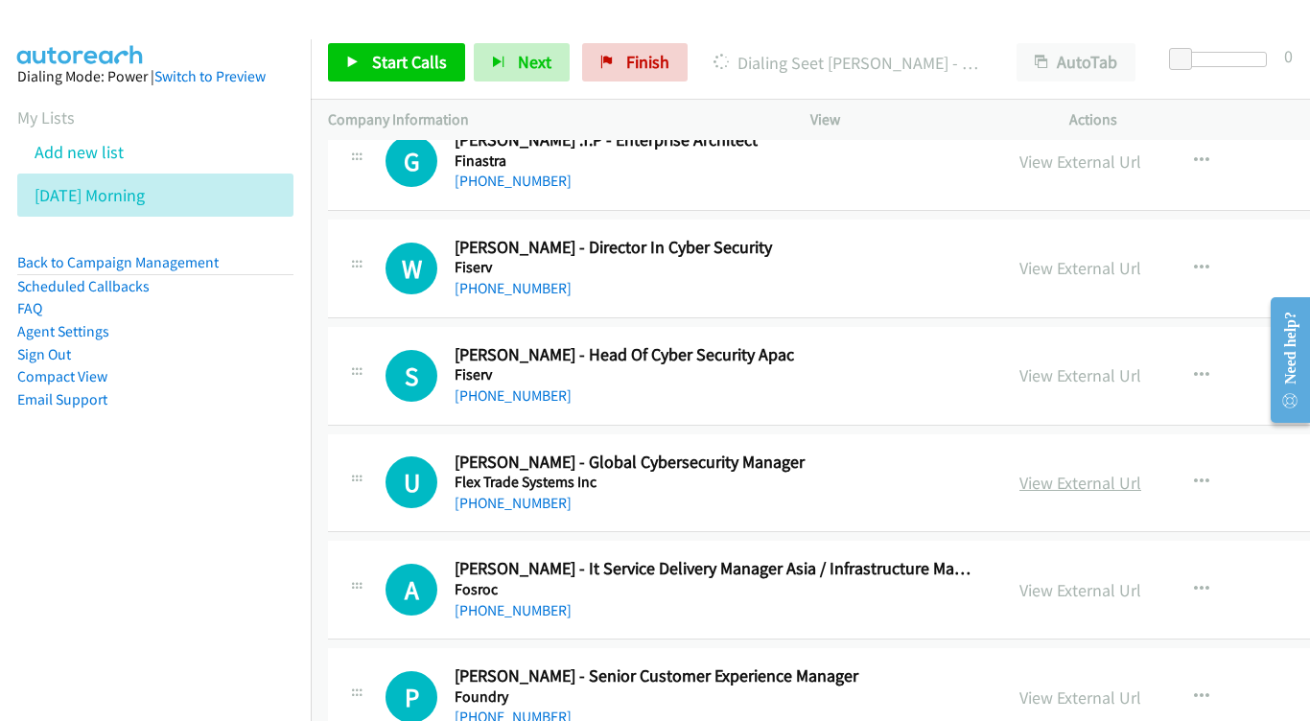
click at [1109, 472] on link "View External Url" at bounding box center [1080, 483] width 122 height 22
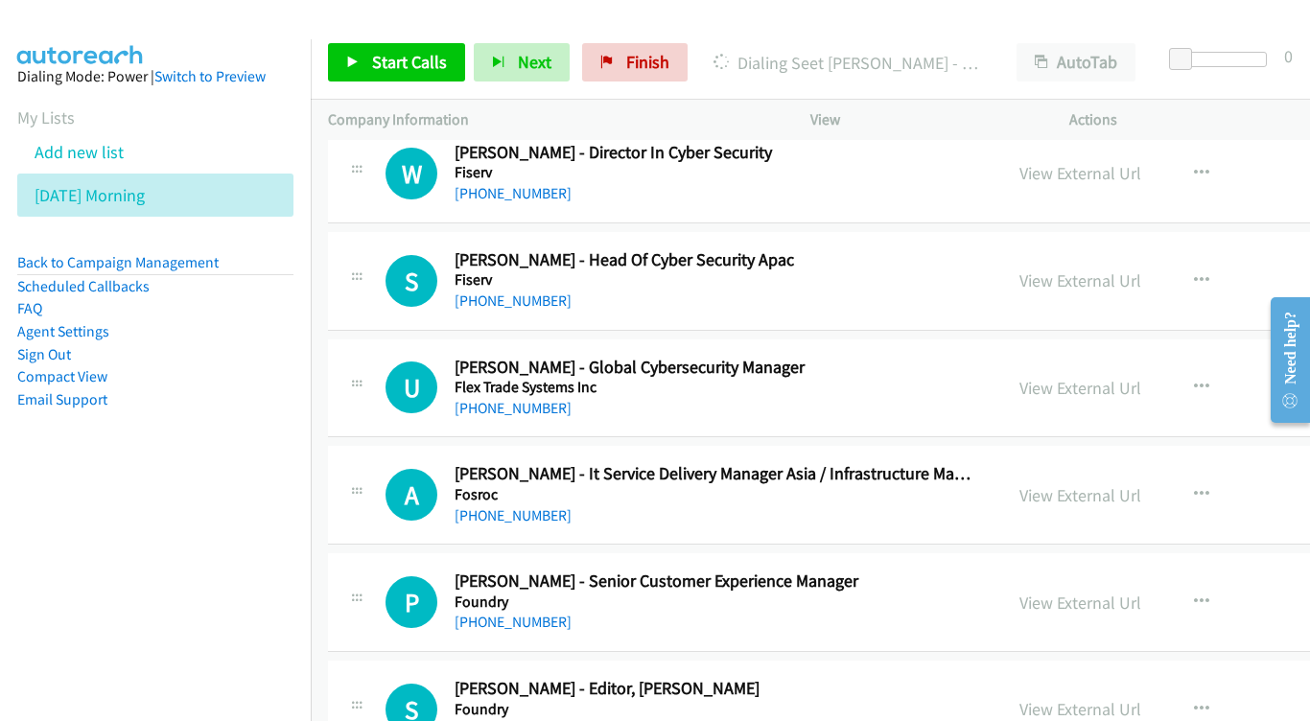
scroll to position [17557, 0]
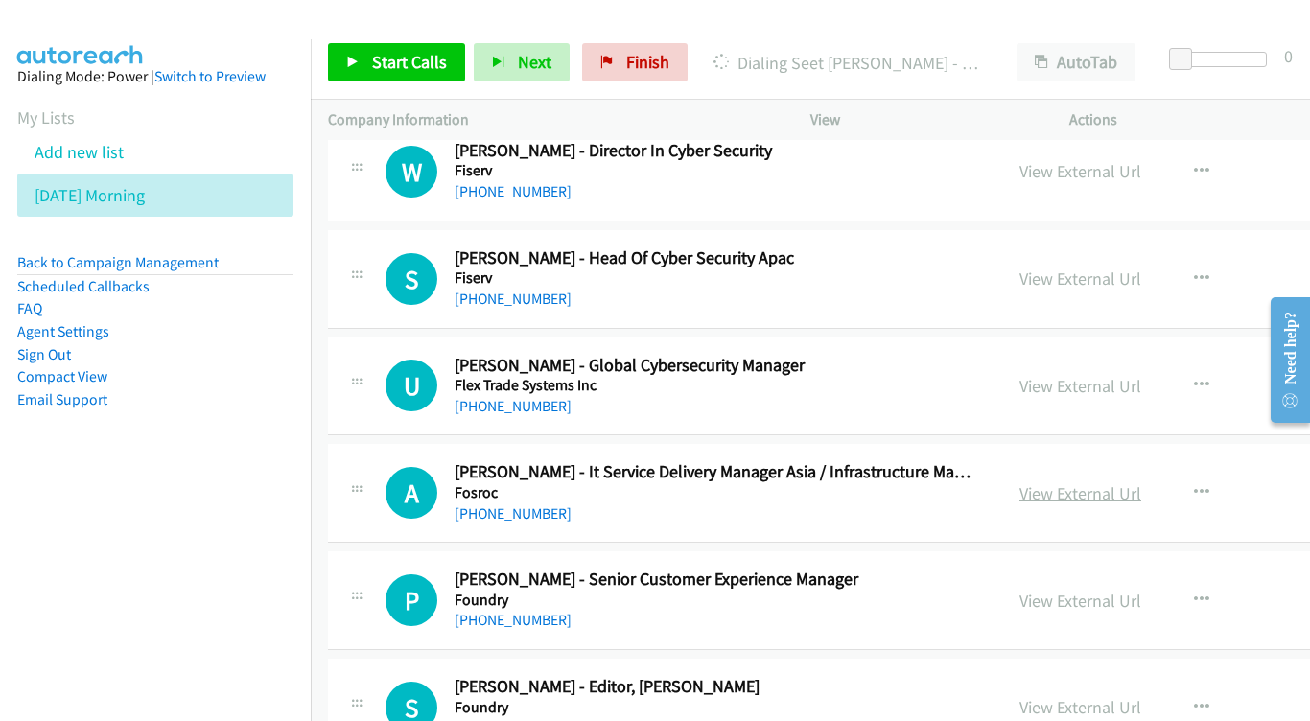
click at [1114, 482] on link "View External Url" at bounding box center [1080, 493] width 122 height 22
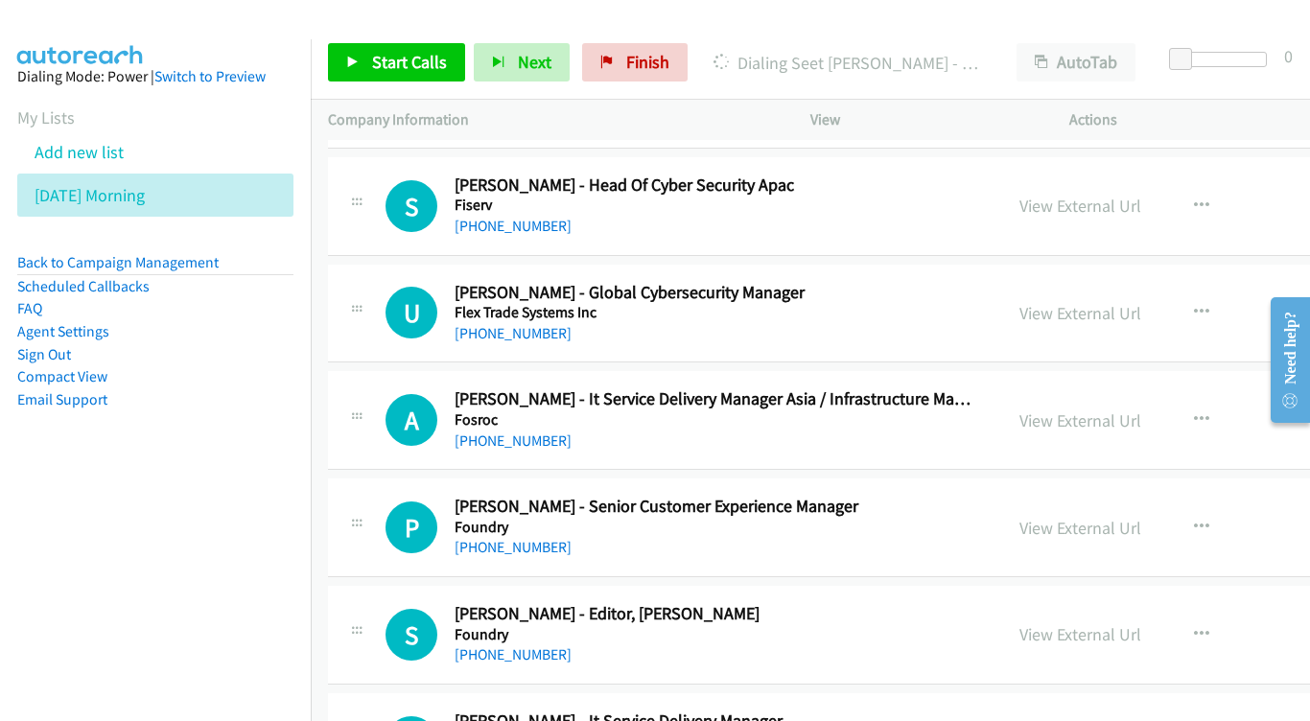
scroll to position [17655, 0]
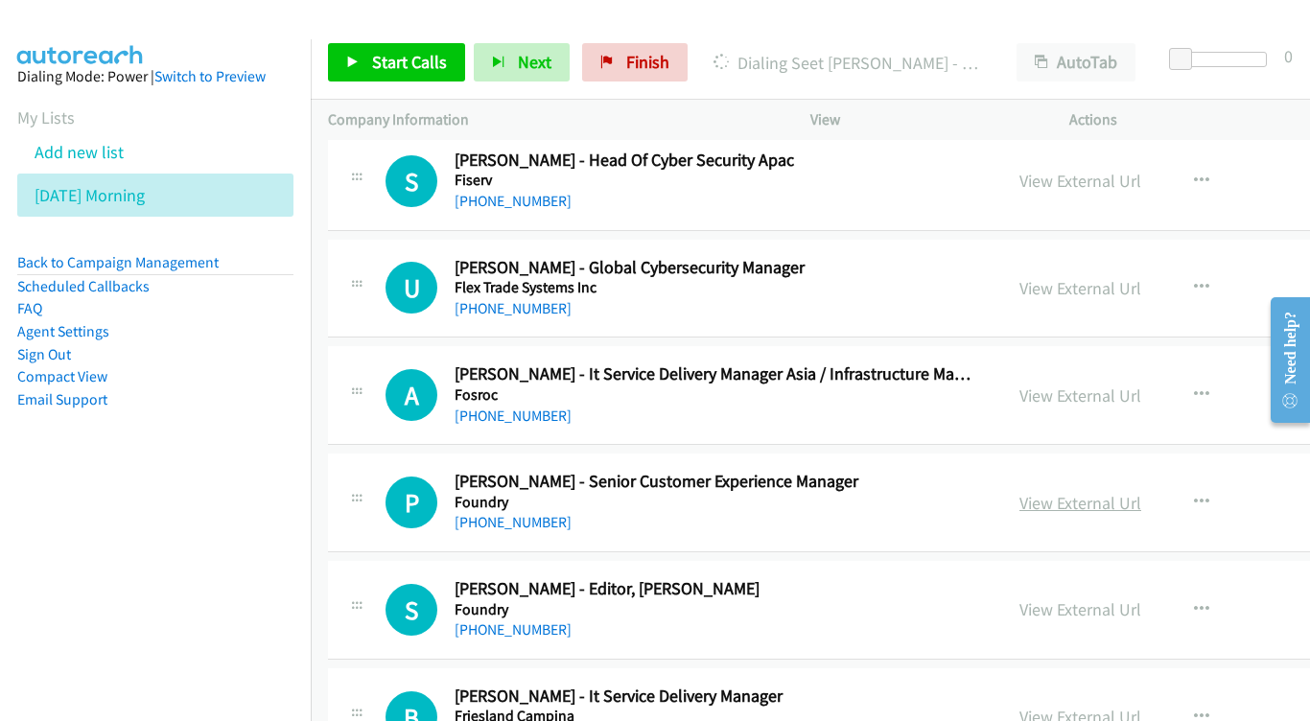
click at [1114, 492] on link "View External Url" at bounding box center [1080, 503] width 122 height 22
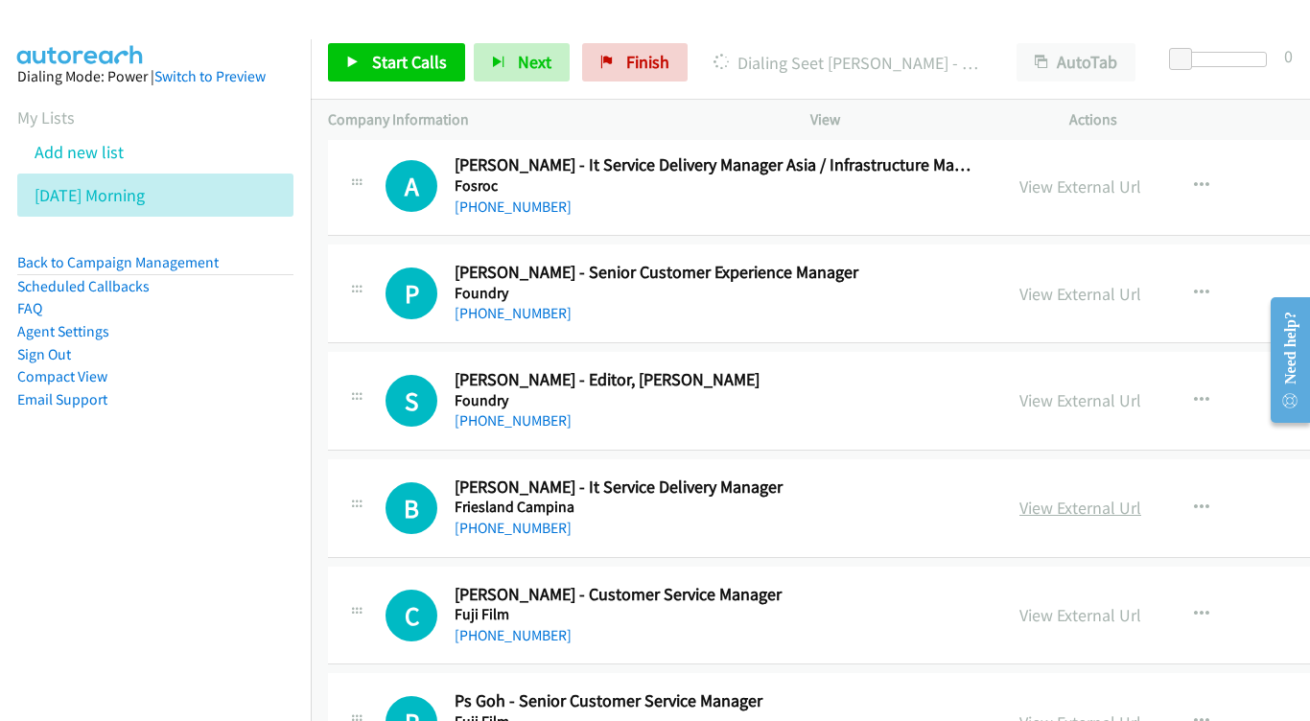
scroll to position [17869, 0]
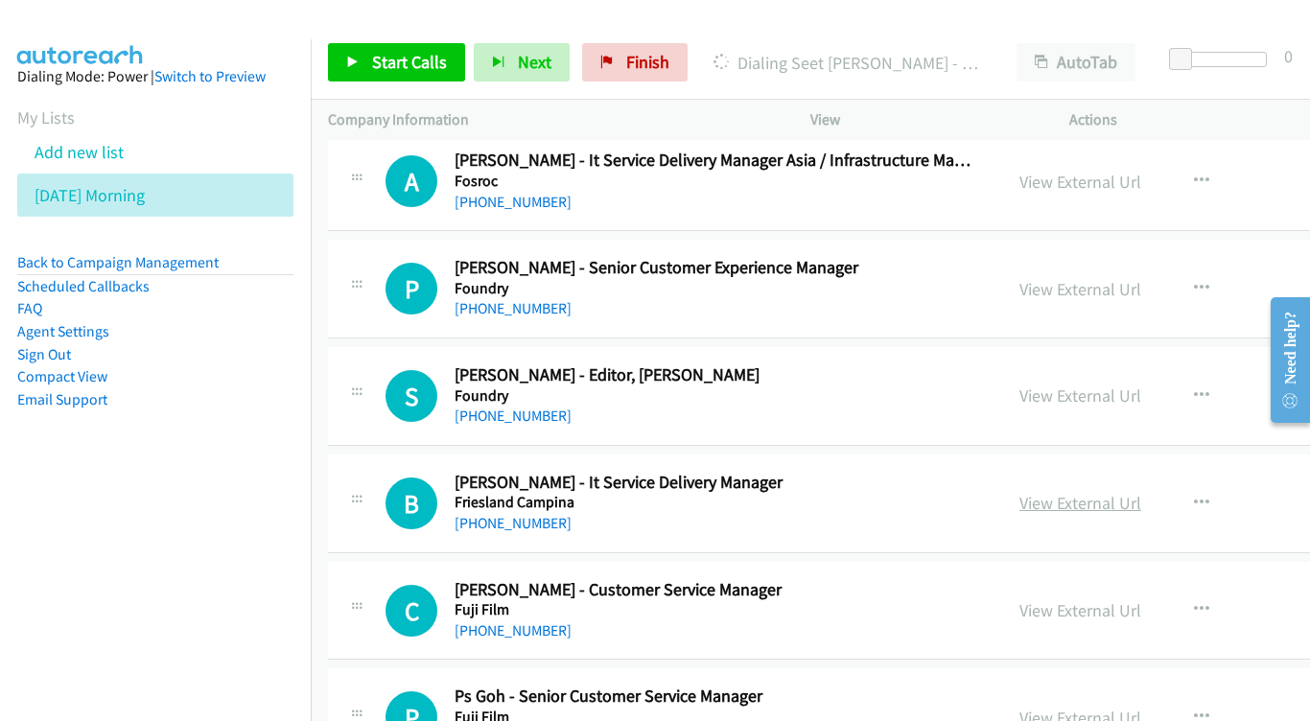
click at [1108, 492] on link "View External Url" at bounding box center [1080, 503] width 122 height 22
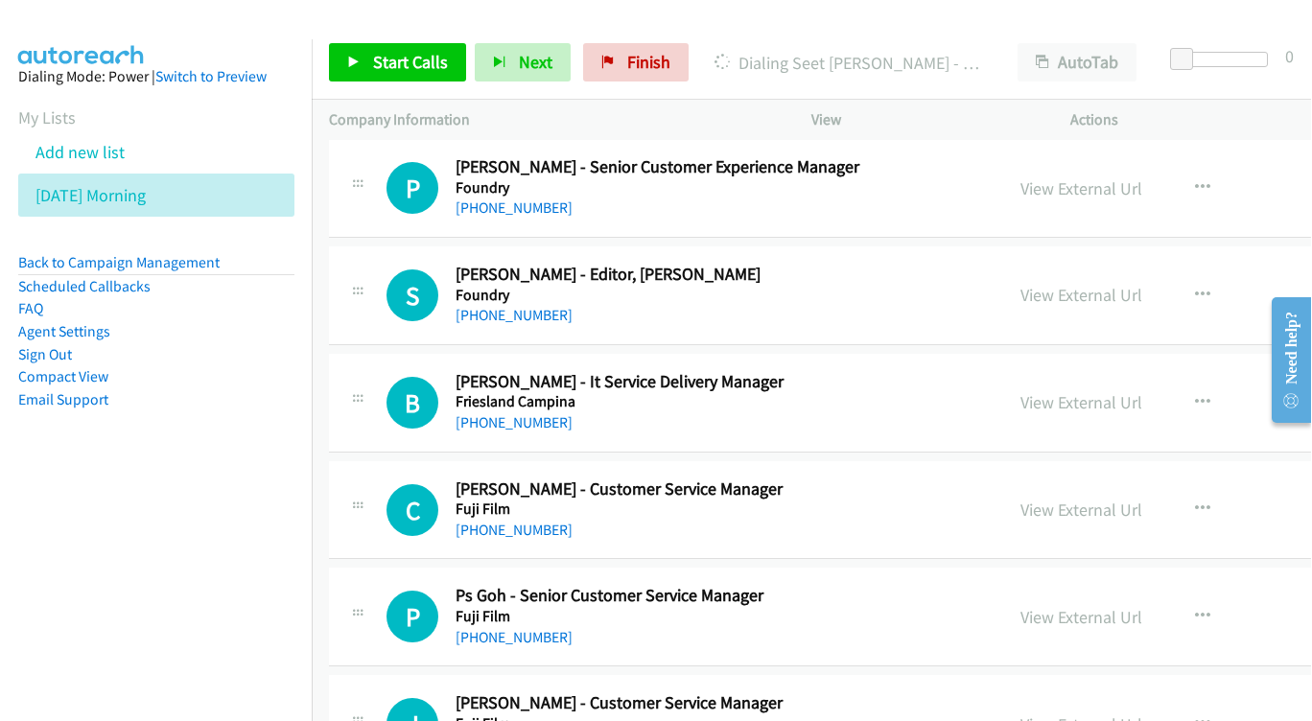
scroll to position [17985, 0]
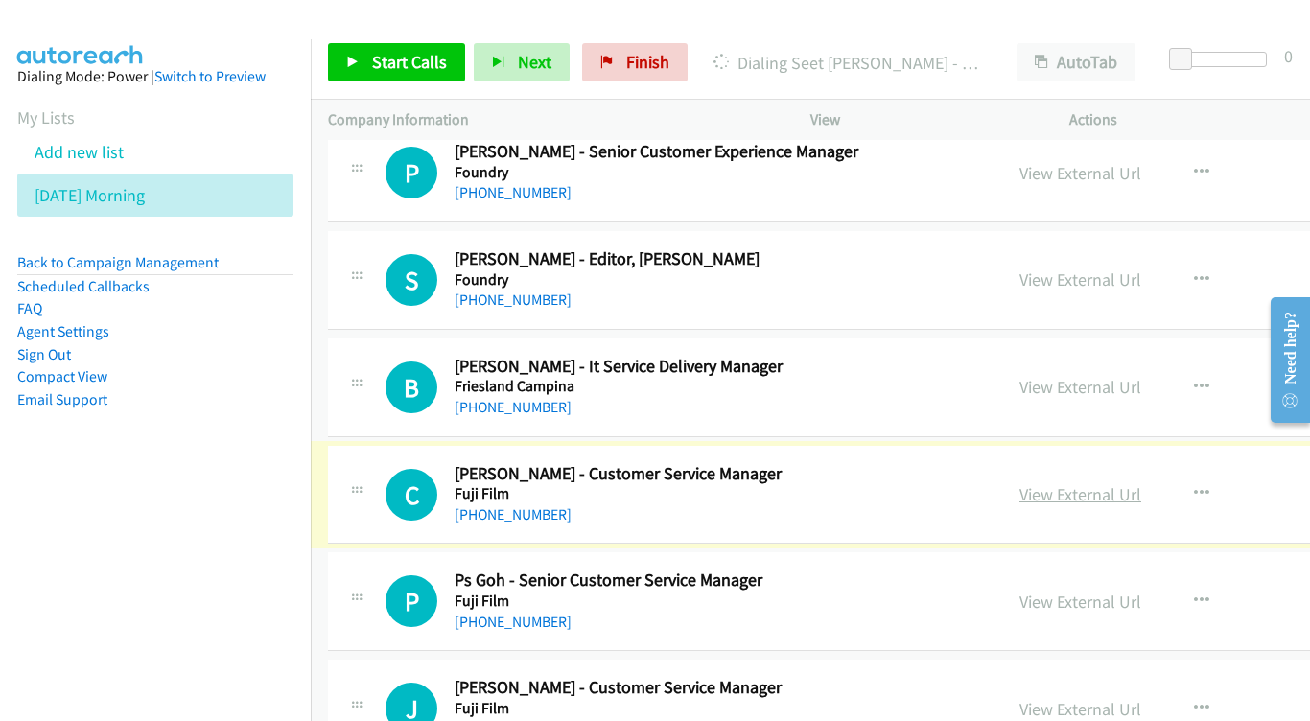
click at [1132, 483] on link "View External Url" at bounding box center [1080, 494] width 122 height 22
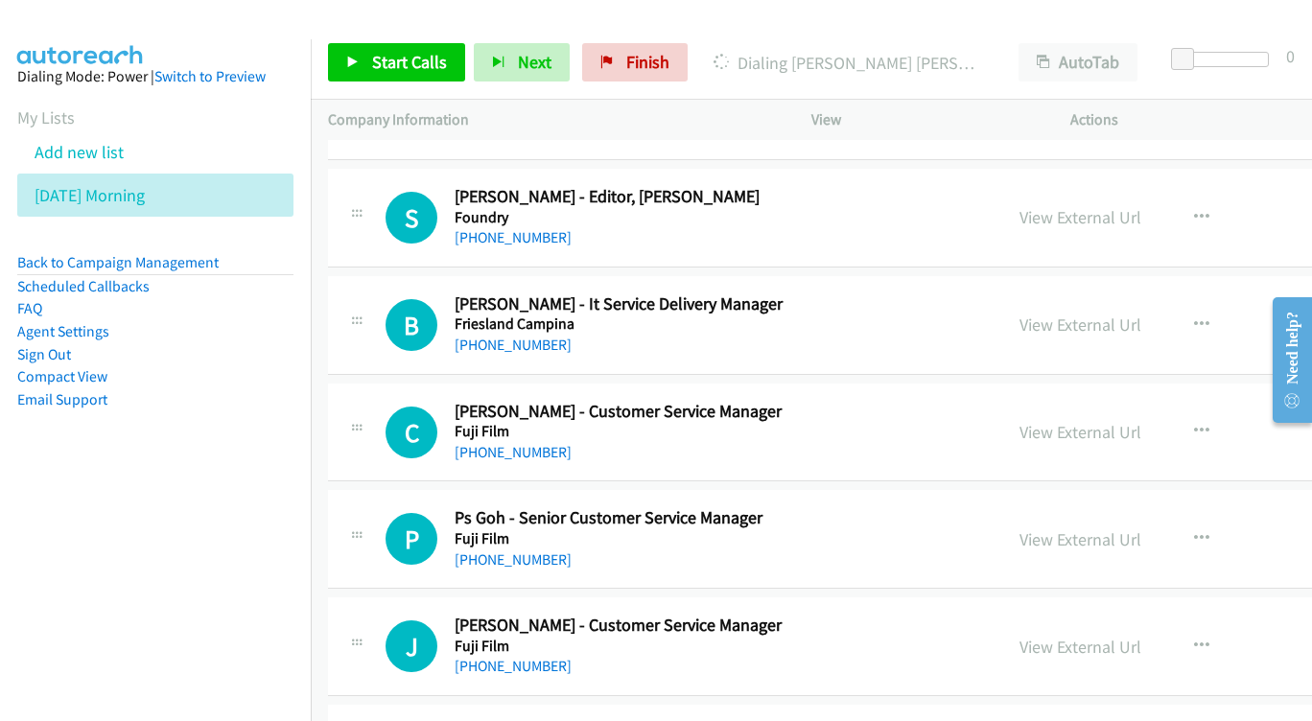
scroll to position [18082, 0]
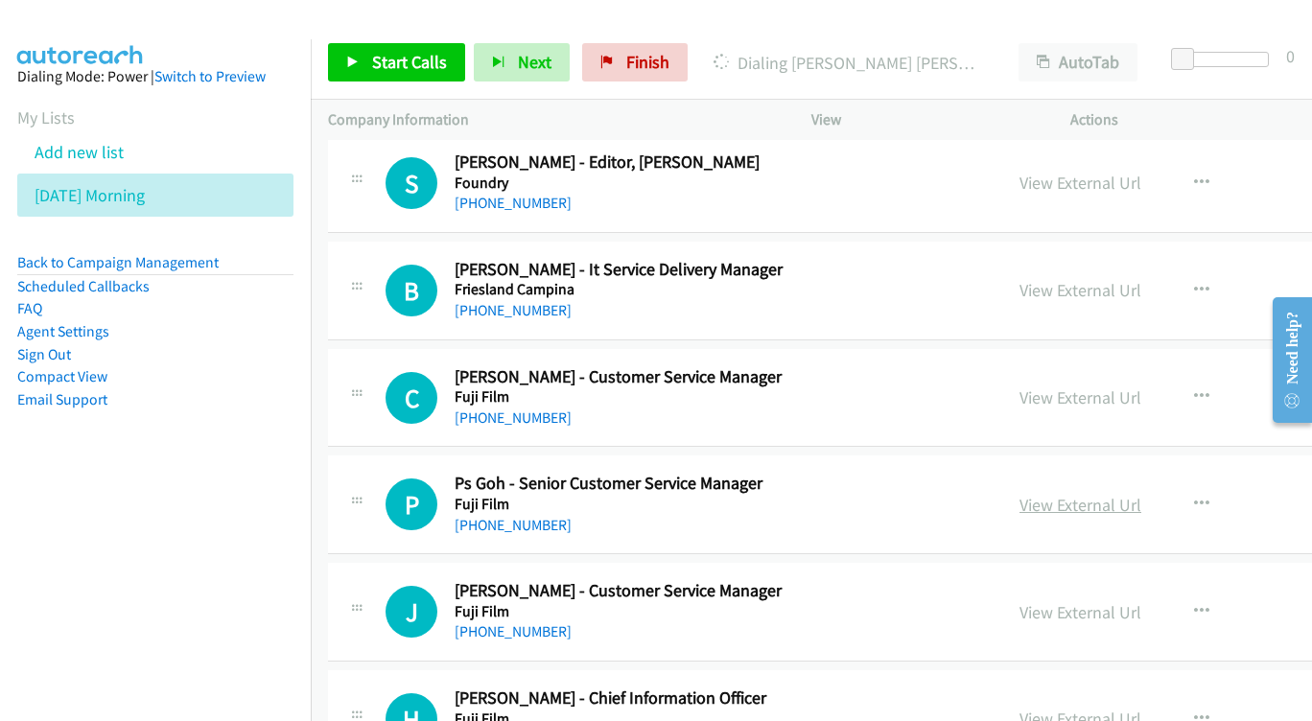
click at [1141, 494] on link "View External Url" at bounding box center [1080, 505] width 122 height 22
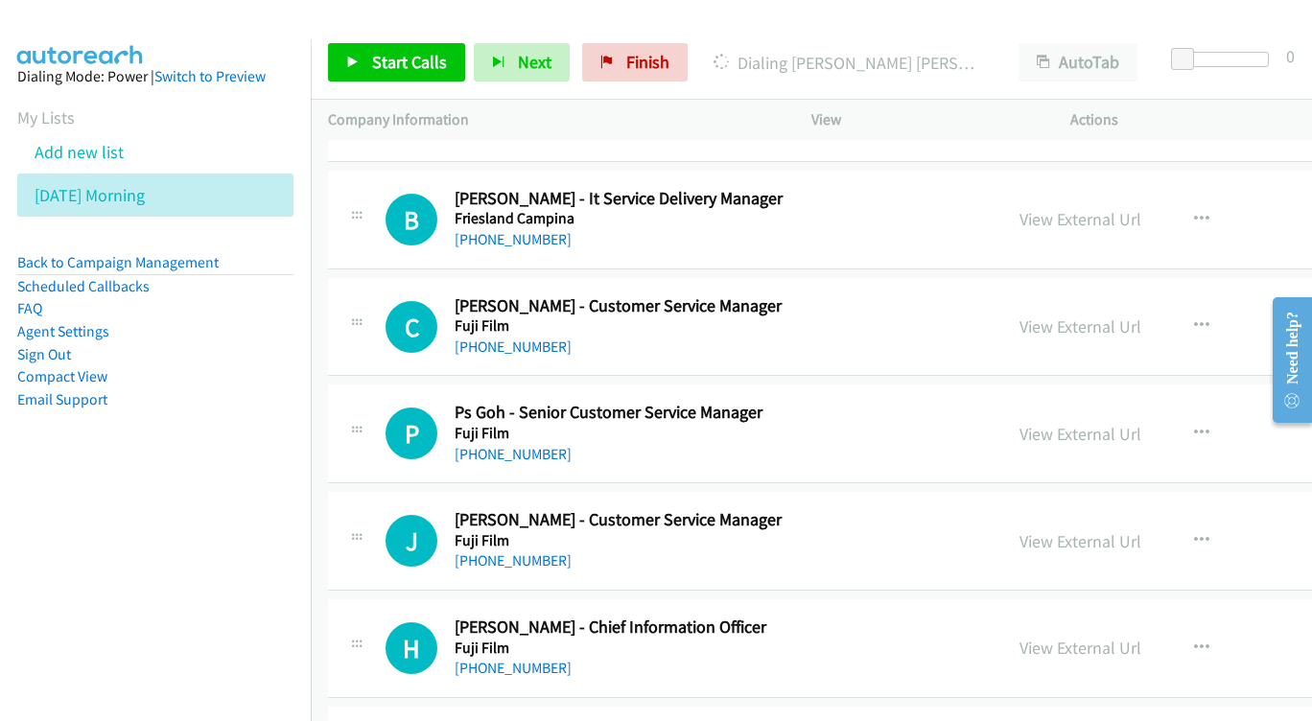
scroll to position [18171, 0]
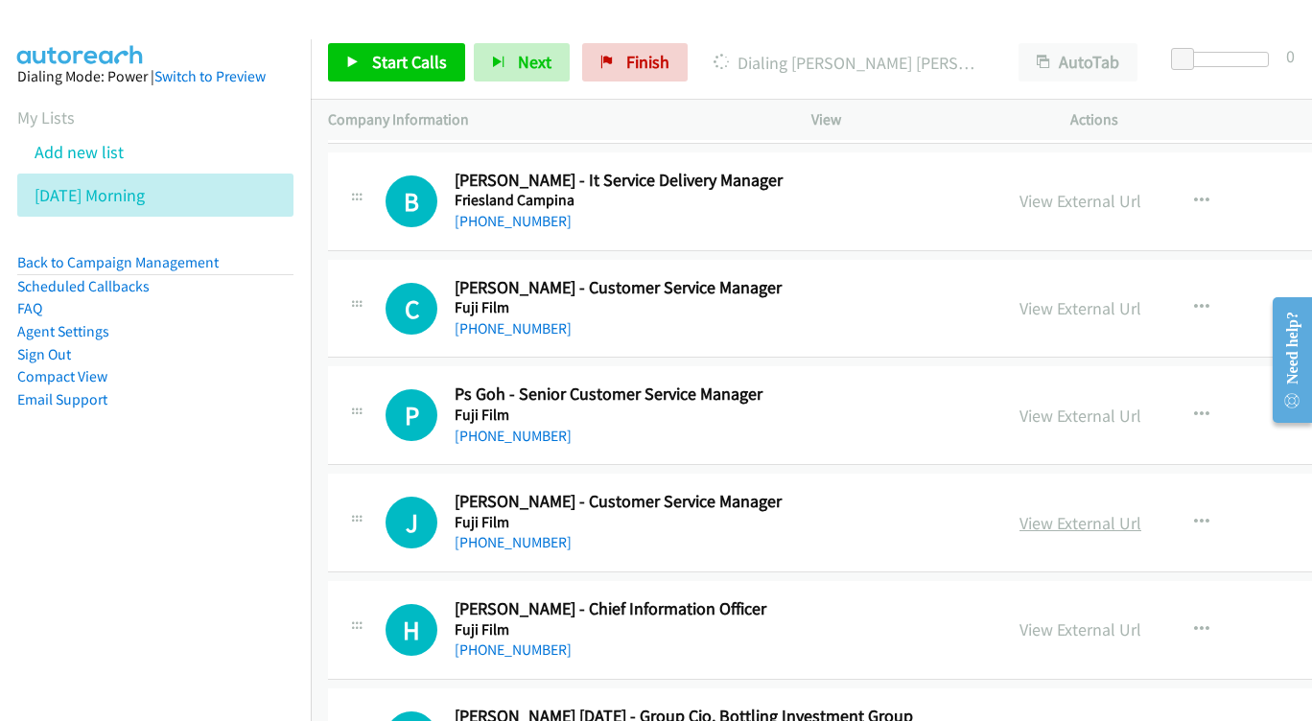
click at [1122, 512] on link "View External Url" at bounding box center [1080, 523] width 122 height 22
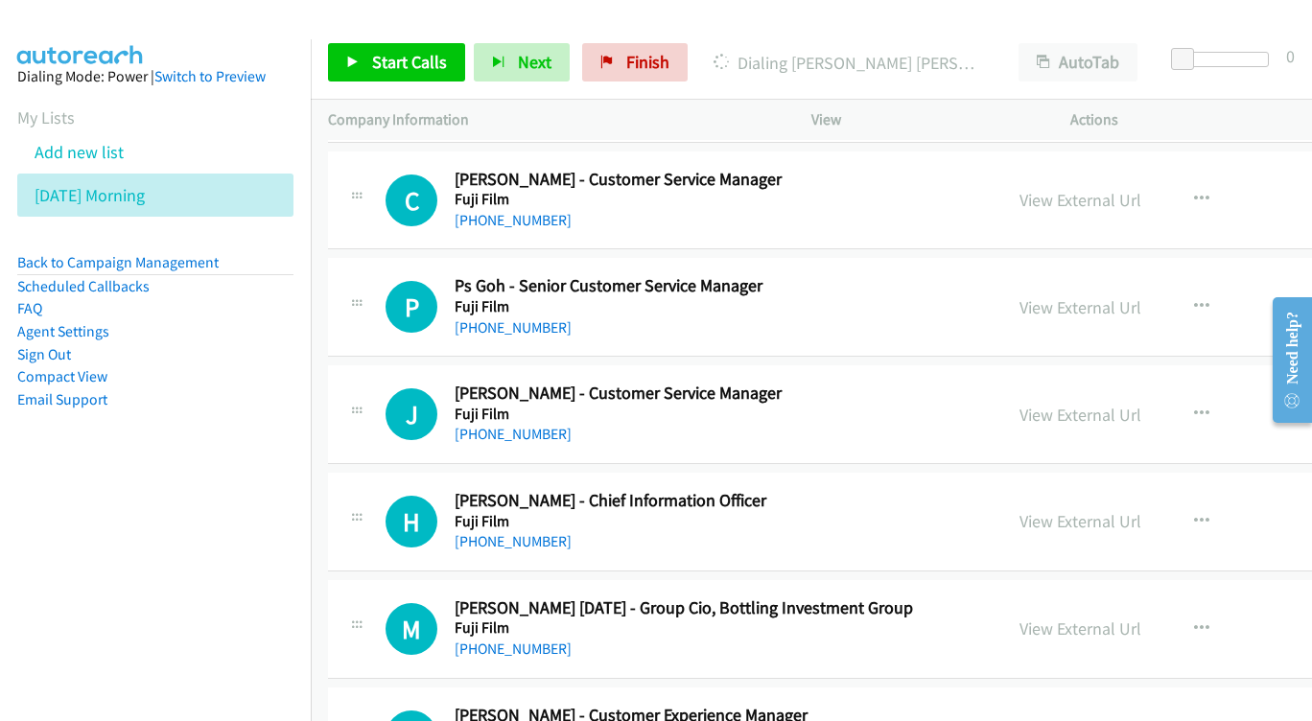
scroll to position [18283, 0]
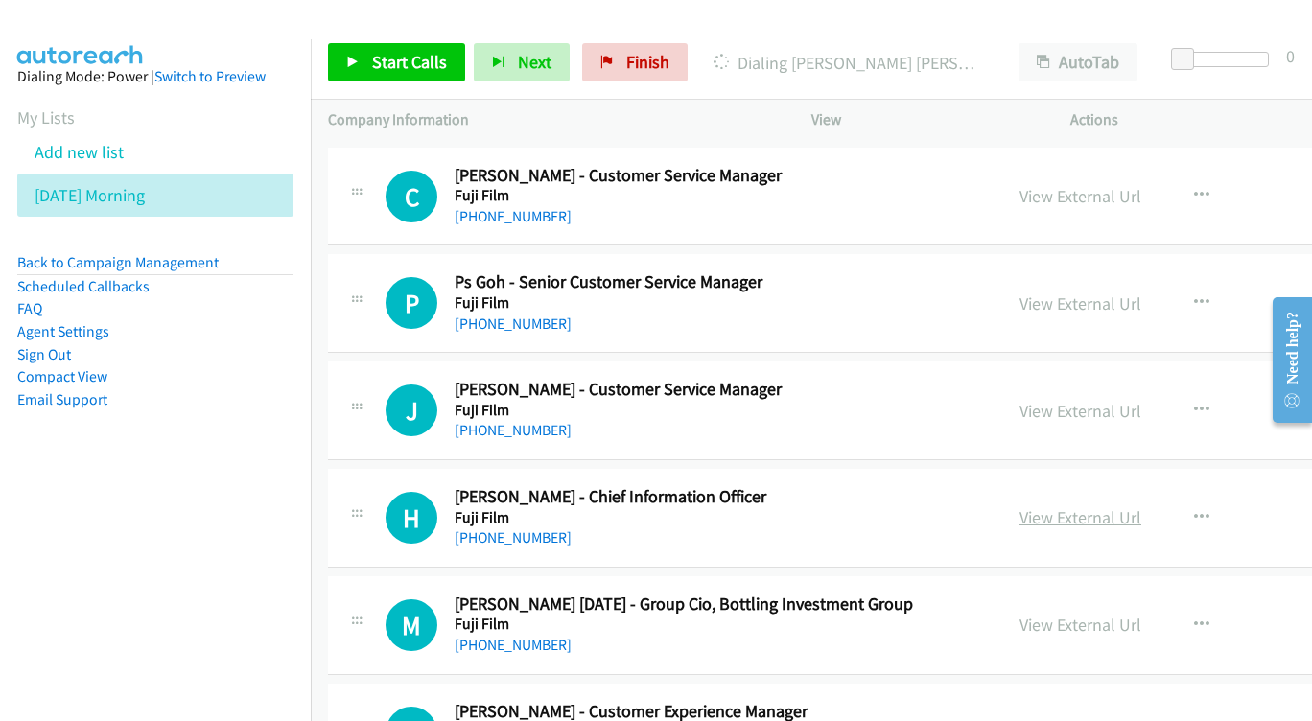
click at [1095, 506] on link "View External Url" at bounding box center [1080, 517] width 122 height 22
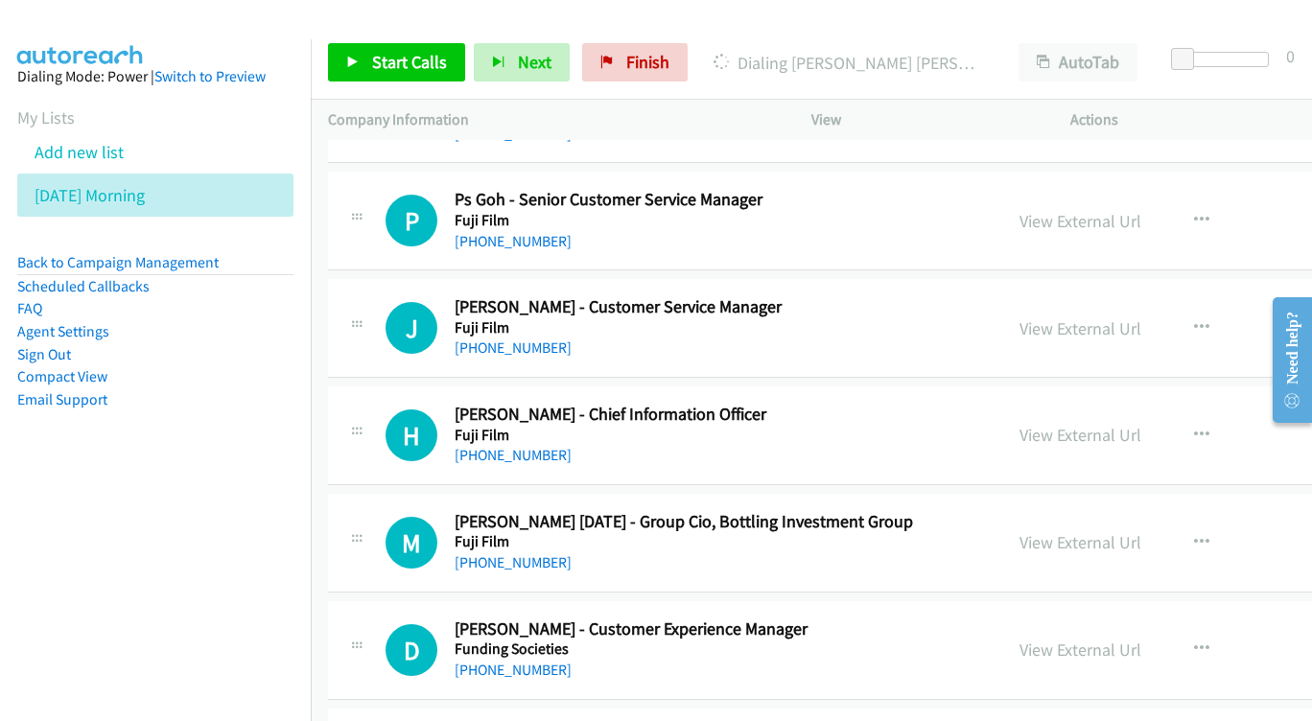
scroll to position [18369, 0]
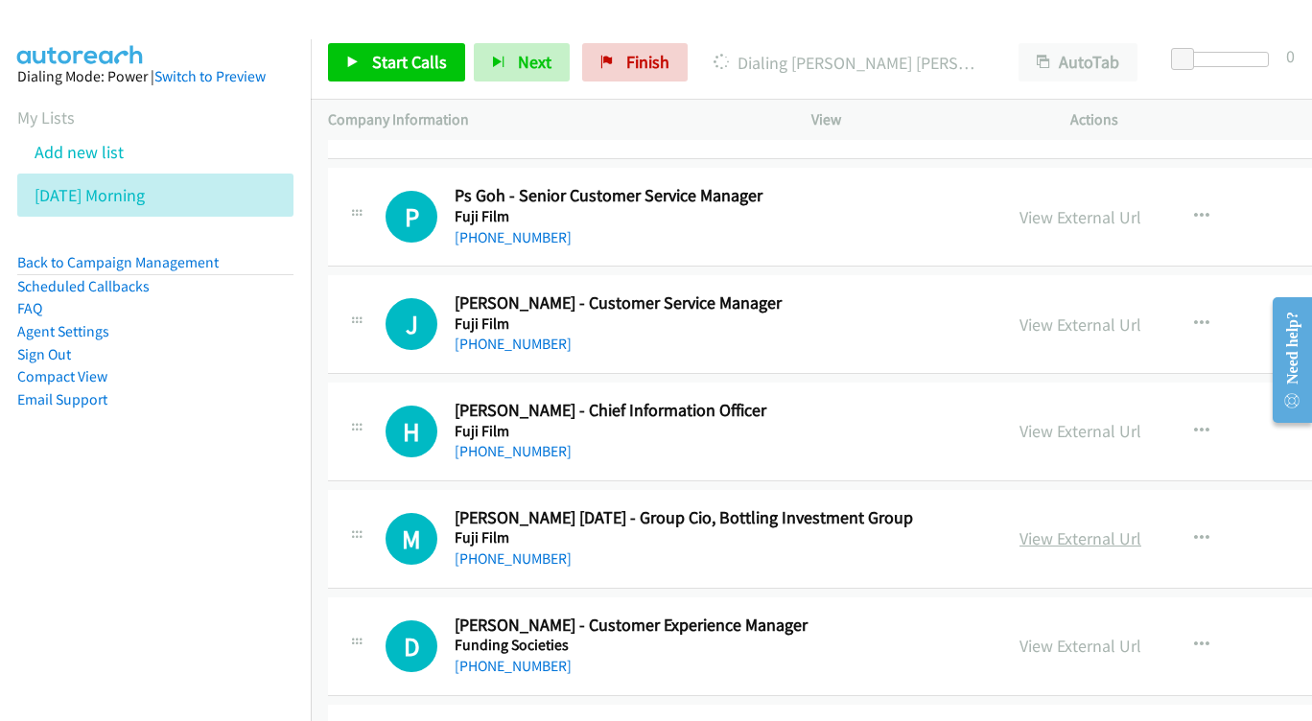
click at [1141, 527] on link "View External Url" at bounding box center [1080, 538] width 122 height 22
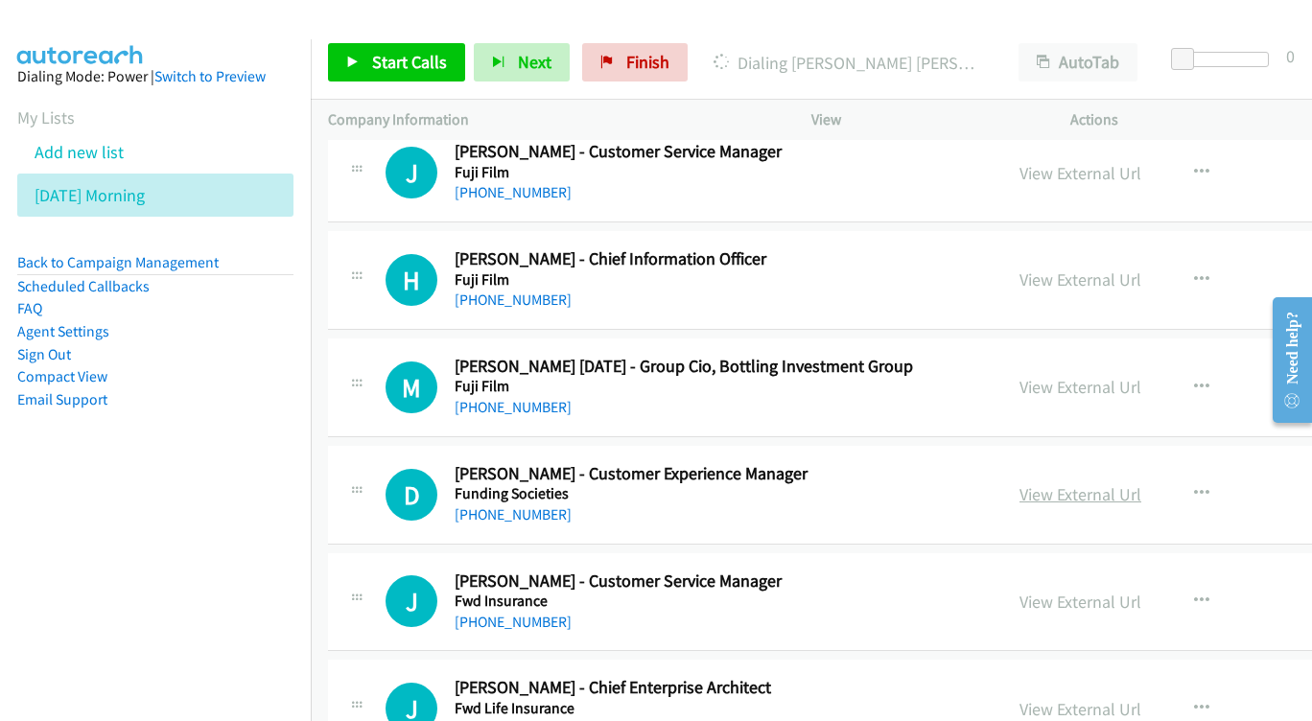
scroll to position [18517, 0]
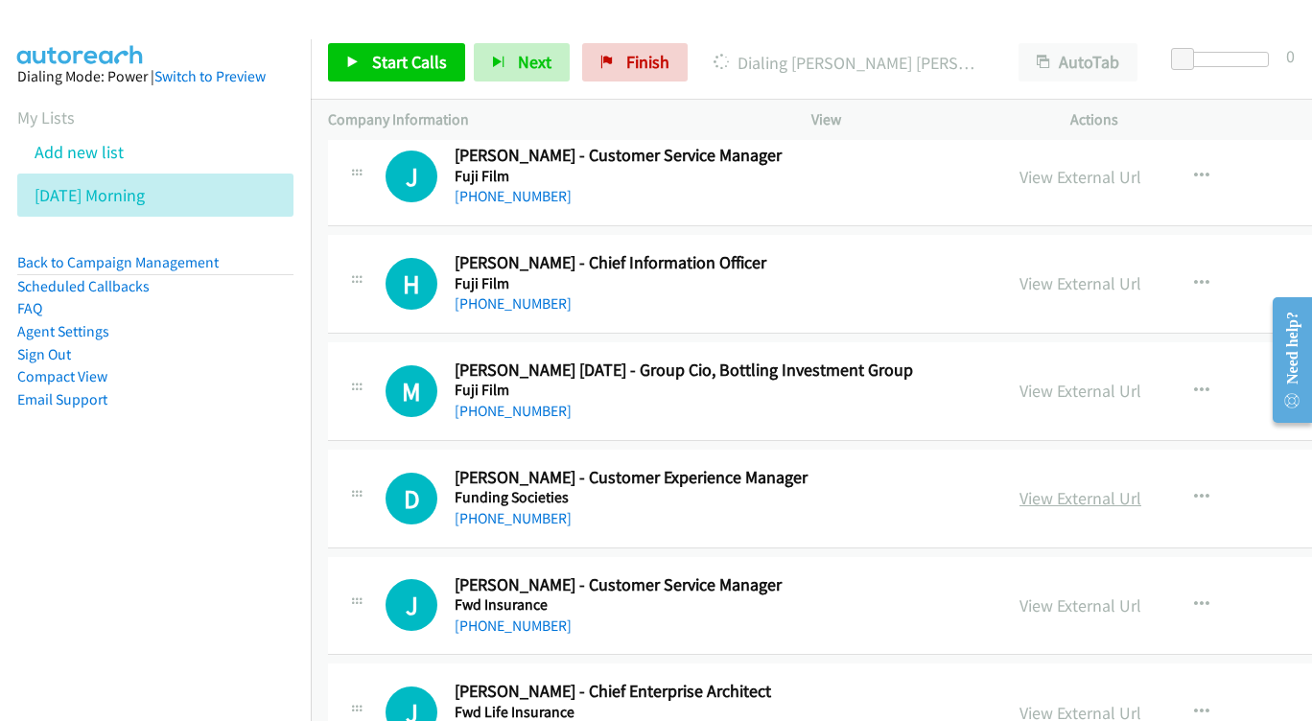
click at [1128, 487] on link "View External Url" at bounding box center [1080, 498] width 122 height 22
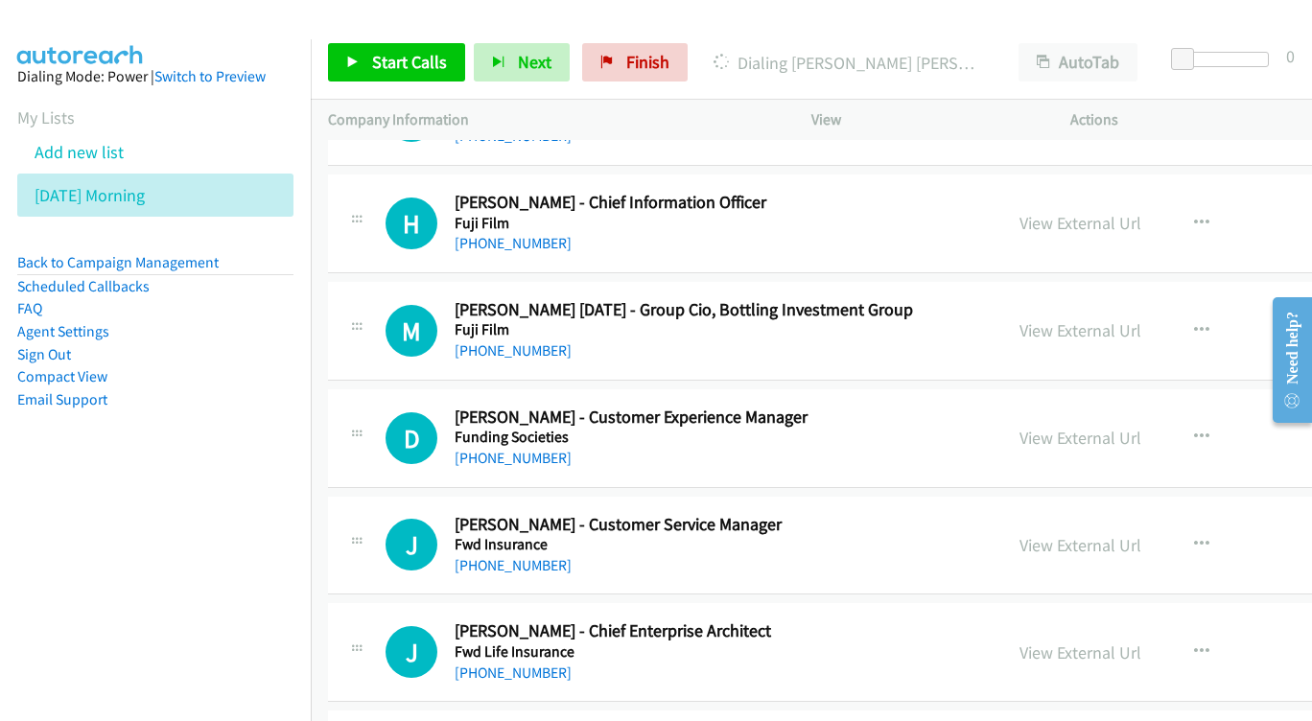
scroll to position [18611, 0]
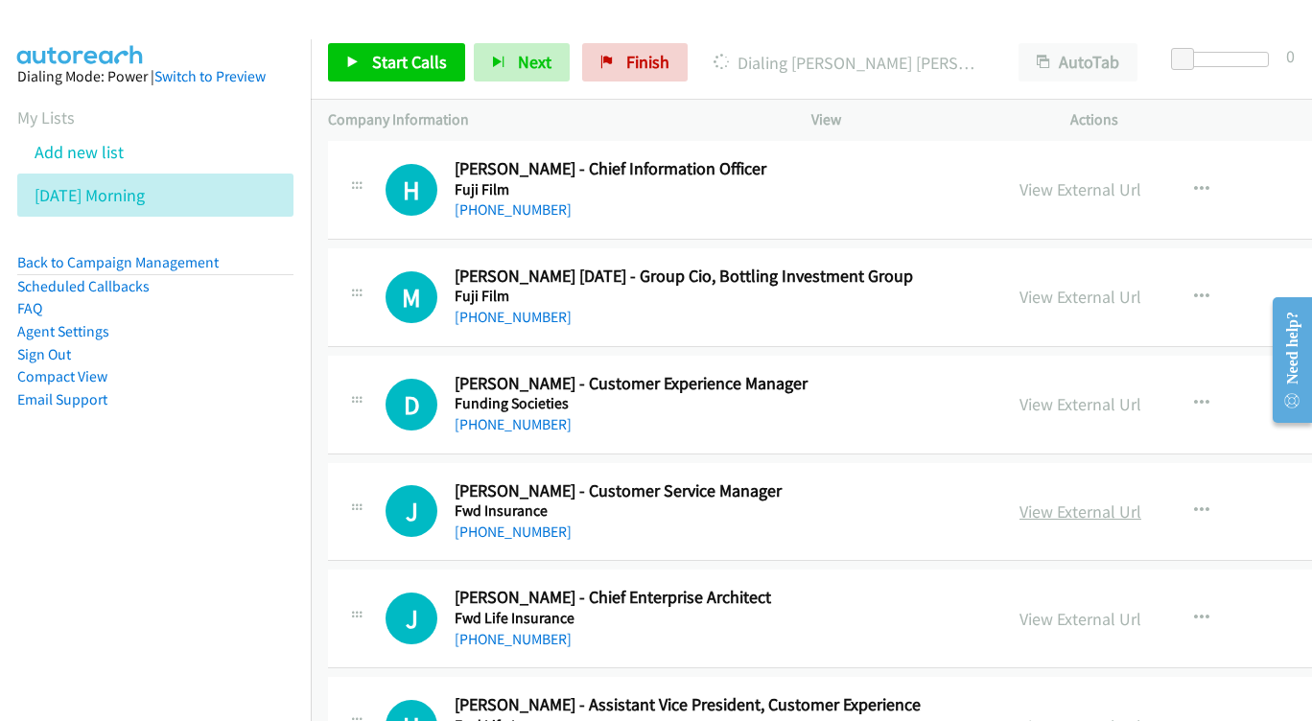
click at [1127, 500] on link "View External Url" at bounding box center [1080, 511] width 122 height 22
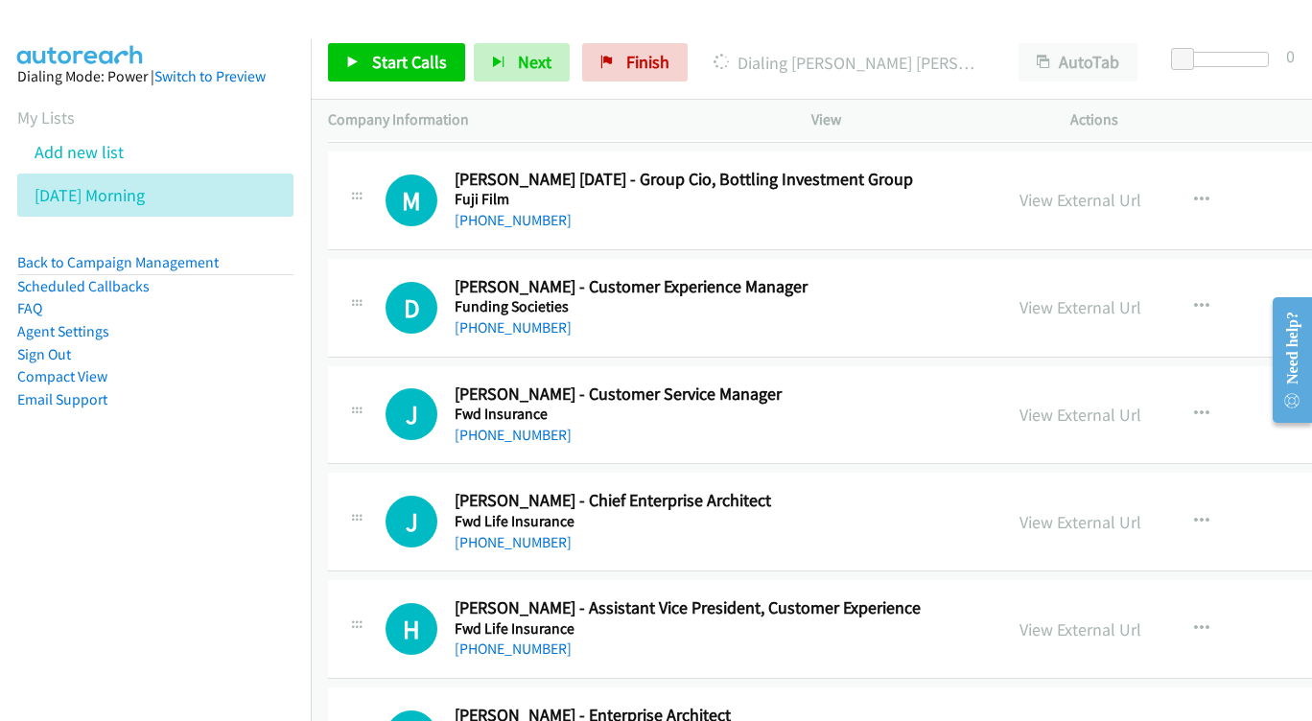
scroll to position [18712, 0]
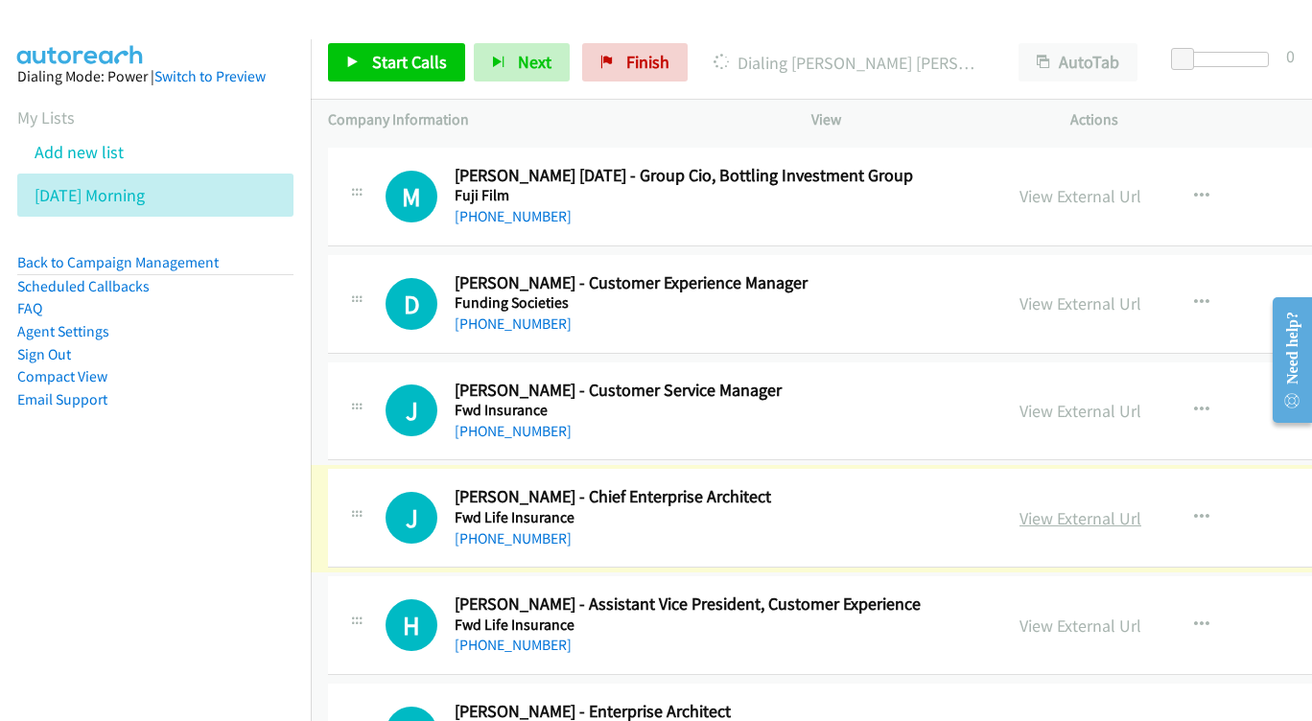
click at [1141, 507] on link "View External Url" at bounding box center [1080, 518] width 122 height 22
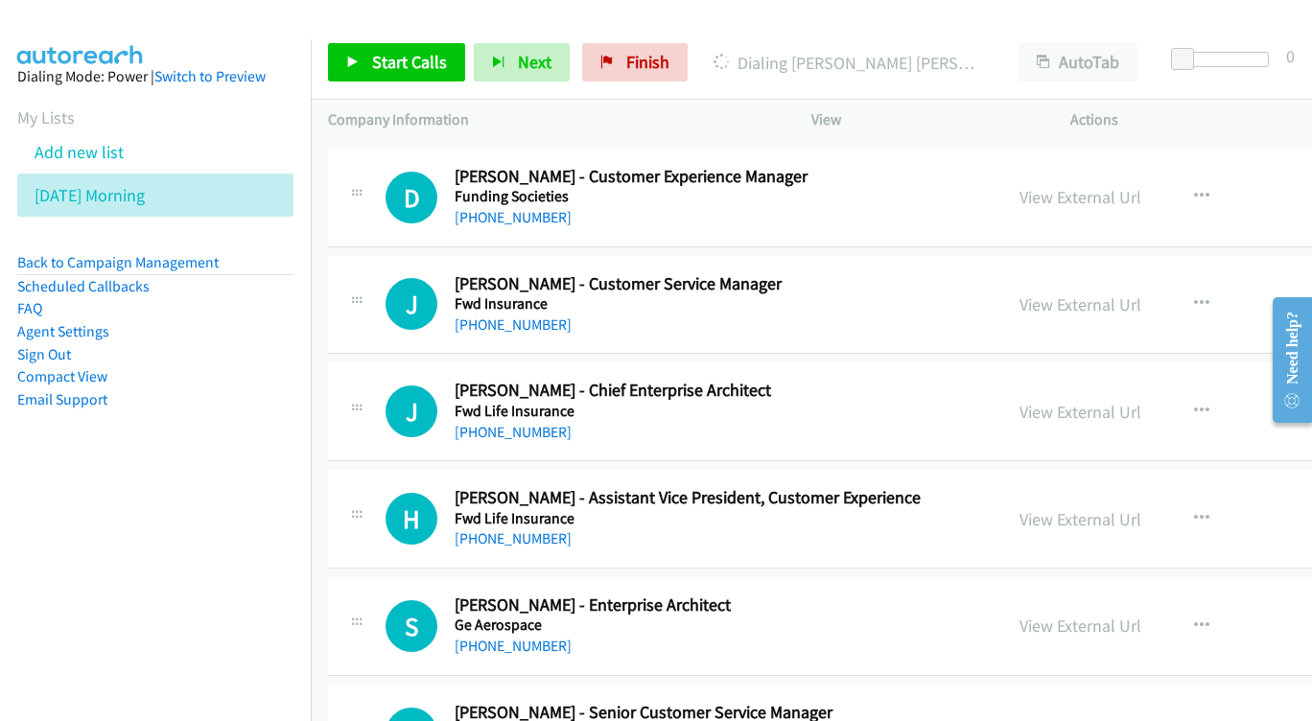
scroll to position [18822, 0]
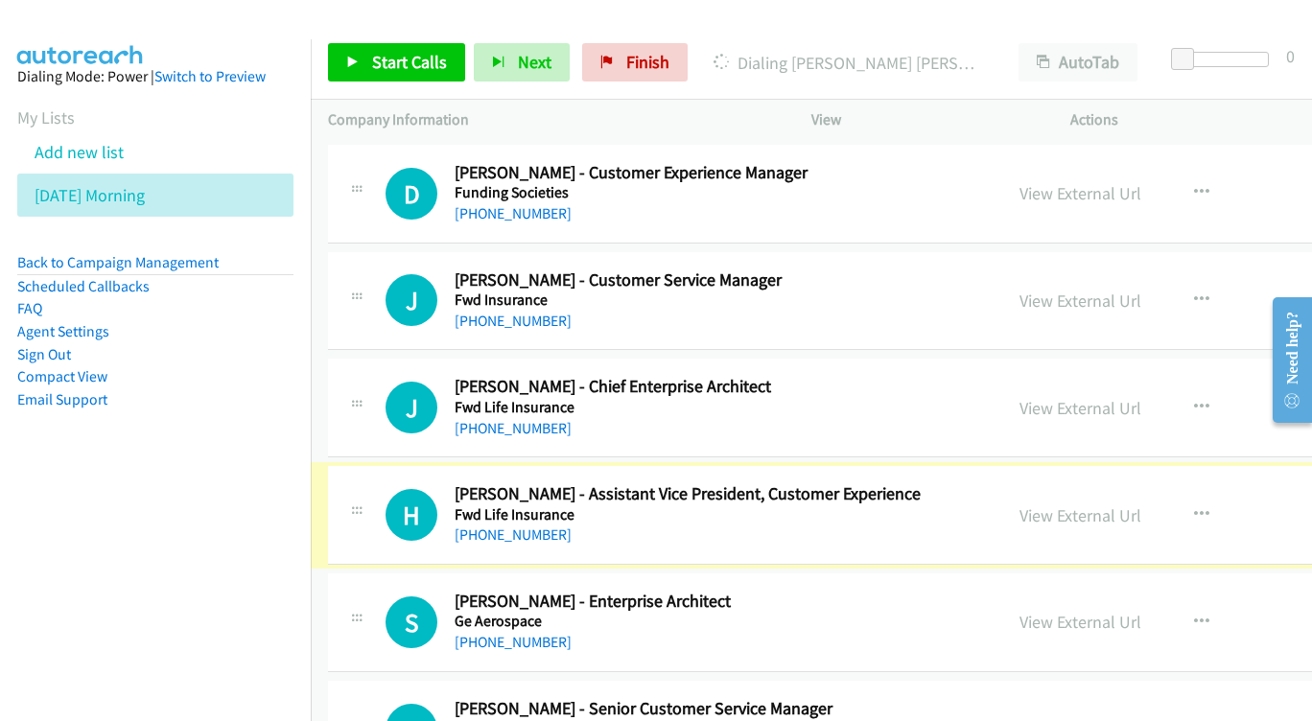
click at [1122, 502] on div "View External Url" at bounding box center [1080, 515] width 122 height 26
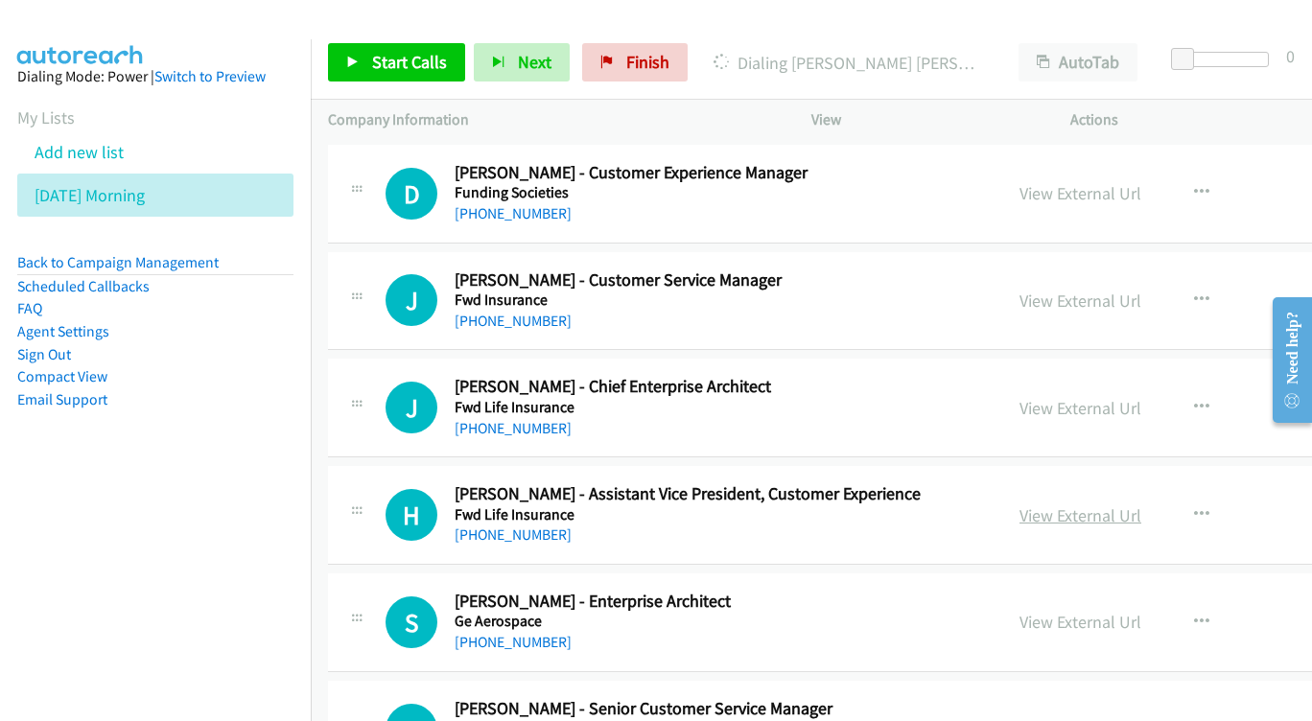
click at [1114, 504] on link "View External Url" at bounding box center [1080, 515] width 122 height 22
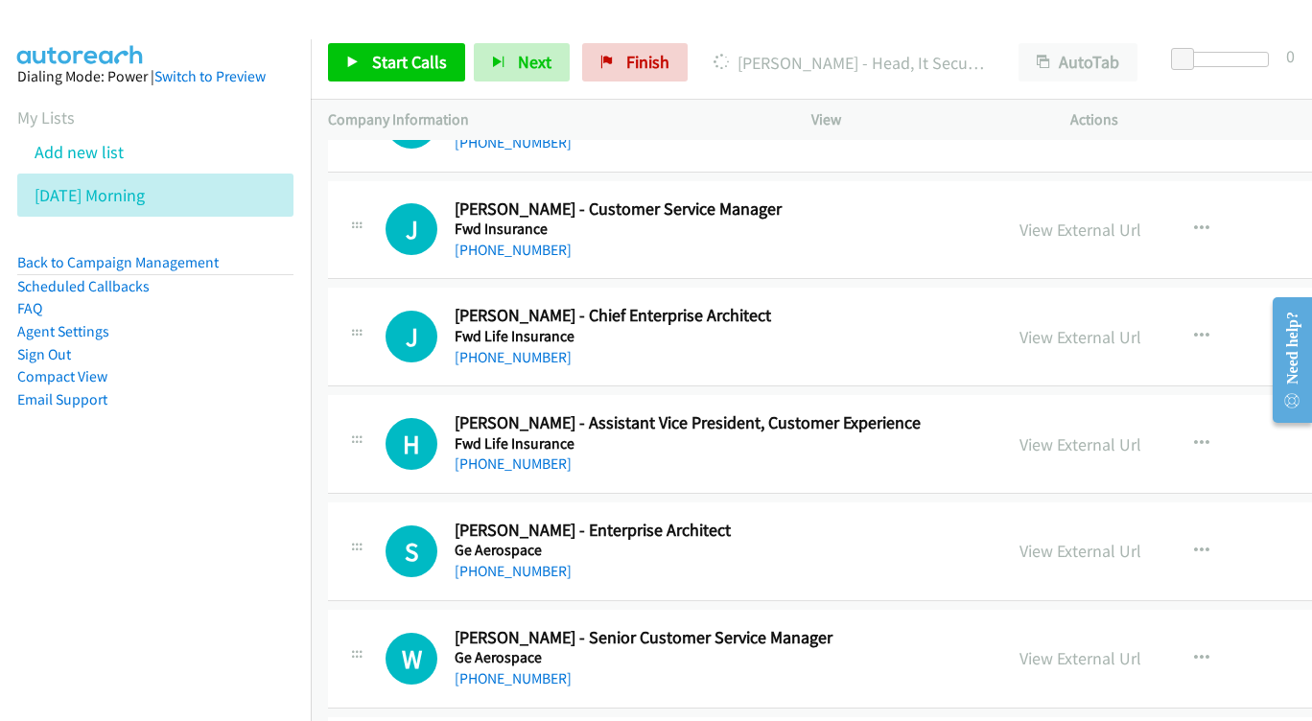
scroll to position [18913, 0]
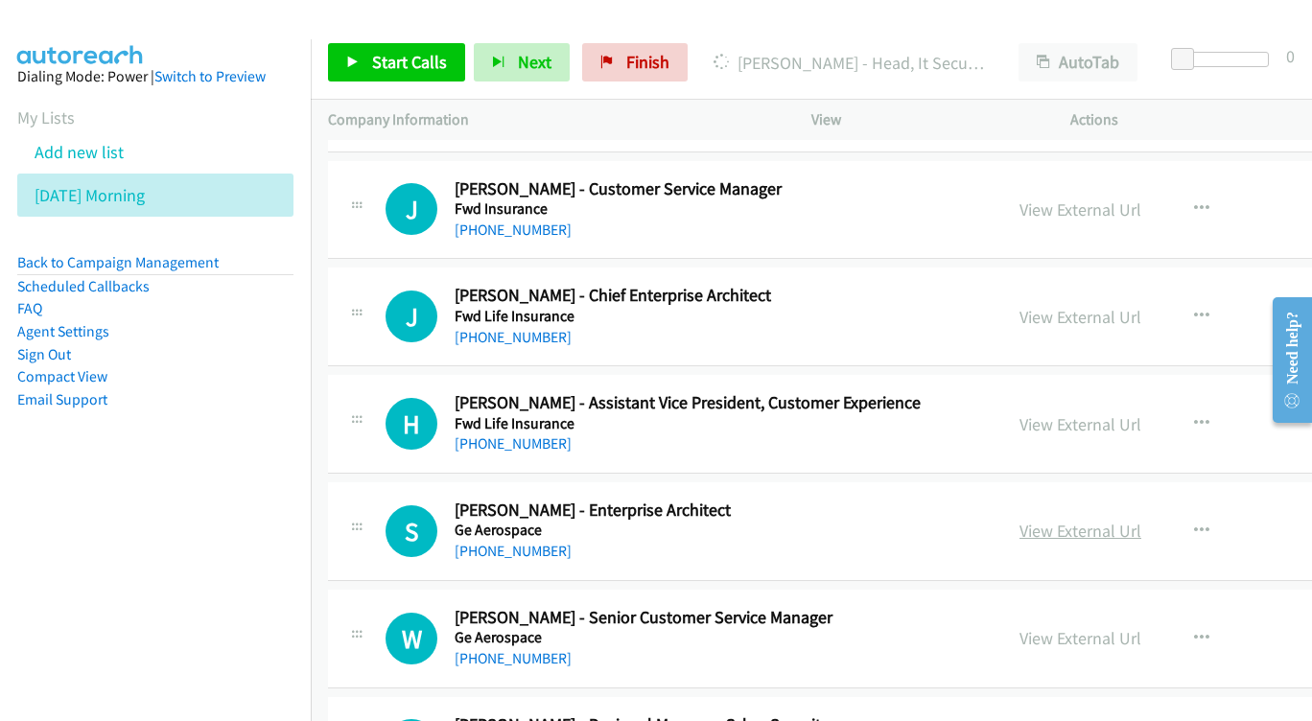
click at [1141, 520] on link "View External Url" at bounding box center [1080, 531] width 122 height 22
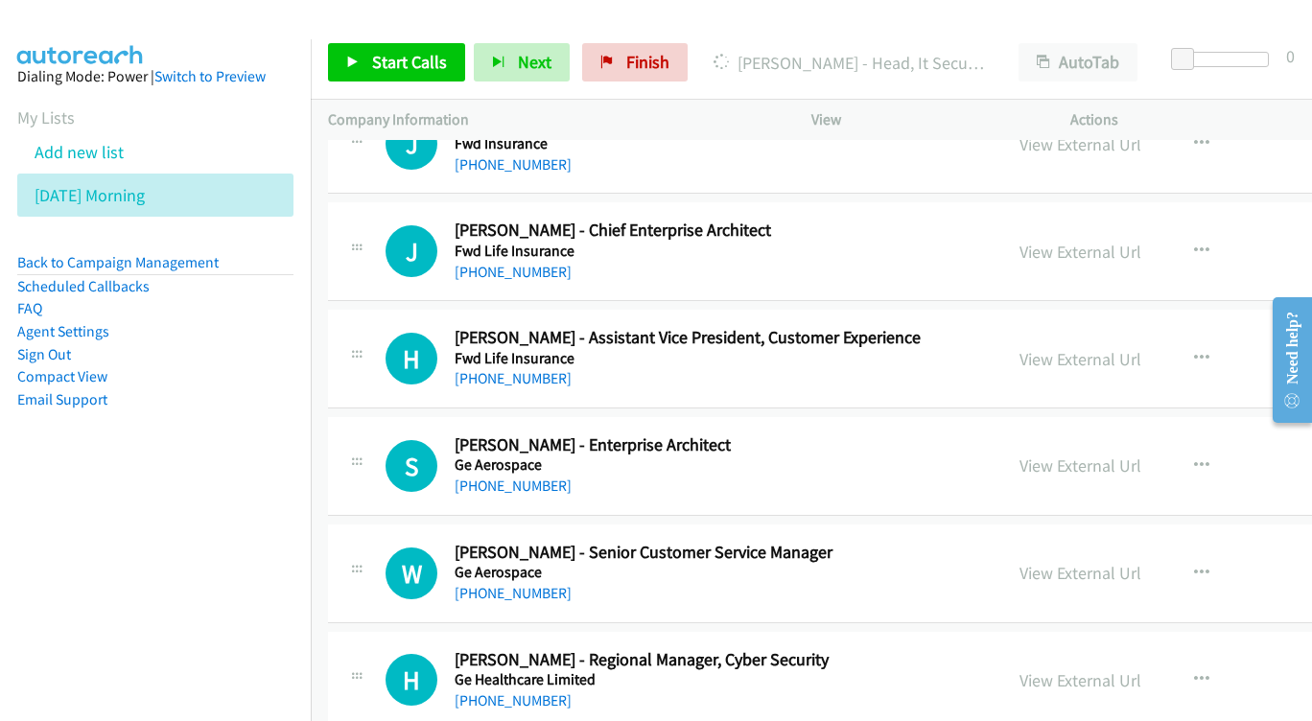
scroll to position [19011, 0]
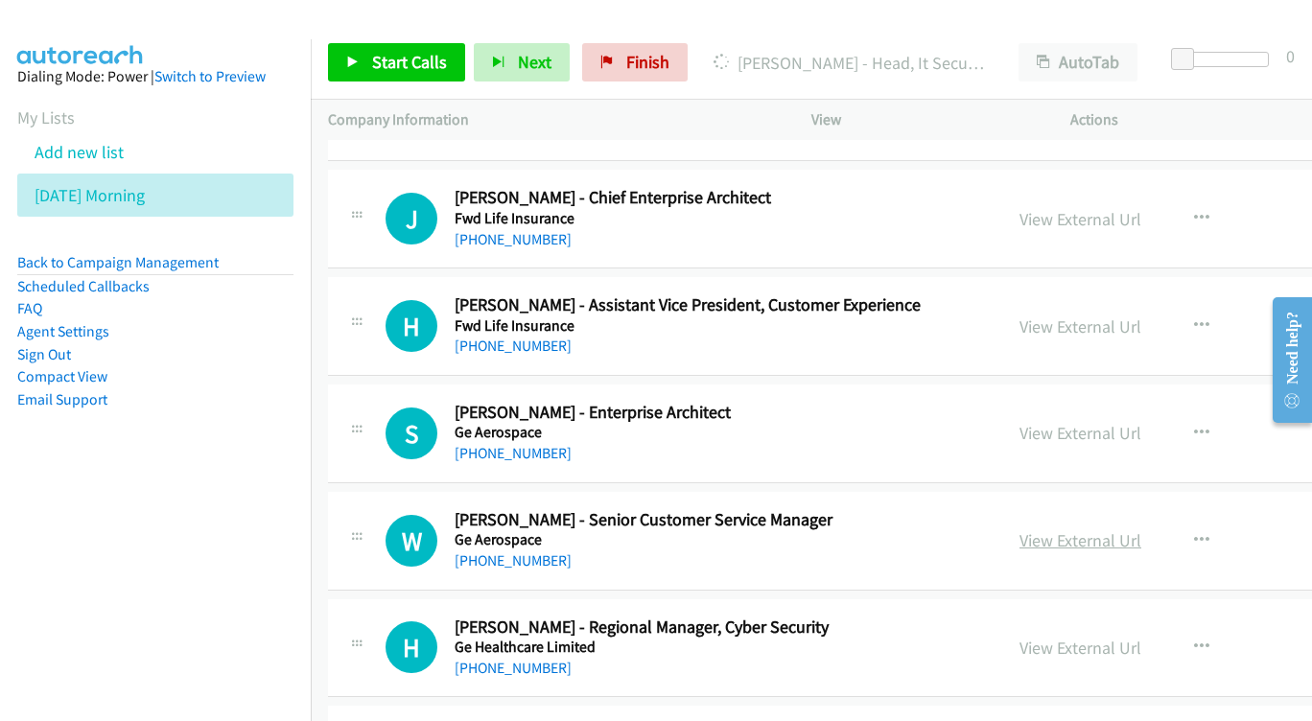
click at [1141, 529] on link "View External Url" at bounding box center [1080, 540] width 122 height 22
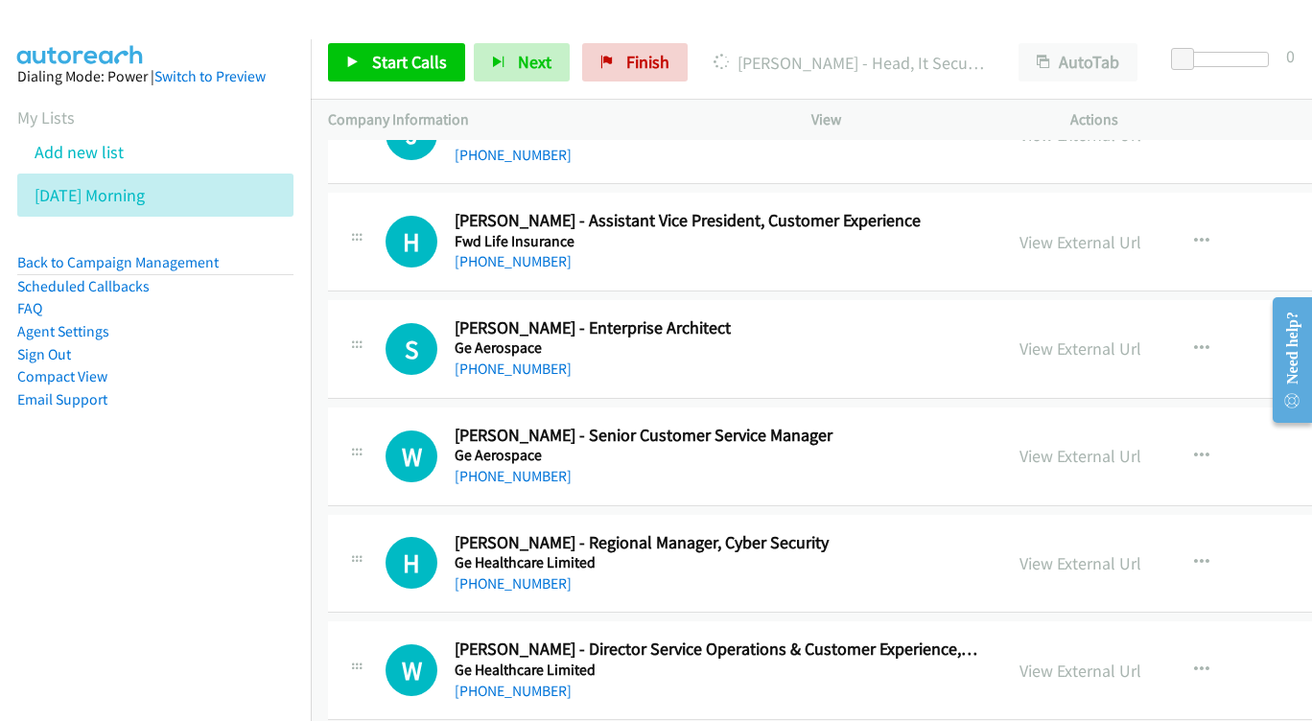
scroll to position [19130, 0]
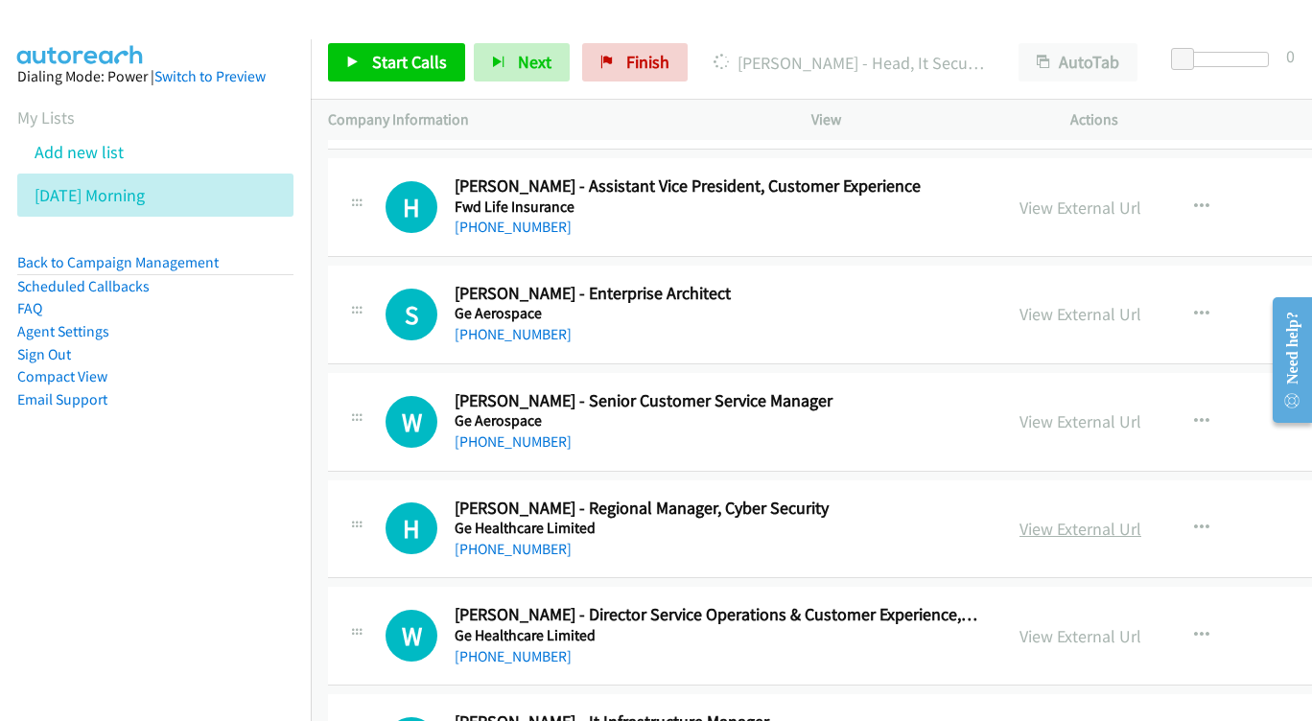
click at [1136, 518] on link "View External Url" at bounding box center [1080, 529] width 122 height 22
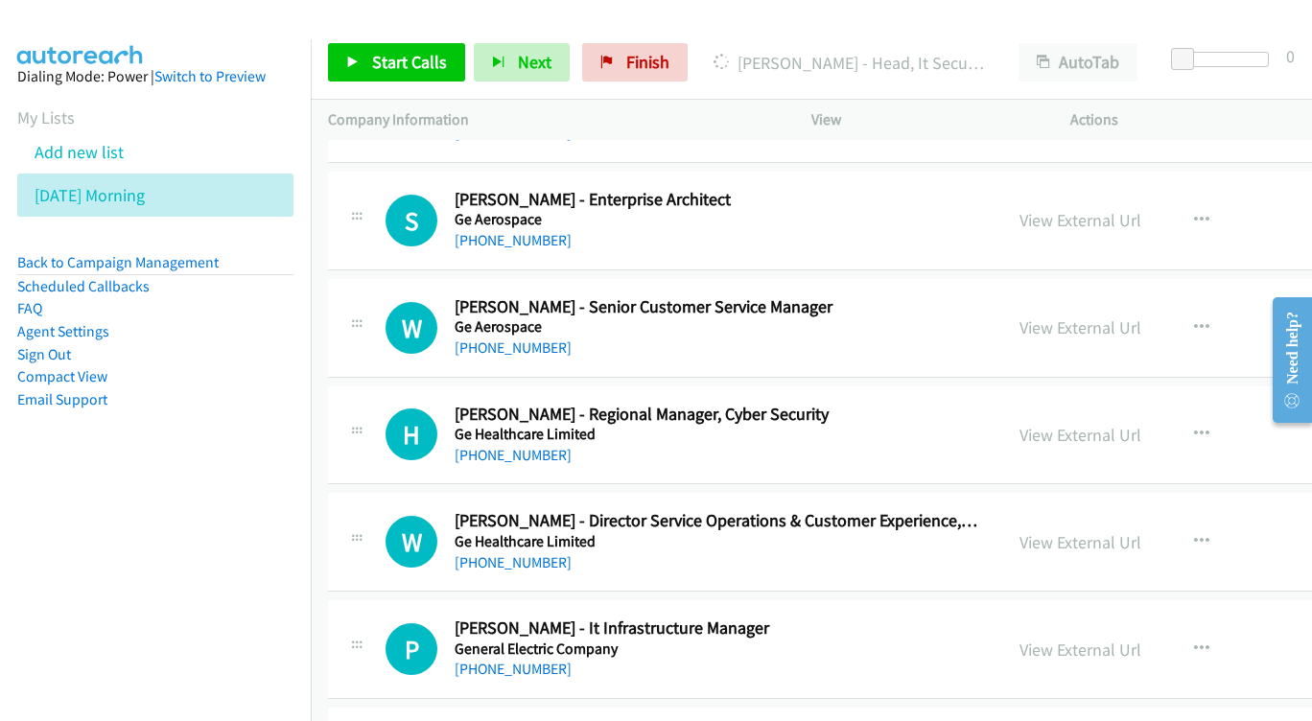
scroll to position [19227, 0]
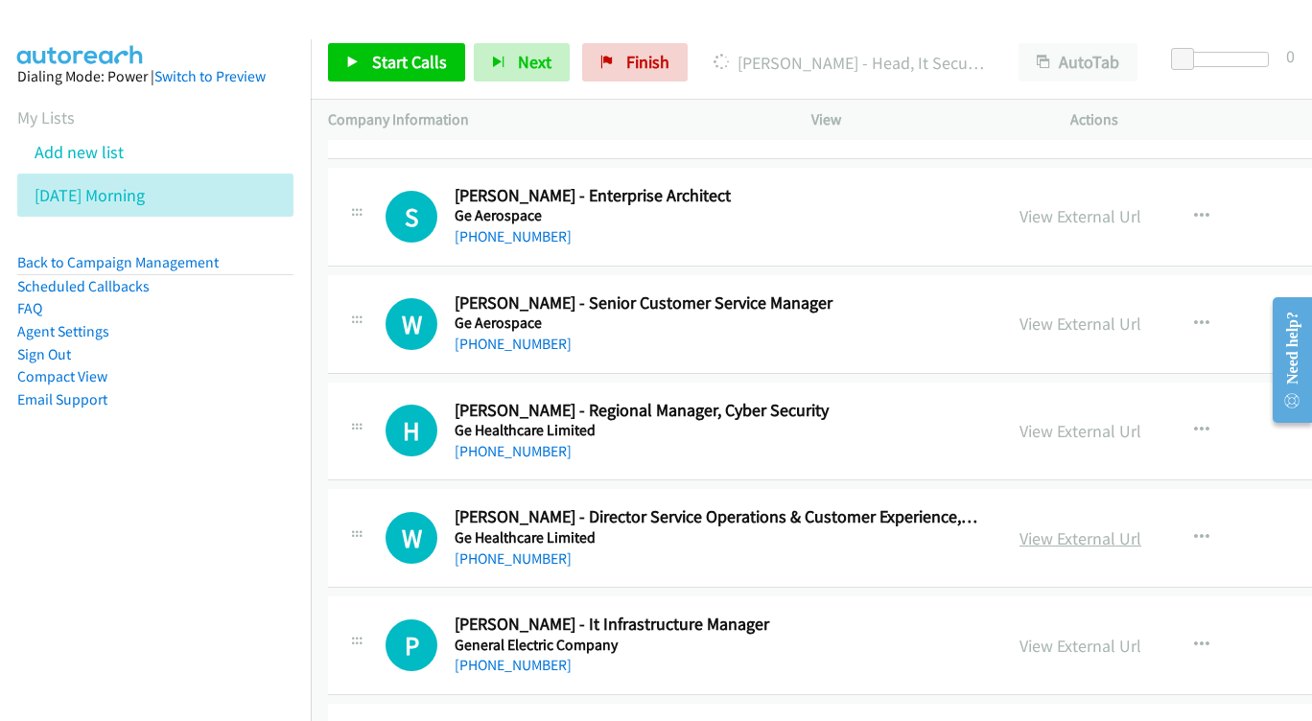
click at [1141, 527] on link "View External Url" at bounding box center [1080, 538] width 122 height 22
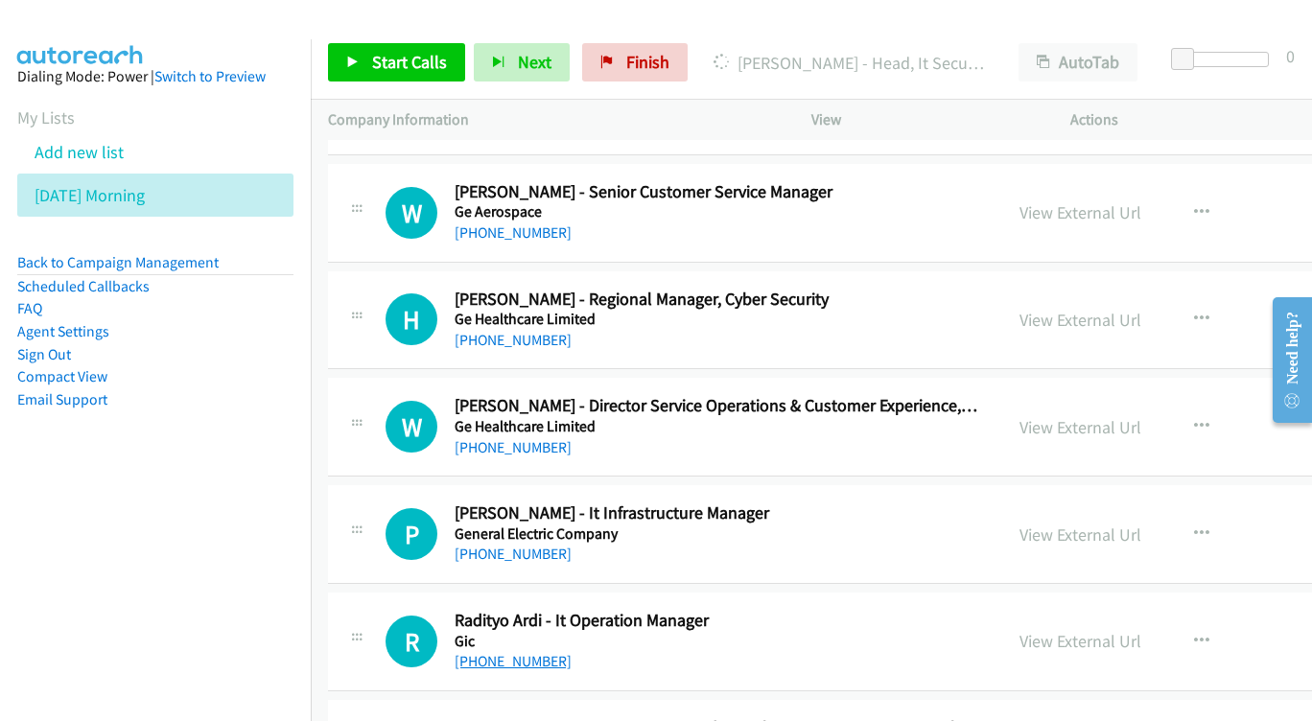
scroll to position [19342, 0]
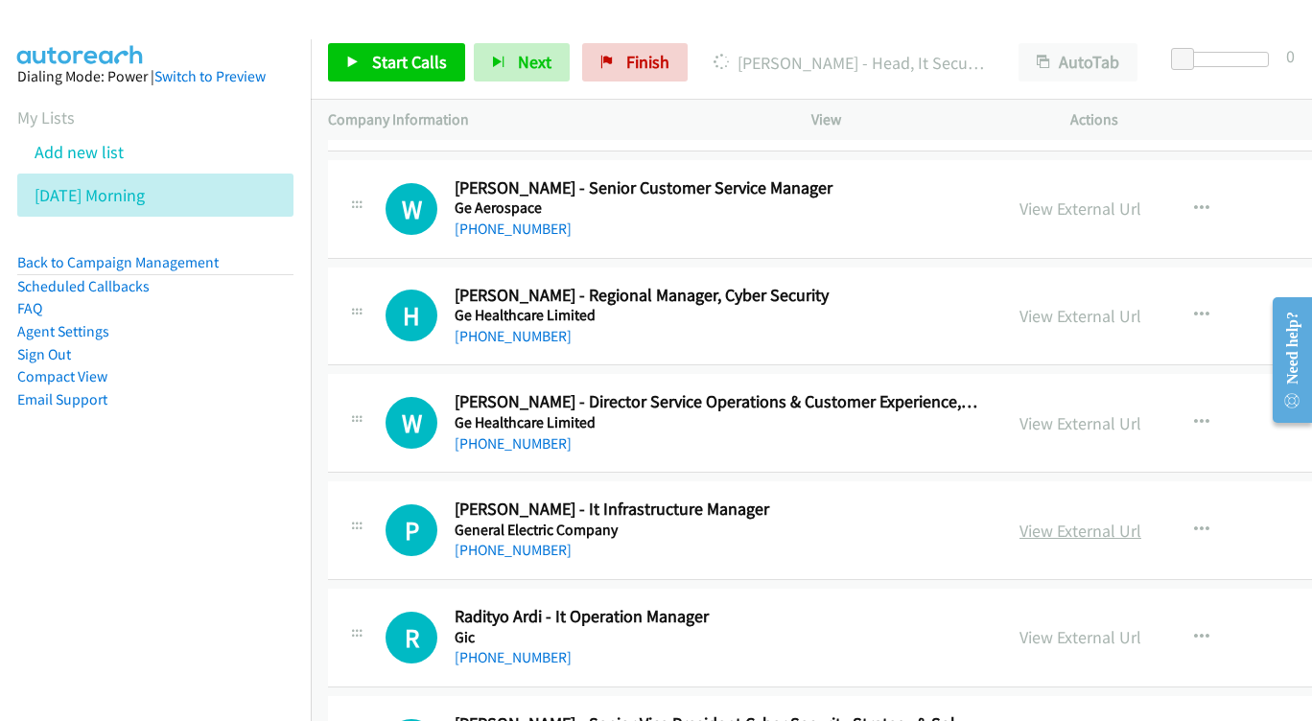
click at [1118, 520] on link "View External Url" at bounding box center [1080, 531] width 122 height 22
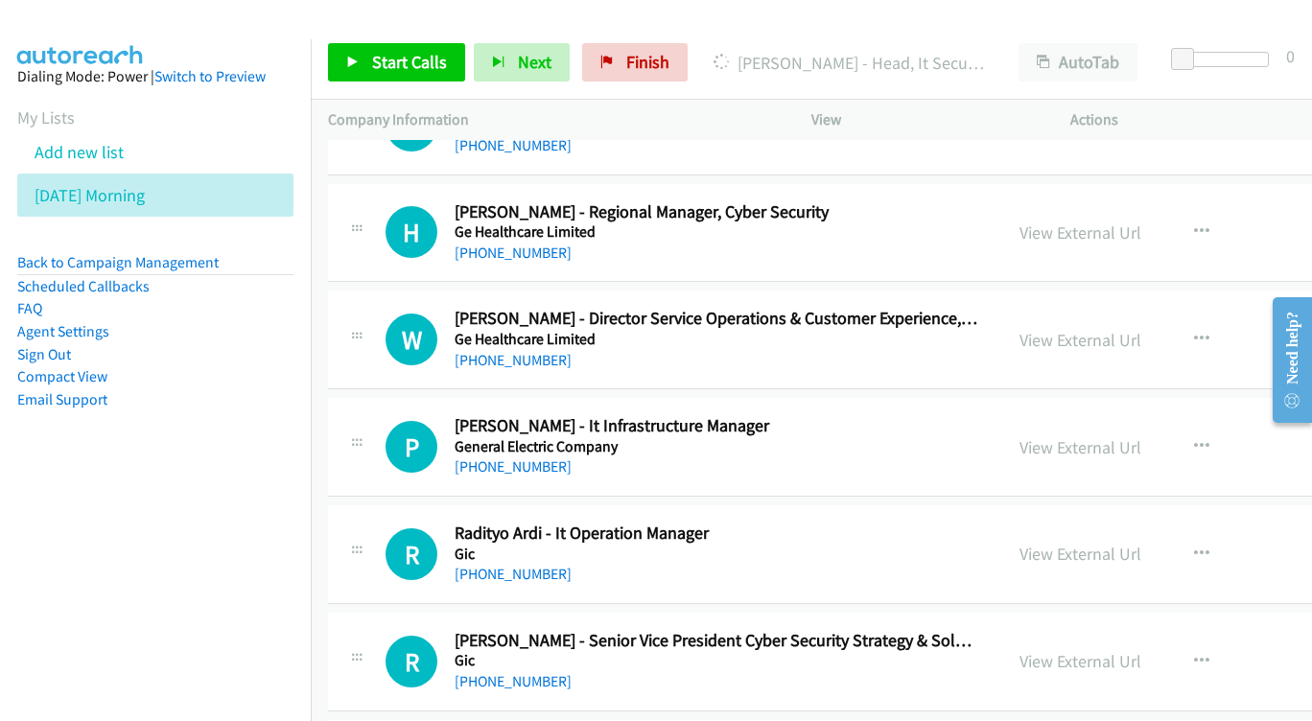
scroll to position [19426, 0]
click at [1141, 543] on link "View External Url" at bounding box center [1080, 554] width 122 height 22
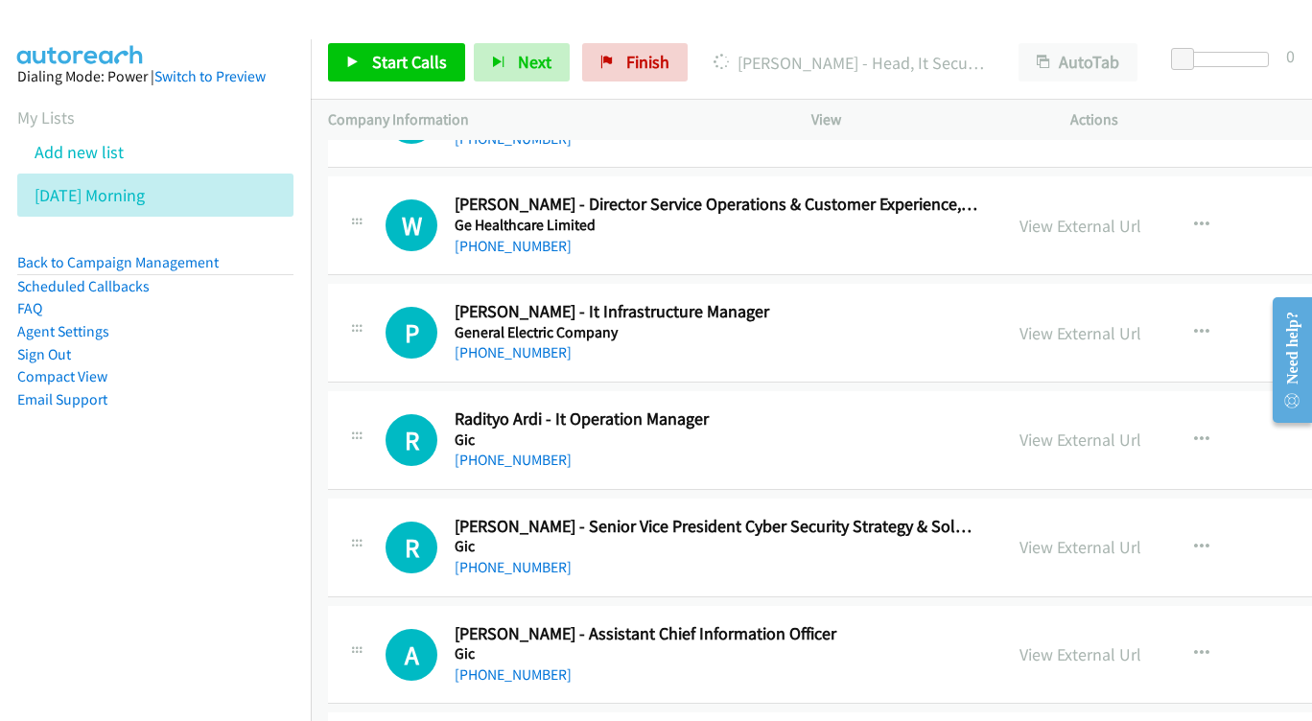
scroll to position [19544, 0]
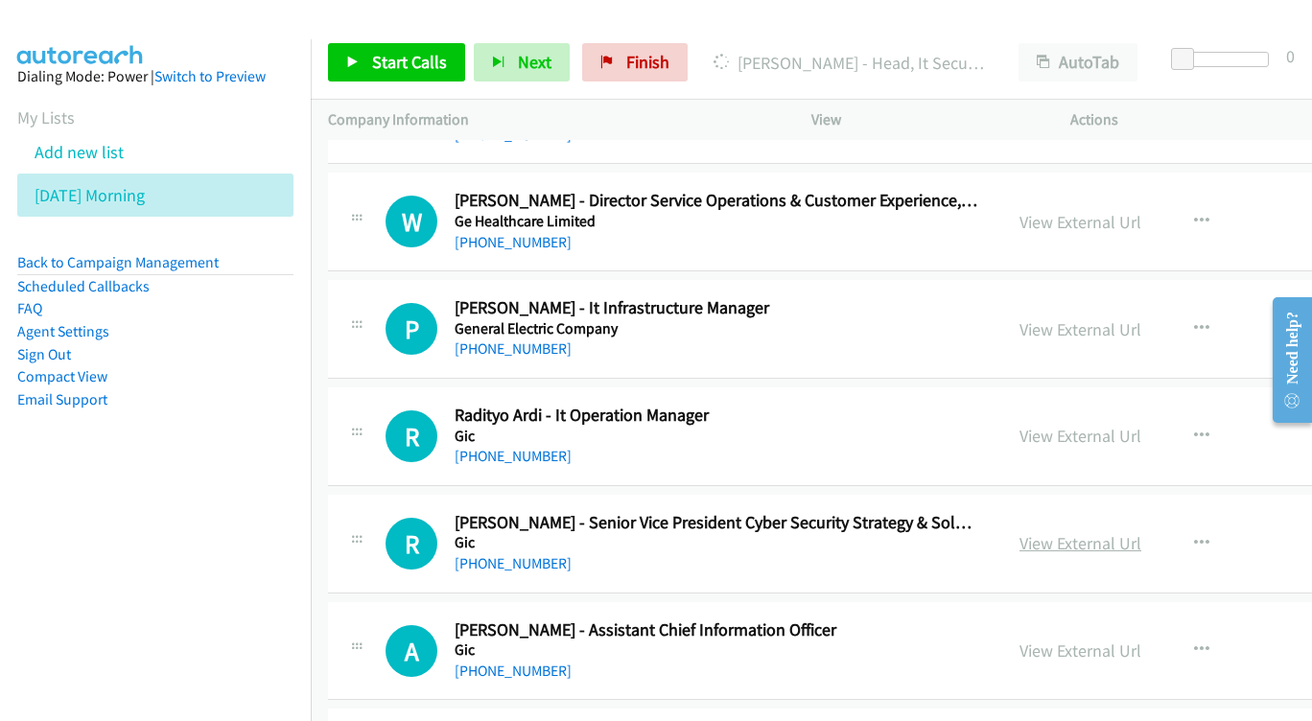
click at [1141, 532] on link "View External Url" at bounding box center [1080, 543] width 122 height 22
